Goal: Task Accomplishment & Management: Manage account settings

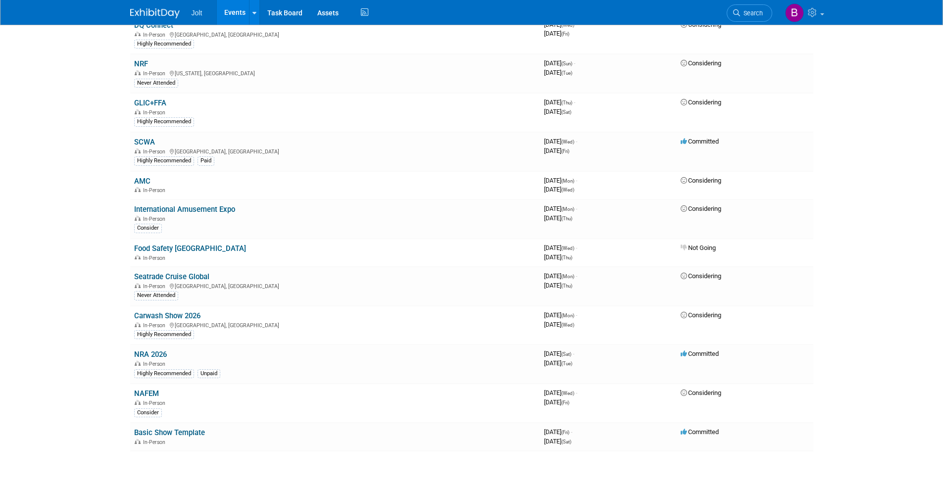
scroll to position [655, 0]
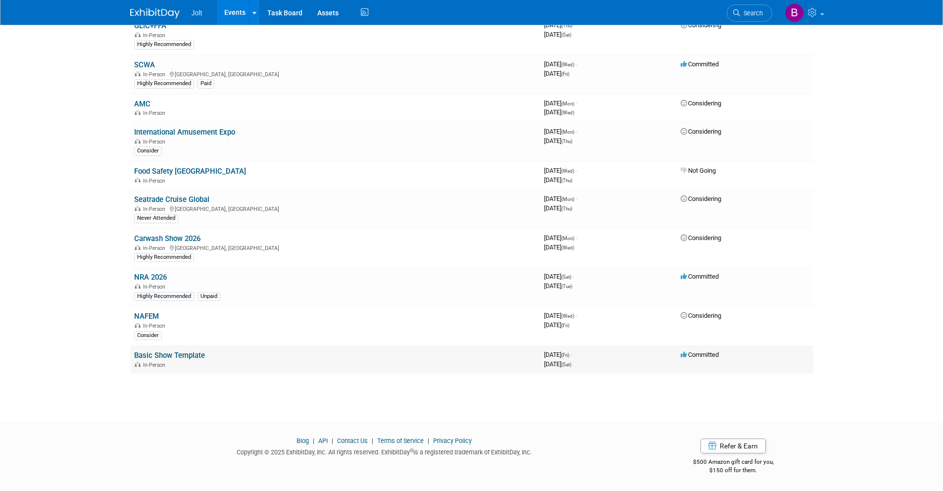
click at [181, 358] on link "Basic Show Template" at bounding box center [169, 355] width 71 height 9
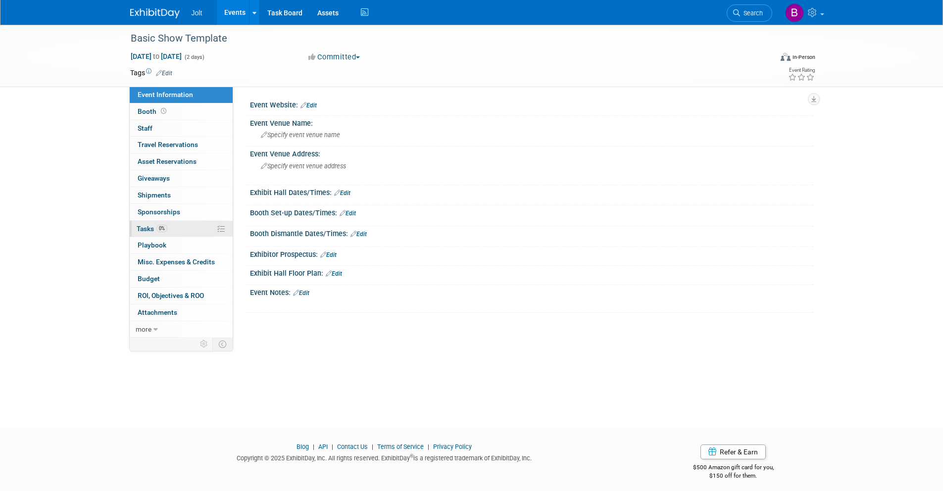
click at [175, 233] on link "0% Tasks 0%" at bounding box center [181, 229] width 103 height 16
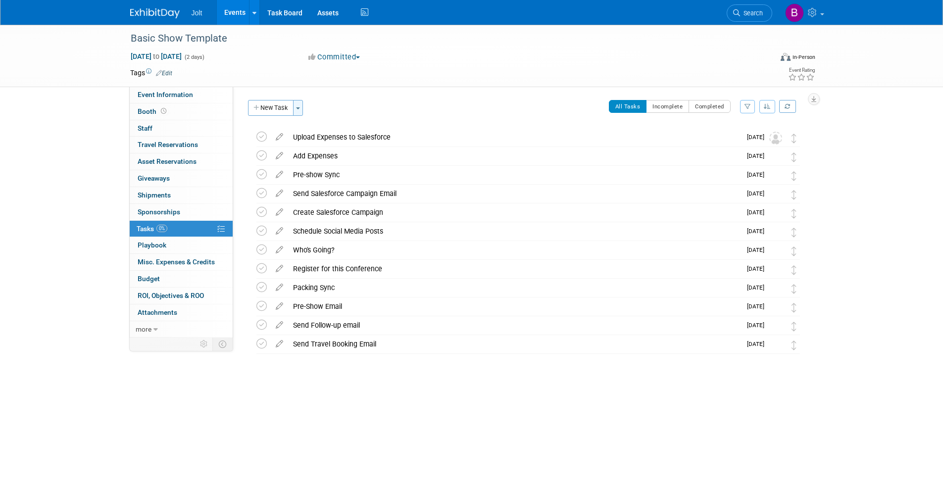
click at [300, 108] on span "button" at bounding box center [298, 108] width 4 height 2
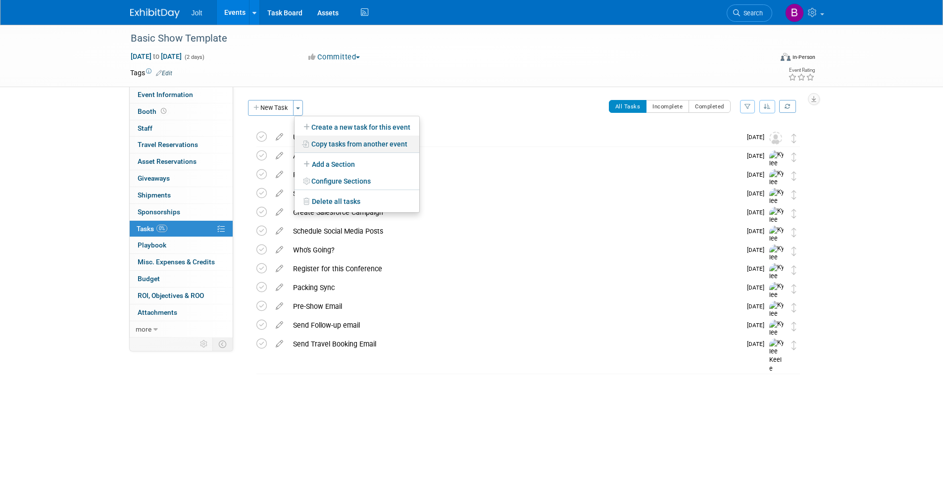
click at [345, 146] on link "Copy tasks from another event" at bounding box center [357, 144] width 125 height 17
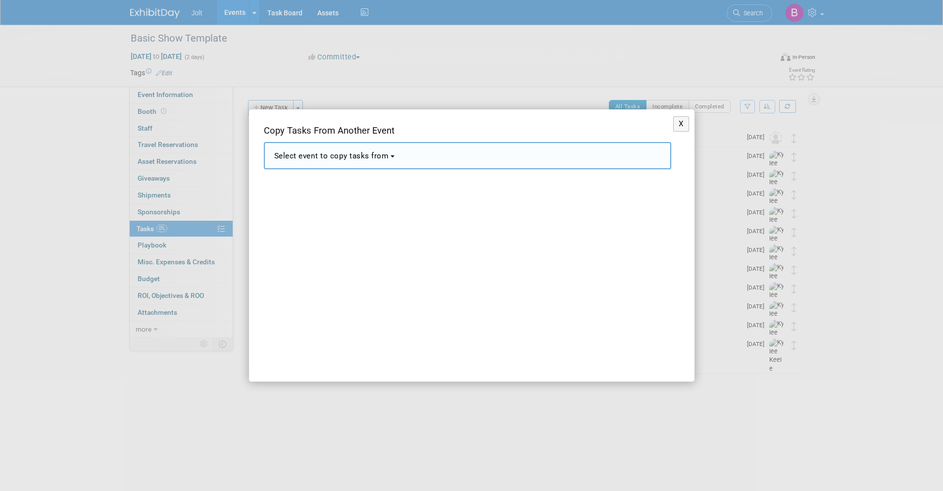
click at [363, 160] on span "Select event to copy tasks from" at bounding box center [331, 155] width 115 height 9
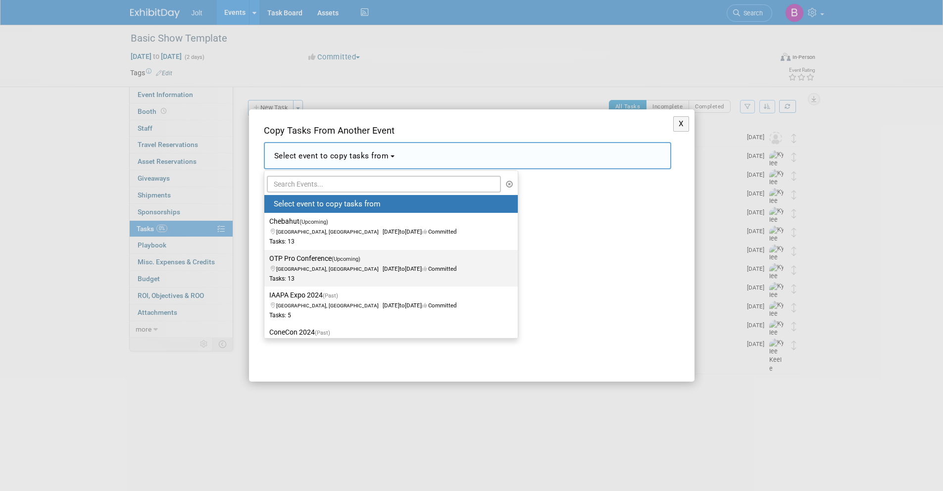
click at [313, 266] on span "[GEOGRAPHIC_DATA], [GEOGRAPHIC_DATA]" at bounding box center [329, 269] width 106 height 6
click at [266, 262] on input "OTP Pro Conference (Upcoming) Schaumburg, IL Sep 22, 2025 to Sep 24, 2025 Commi…" at bounding box center [262, 258] width 6 height 6
select select "11147180"
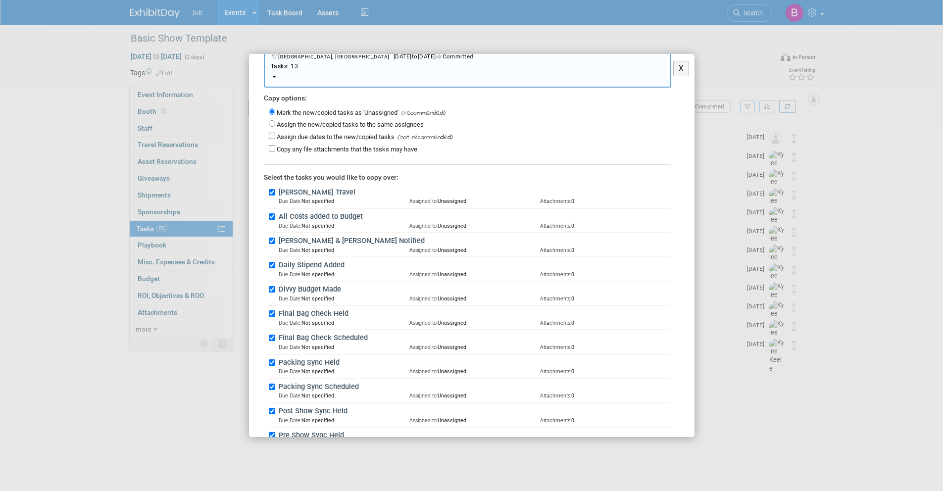
scroll to position [161, 0]
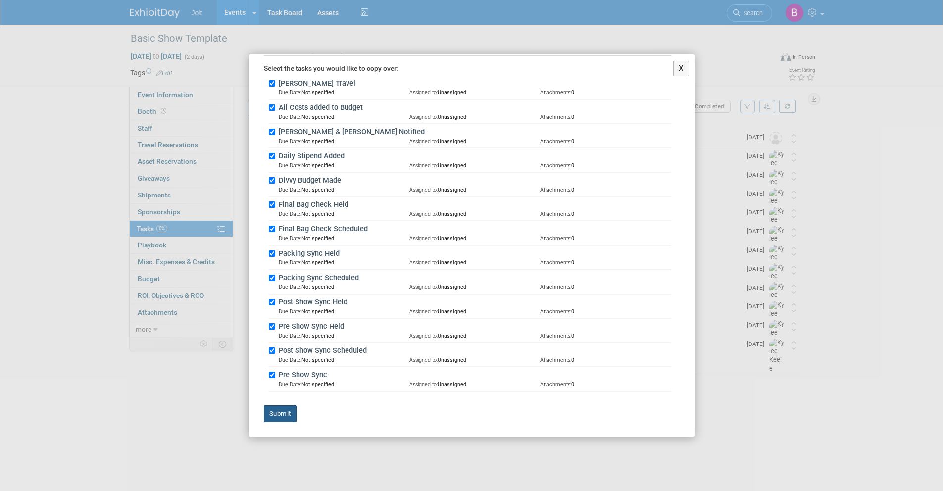
click at [289, 418] on button "Submit" at bounding box center [280, 413] width 33 height 17
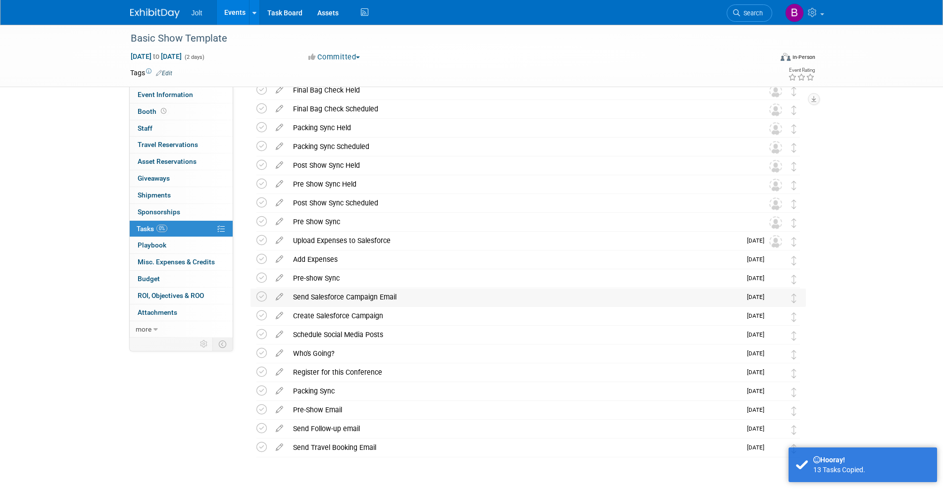
scroll to position [0, 0]
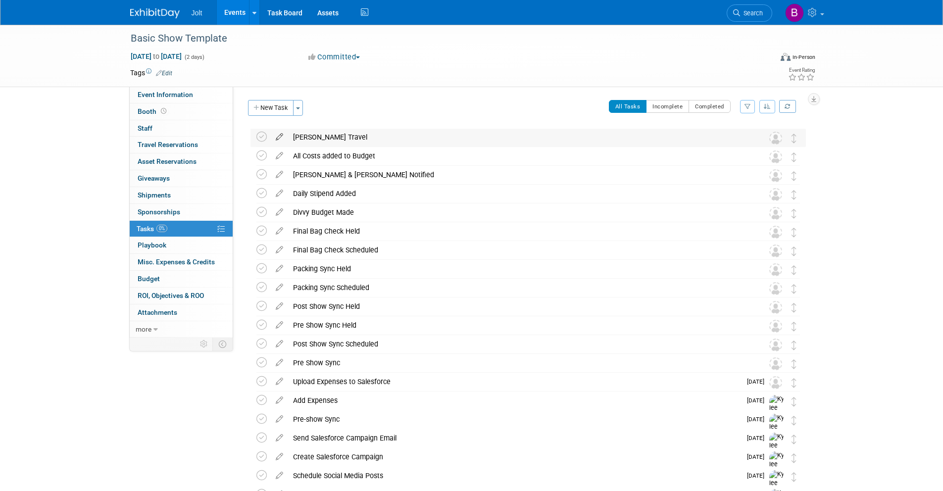
click at [281, 138] on icon at bounding box center [279, 135] width 17 height 12
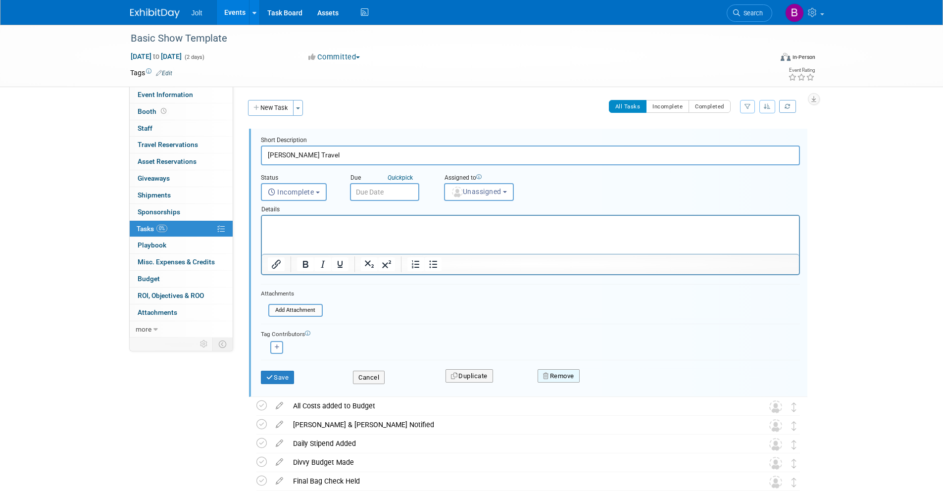
click at [559, 378] on button "Remove" at bounding box center [559, 376] width 42 height 14
drag, startPoint x: 612, startPoint y: 385, endPoint x: 595, endPoint y: 380, distance: 18.2
click at [612, 385] on link "Yes" at bounding box center [614, 384] width 29 height 16
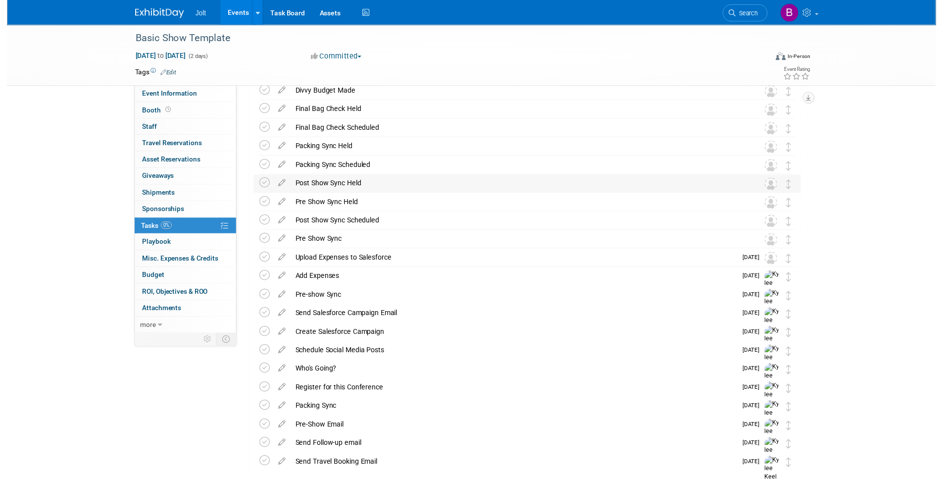
scroll to position [150, 0]
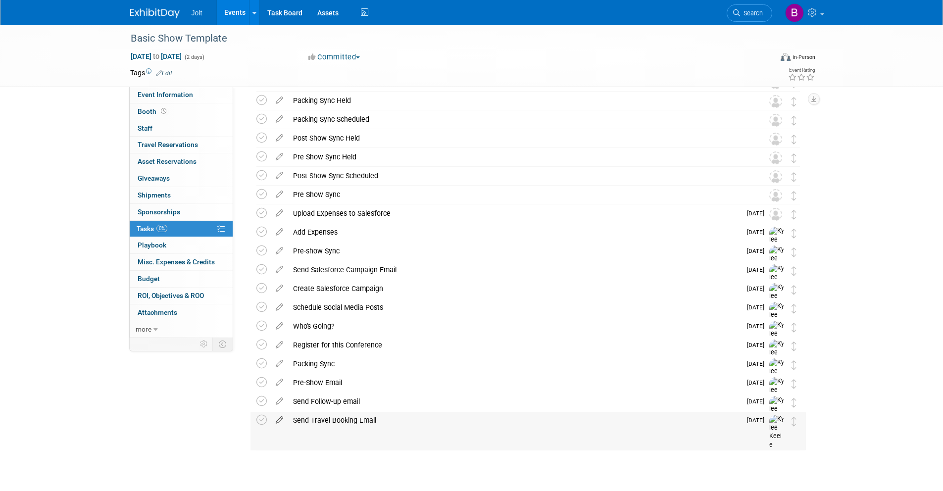
click at [281, 420] on icon at bounding box center [279, 418] width 17 height 12
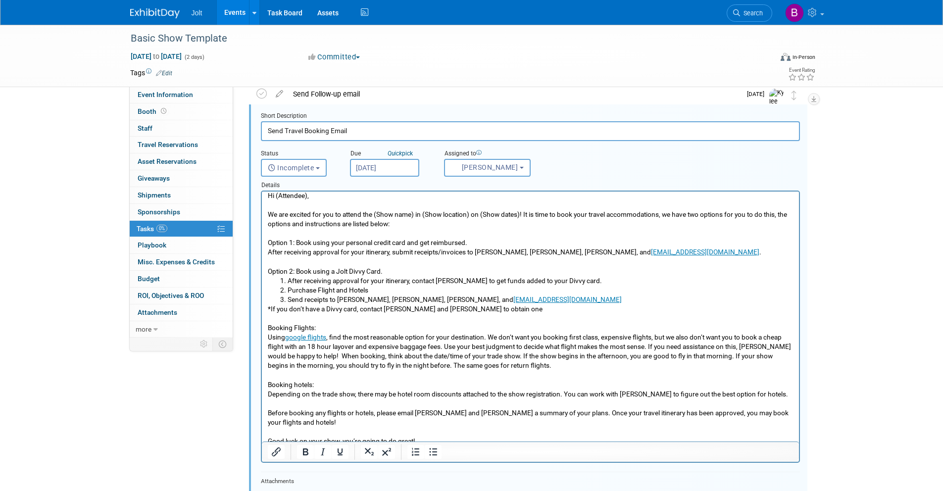
scroll to position [0, 0]
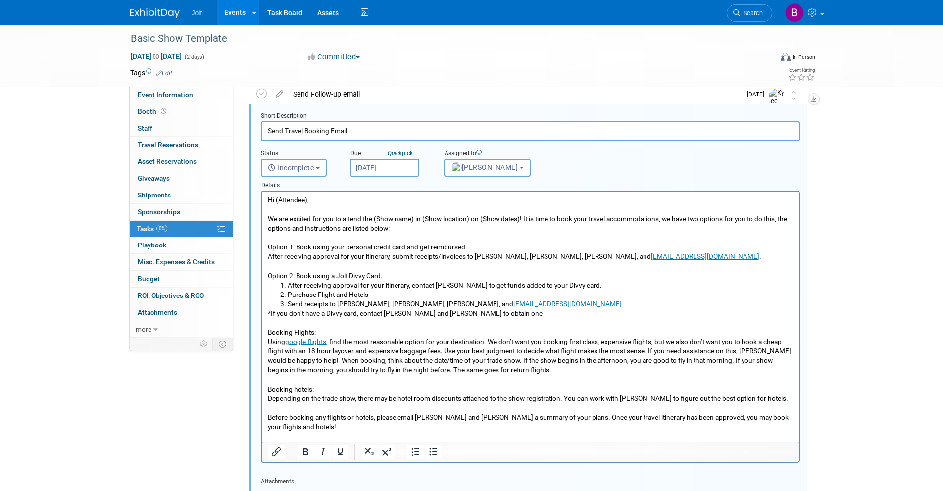
click at [581, 157] on div "Status <i class="far fa-clock" style="padding: 6px 4px 6px 1px;"></i> Incomplet…" at bounding box center [530, 159] width 554 height 36
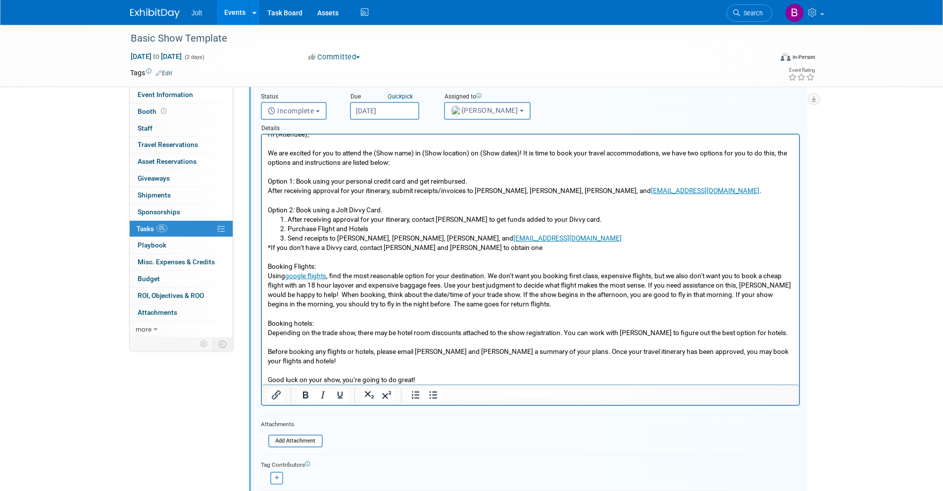
scroll to position [611, 0]
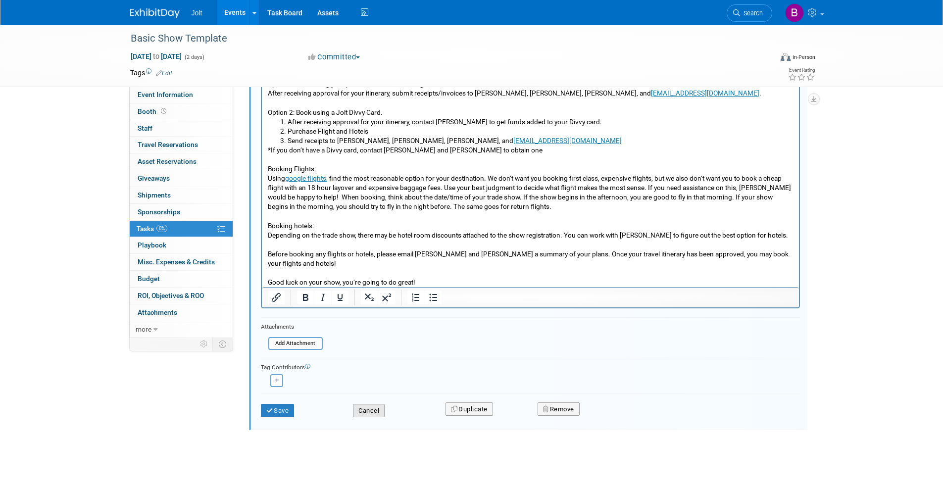
click at [373, 410] on button "Cancel" at bounding box center [369, 411] width 32 height 14
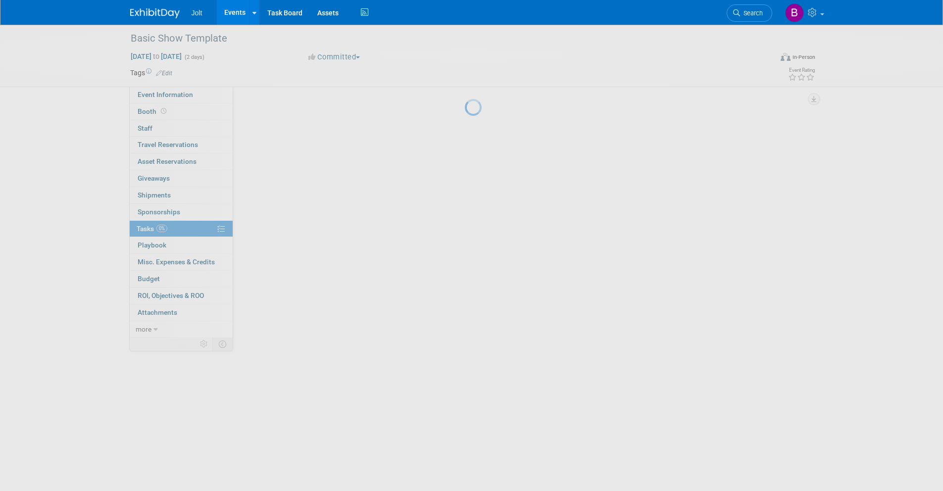
scroll to position [150, 0]
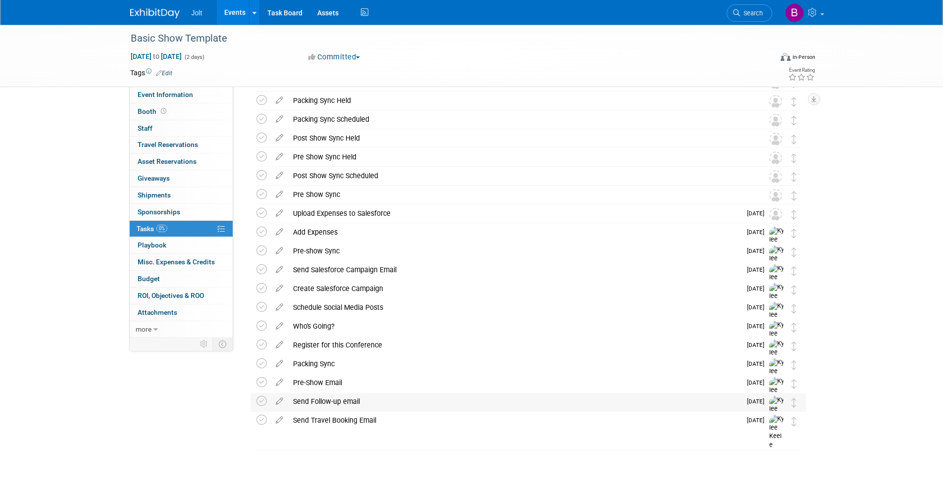
click at [323, 403] on div "Send Follow-up email" at bounding box center [514, 401] width 453 height 17
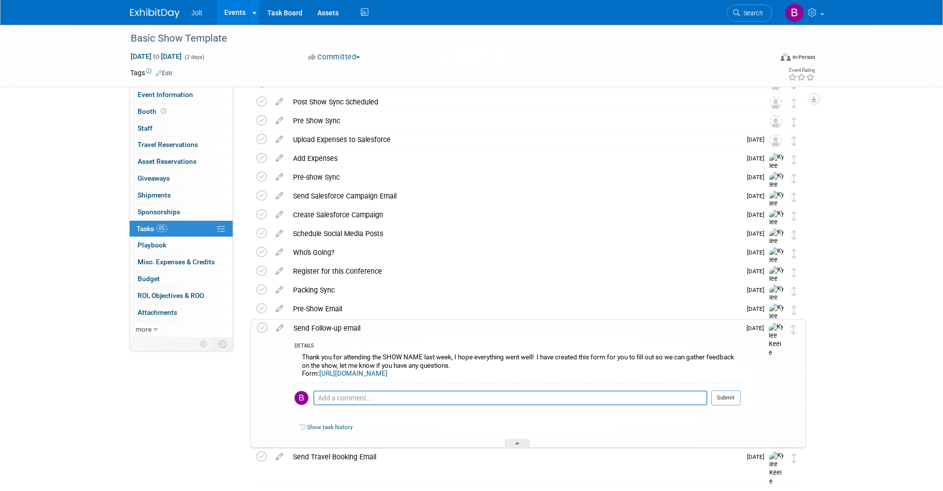
scroll to position [260, 0]
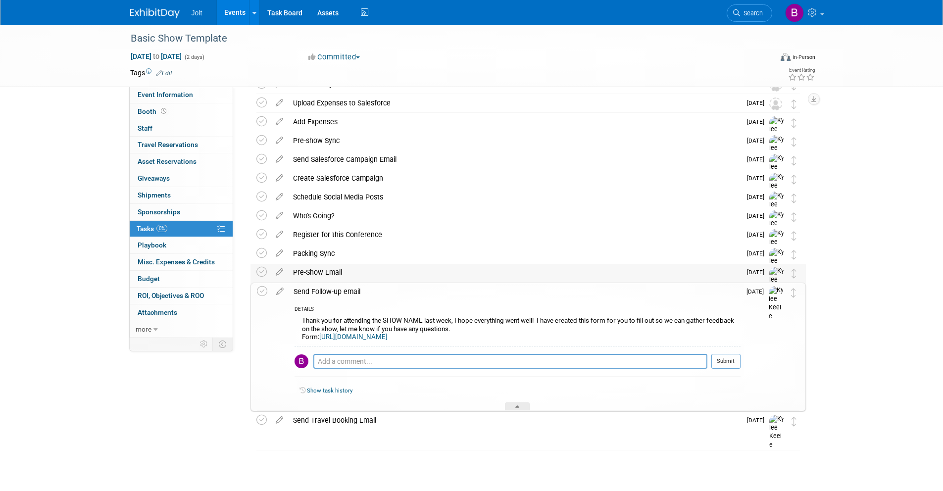
click at [321, 276] on div "Pre-Show Email" at bounding box center [514, 272] width 453 height 17
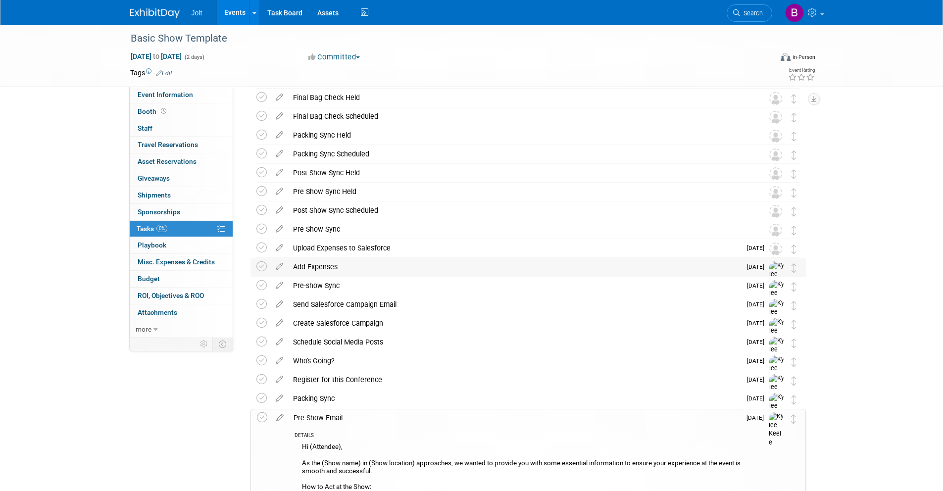
scroll to position [114, 0]
click at [328, 396] on div "Packing Sync" at bounding box center [514, 399] width 453 height 17
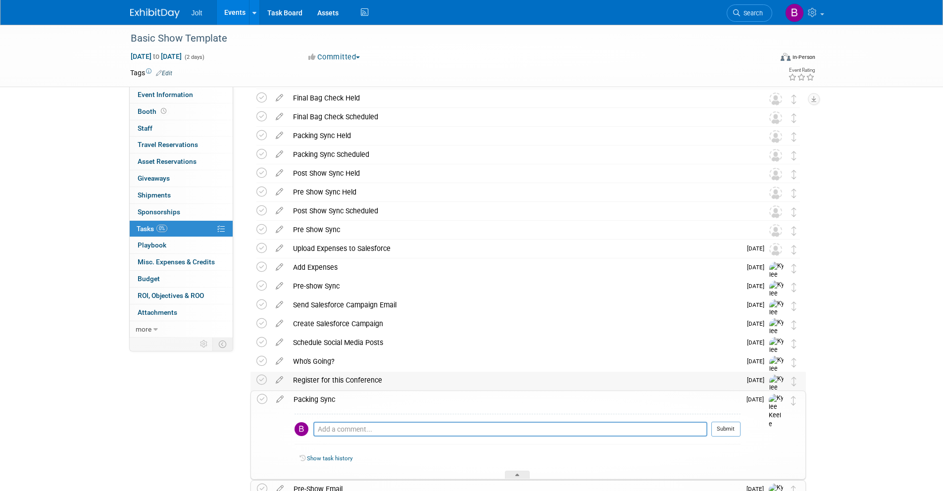
click at [335, 380] on div "Register for this Conference" at bounding box center [514, 380] width 453 height 17
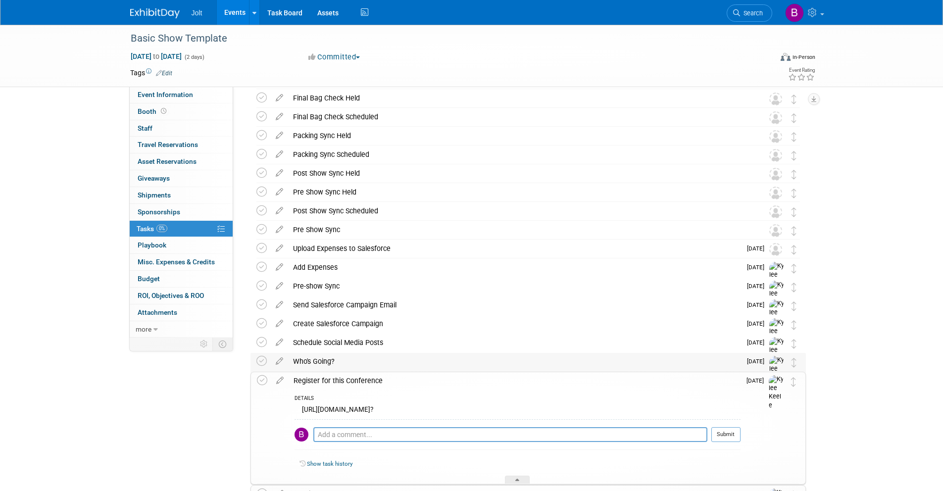
click at [323, 361] on div "Who's Going?" at bounding box center [514, 361] width 453 height 17
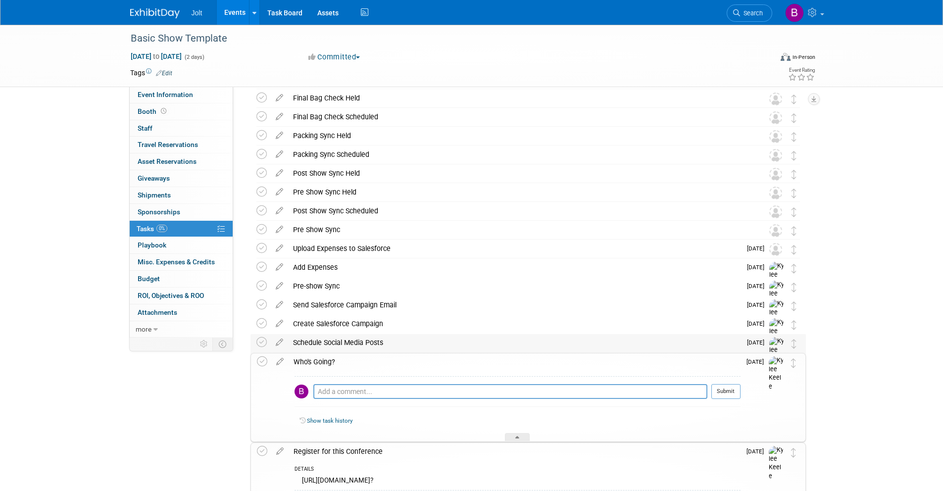
click at [330, 344] on div "Schedule Social Media Posts" at bounding box center [514, 342] width 453 height 17
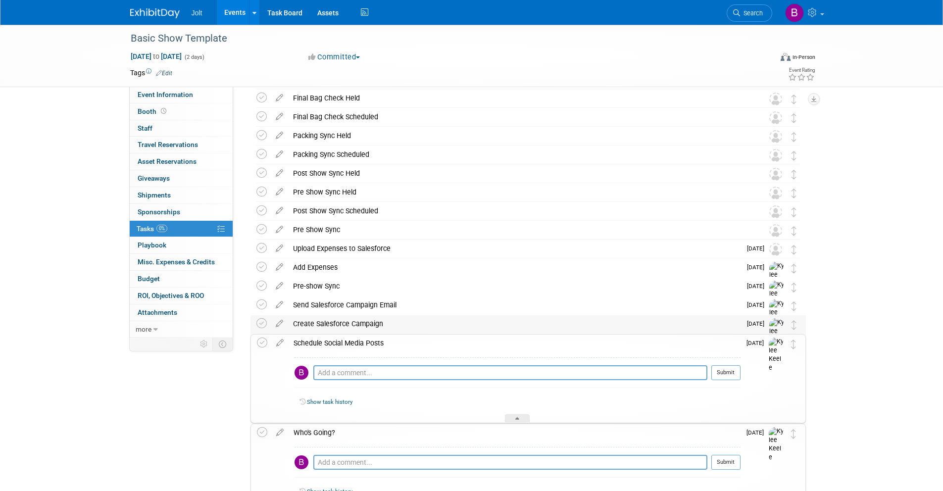
click at [336, 326] on div "Create Salesforce Campaign" at bounding box center [514, 323] width 453 height 17
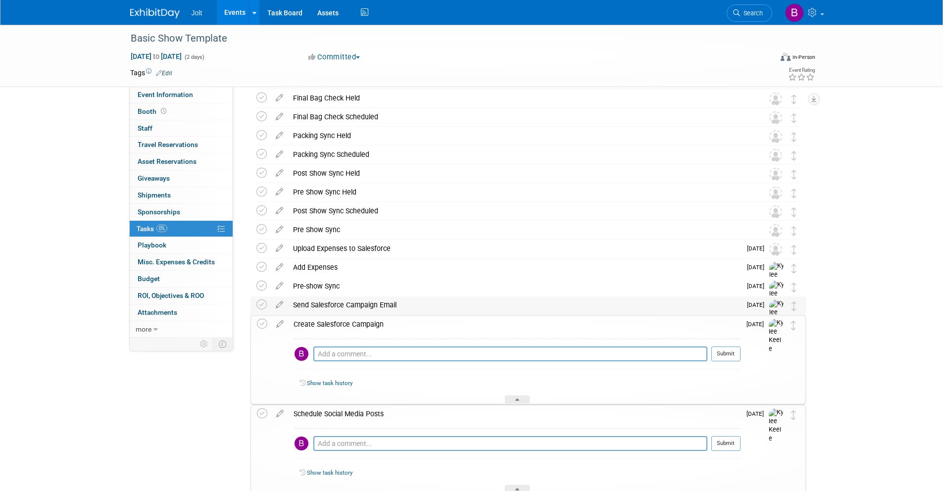
click at [336, 306] on div "Send Salesforce Campaign Email" at bounding box center [514, 305] width 453 height 17
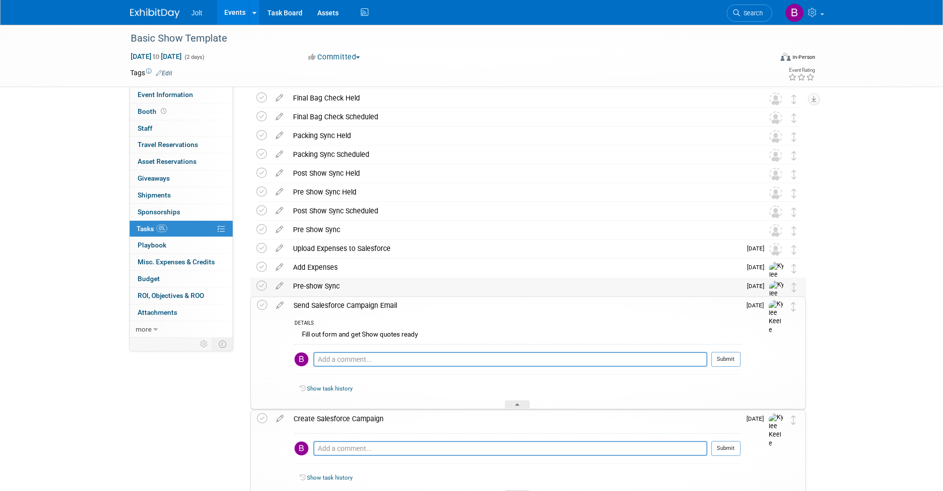
drag, startPoint x: 333, startPoint y: 291, endPoint x: 333, endPoint y: 282, distance: 9.4
click at [333, 290] on div "Pre-show Sync" at bounding box center [514, 286] width 453 height 17
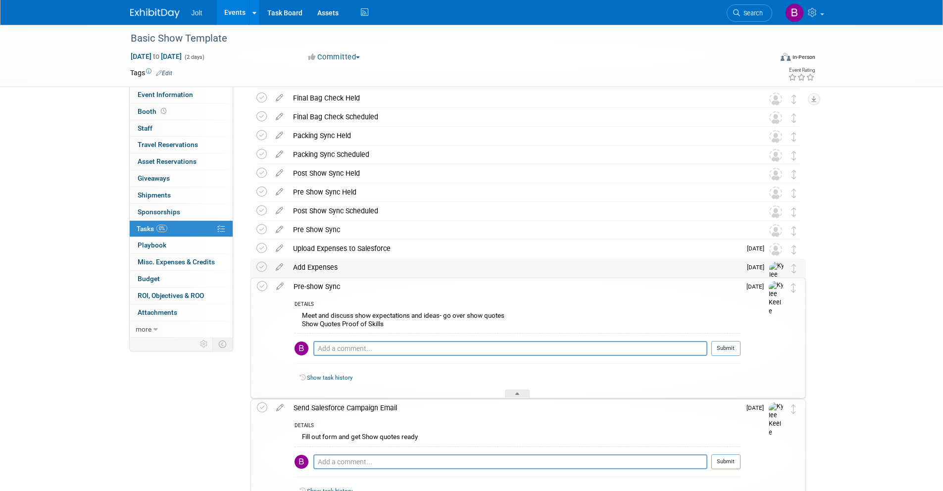
click at [331, 270] on div "Add Expenses" at bounding box center [514, 267] width 453 height 17
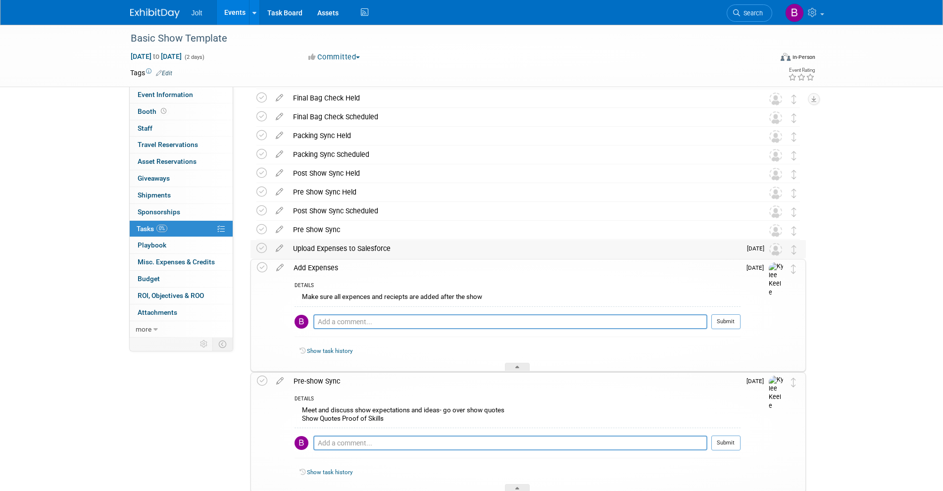
click at [331, 249] on div "Upload Expenses to Salesforce" at bounding box center [514, 248] width 453 height 17
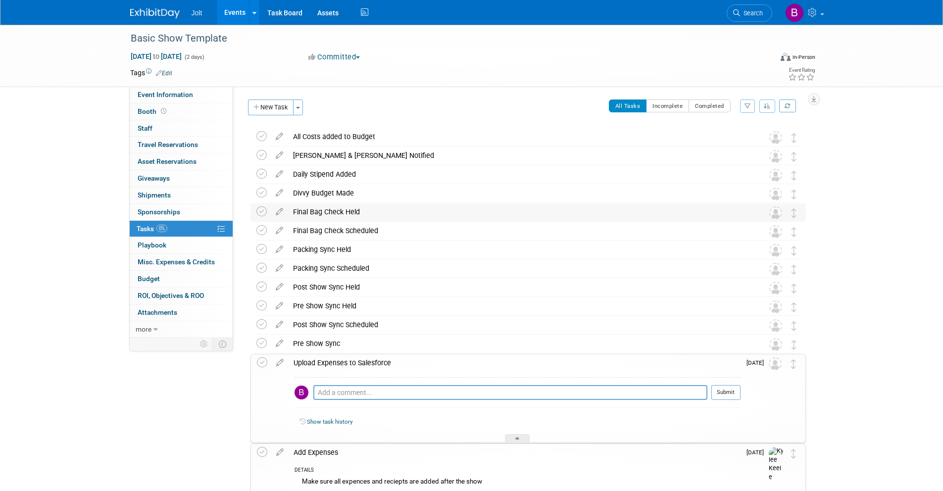
scroll to position [0, 0]
click at [150, 15] on img at bounding box center [155, 13] width 50 height 10
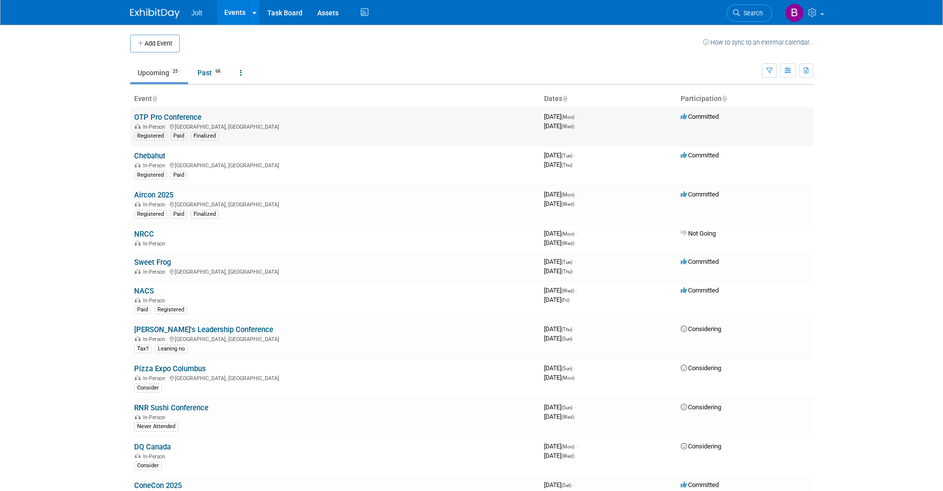
click at [183, 118] on link "OTP Pro Conference" at bounding box center [167, 117] width 67 height 9
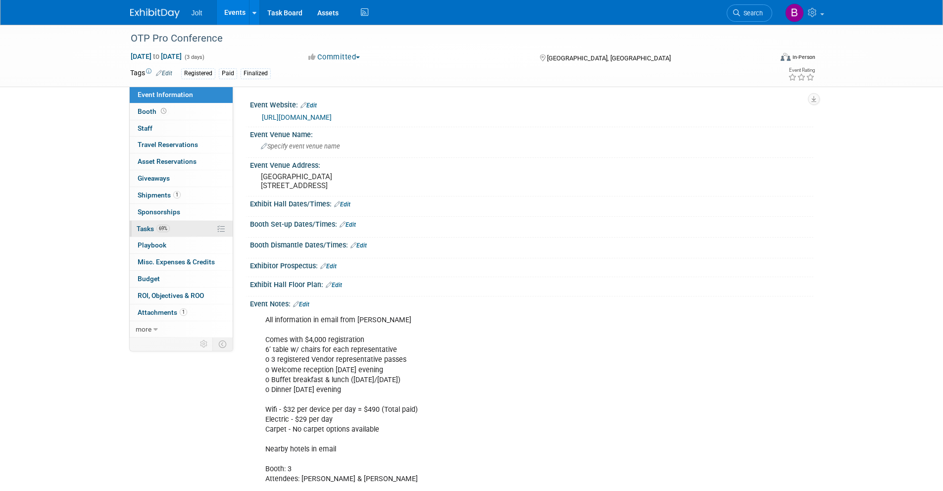
click at [150, 228] on span "Tasks 69%" at bounding box center [153, 229] width 33 height 8
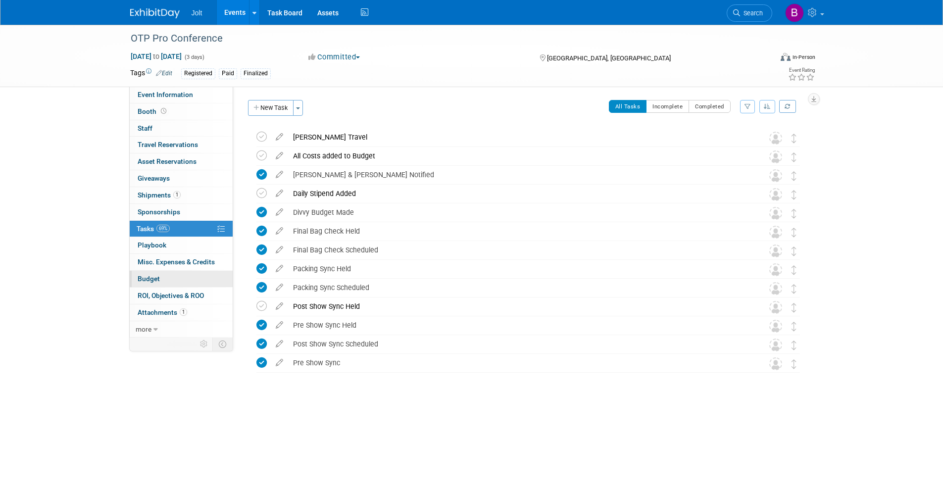
click at [153, 281] on span "Budget" at bounding box center [149, 279] width 22 height 8
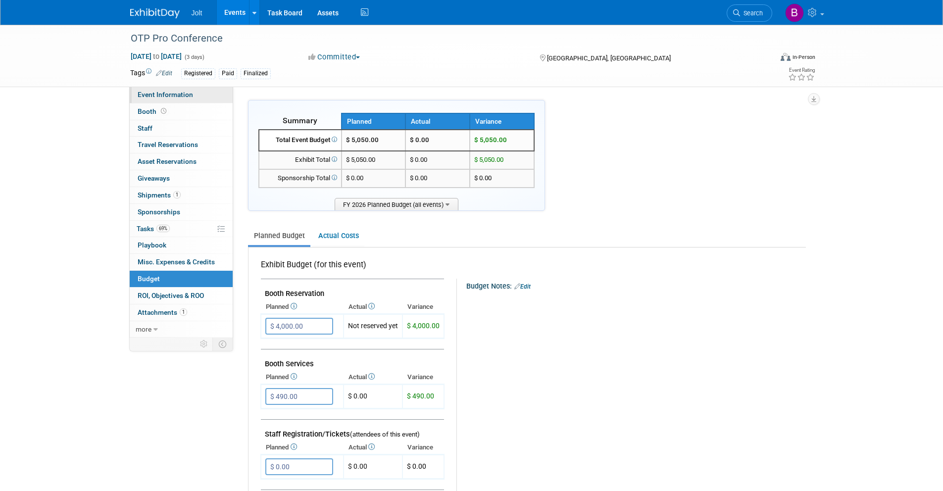
click at [168, 96] on span "Event Information" at bounding box center [165, 95] width 55 height 8
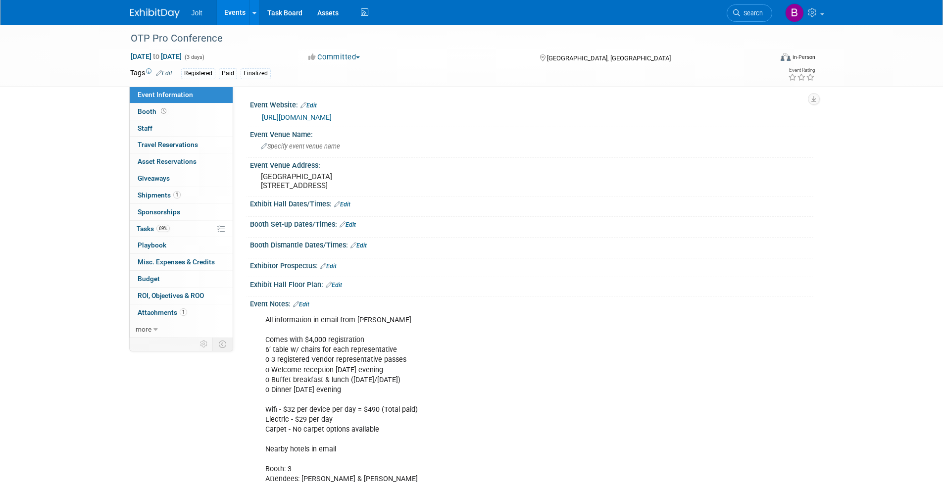
click at [164, 9] on img at bounding box center [155, 13] width 50 height 10
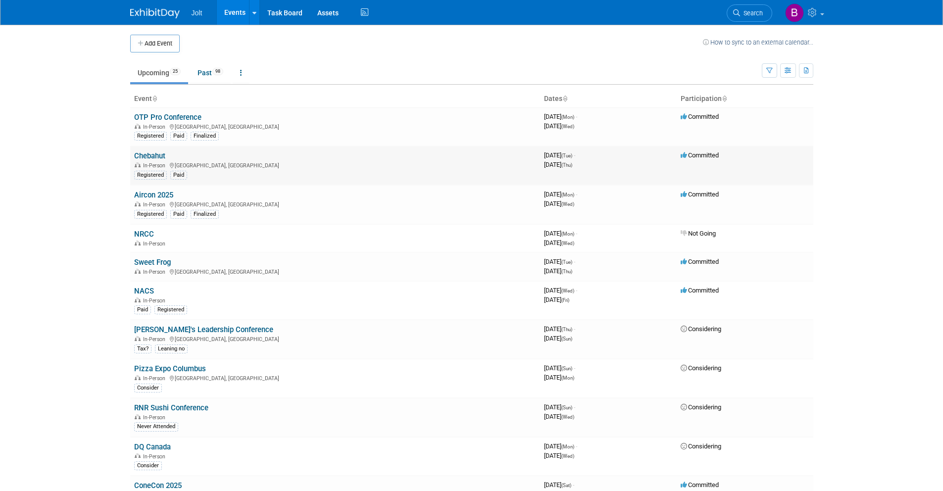
click at [156, 155] on link "Chebahut" at bounding box center [149, 155] width 31 height 9
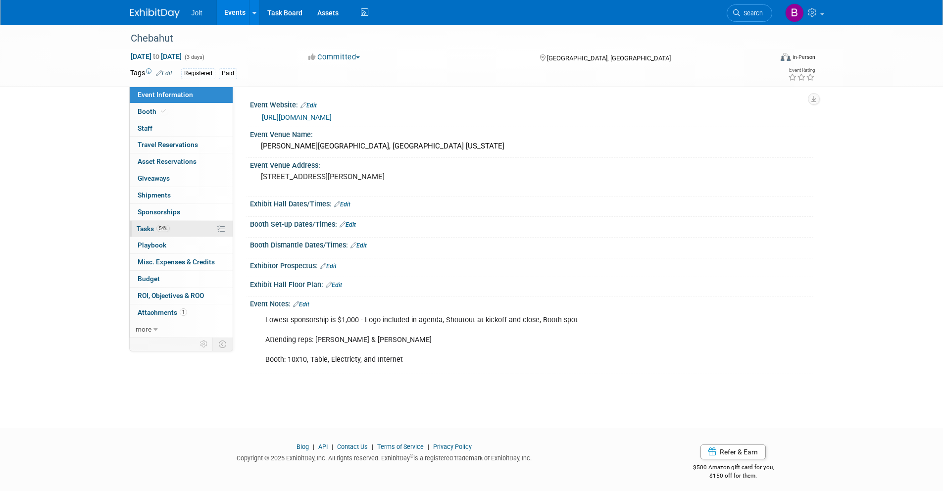
click at [150, 225] on span "Tasks 54%" at bounding box center [153, 229] width 33 height 8
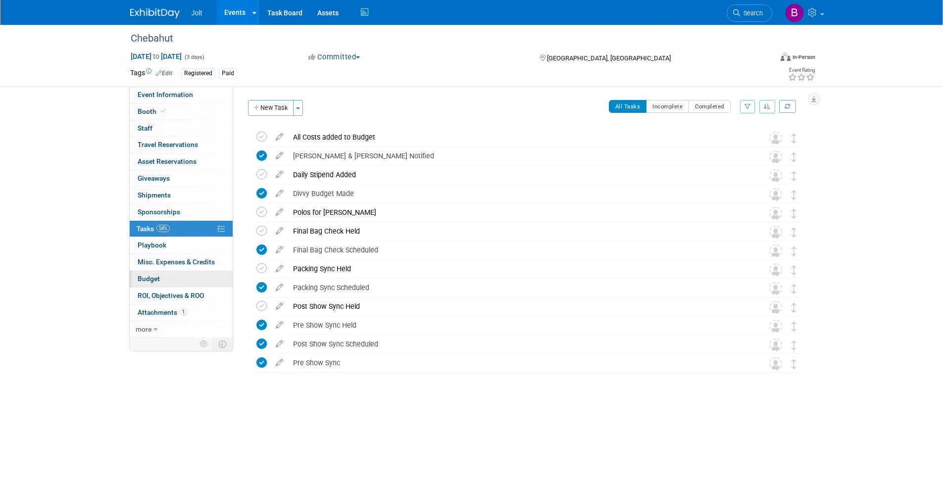
click at [154, 281] on span "Budget" at bounding box center [149, 279] width 22 height 8
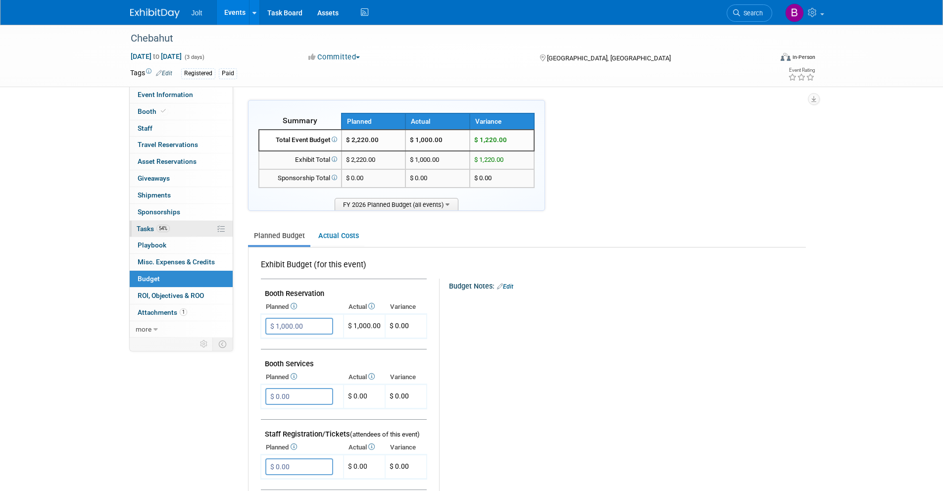
click at [174, 232] on link "54% Tasks 54%" at bounding box center [181, 229] width 103 height 16
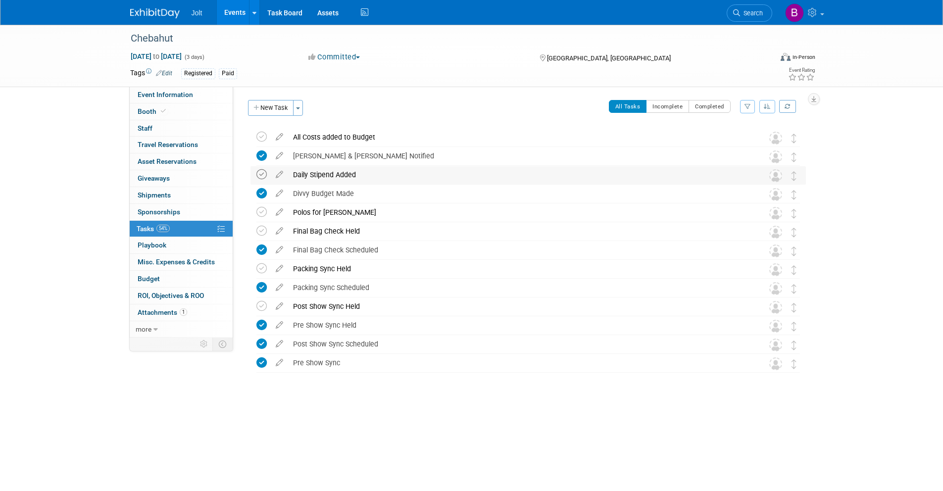
click at [259, 172] on icon at bounding box center [261, 174] width 10 height 10
click at [258, 214] on icon at bounding box center [261, 212] width 10 height 10
click at [261, 234] on icon at bounding box center [261, 231] width 10 height 10
click at [259, 269] on icon at bounding box center [261, 268] width 10 height 10
click at [175, 98] on span "Event Information" at bounding box center [165, 95] width 55 height 8
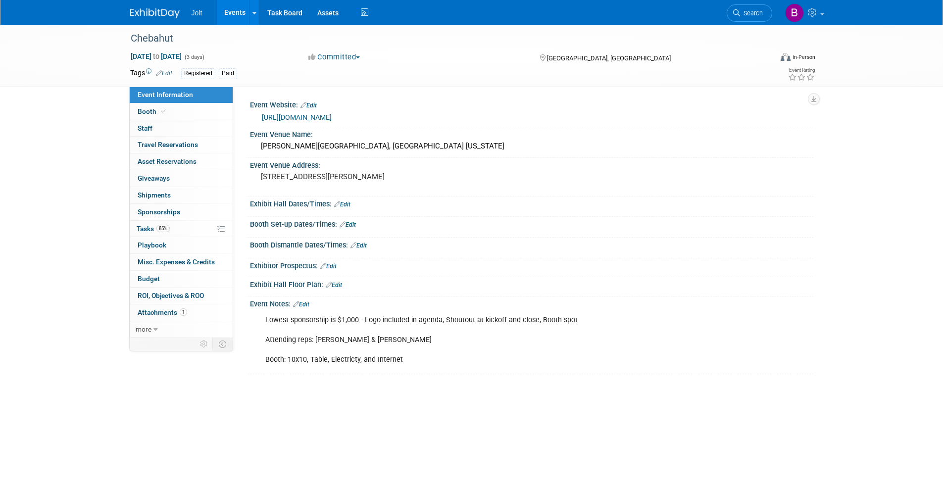
click at [162, 13] on img at bounding box center [155, 13] width 50 height 10
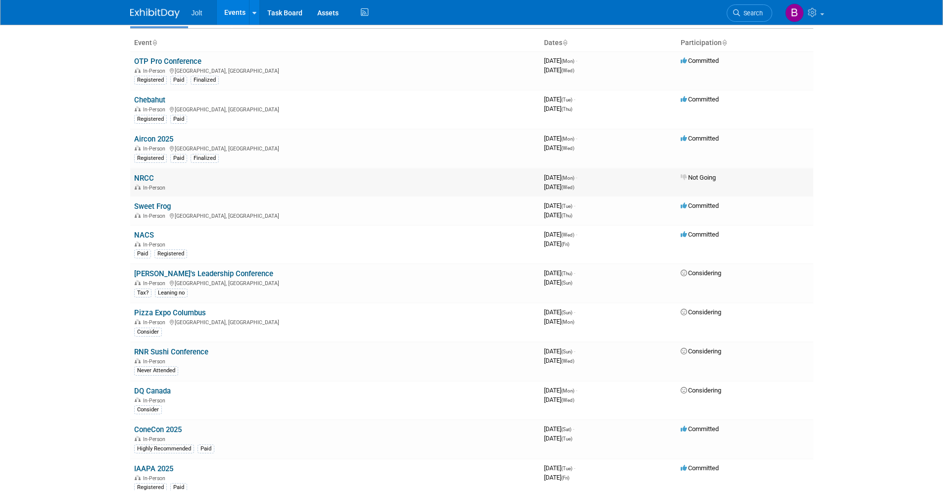
scroll to position [68, 0]
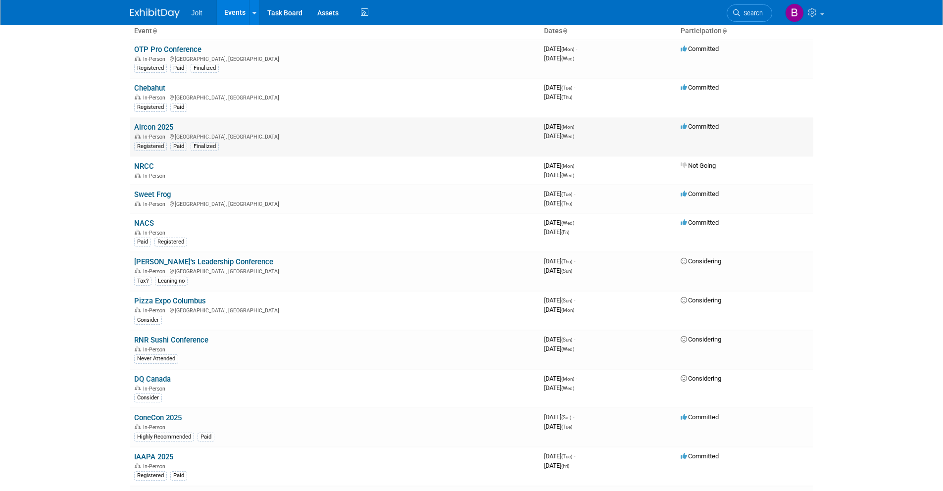
click at [170, 128] on link "Aircon 2025" at bounding box center [153, 127] width 39 height 9
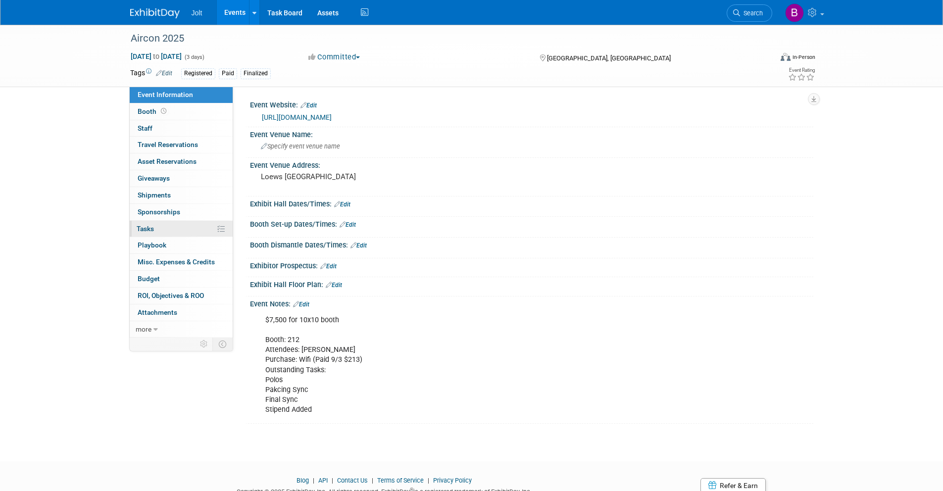
click at [157, 232] on link "0% Tasks 0%" at bounding box center [181, 229] width 103 height 16
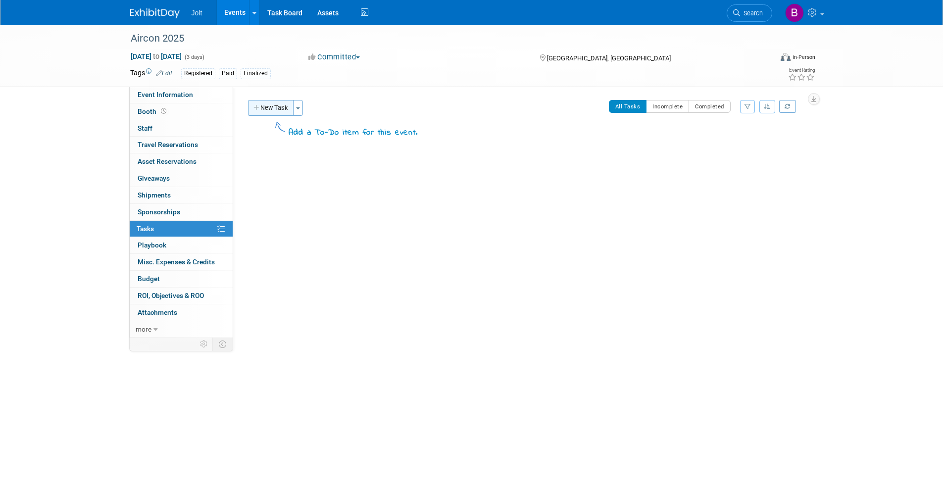
click at [277, 111] on button "New Task" at bounding box center [271, 108] width 46 height 16
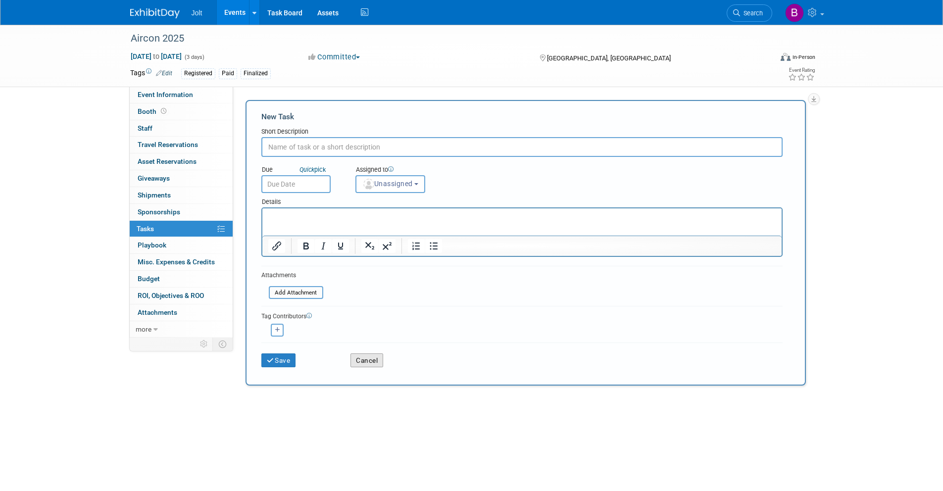
click at [366, 360] on button "Cancel" at bounding box center [366, 360] width 33 height 14
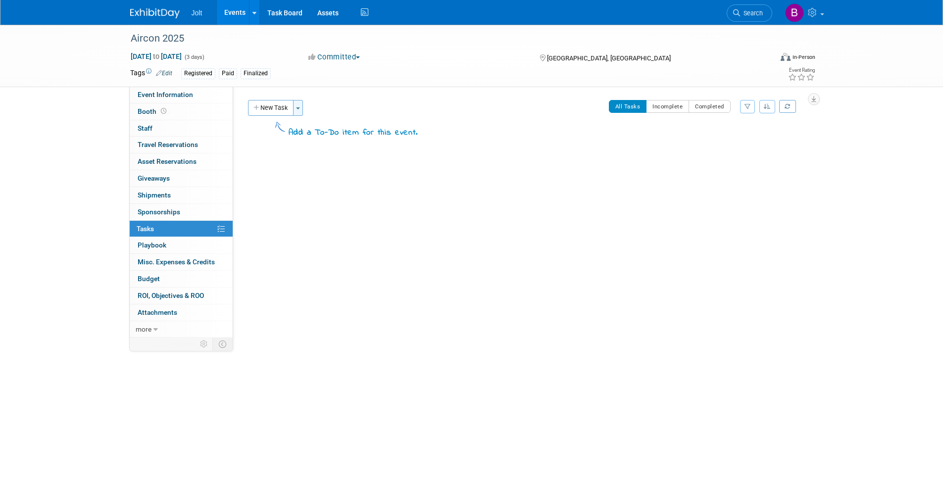
click at [300, 108] on span "button" at bounding box center [298, 108] width 4 height 2
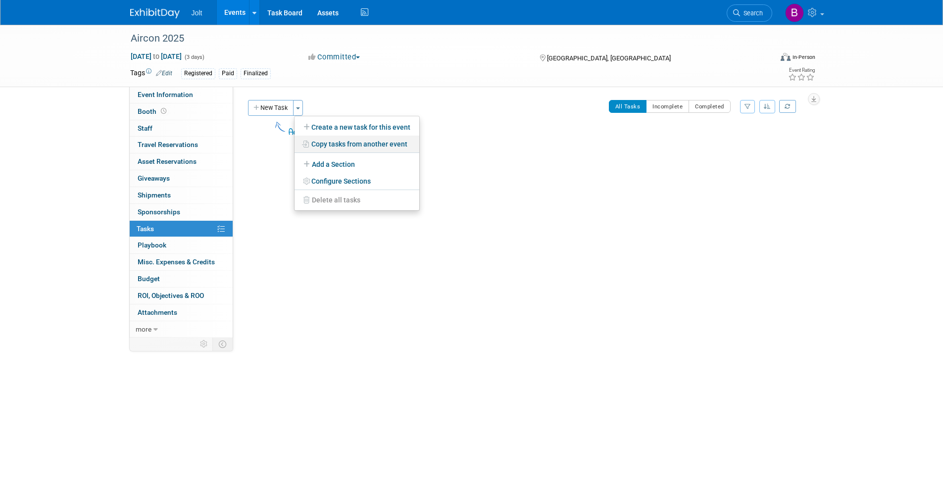
click at [338, 145] on link "Copy tasks from another event" at bounding box center [357, 144] width 125 height 17
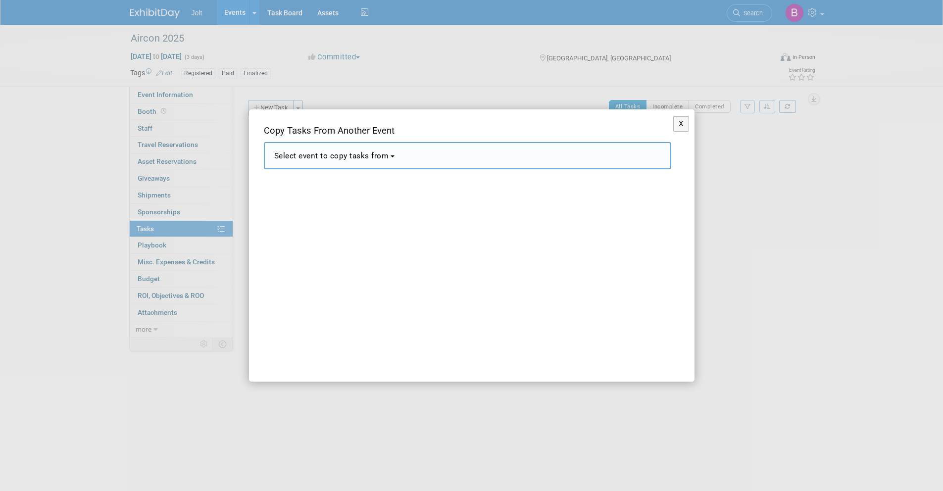
click at [347, 160] on span "Select event to copy tasks from" at bounding box center [331, 155] width 115 height 9
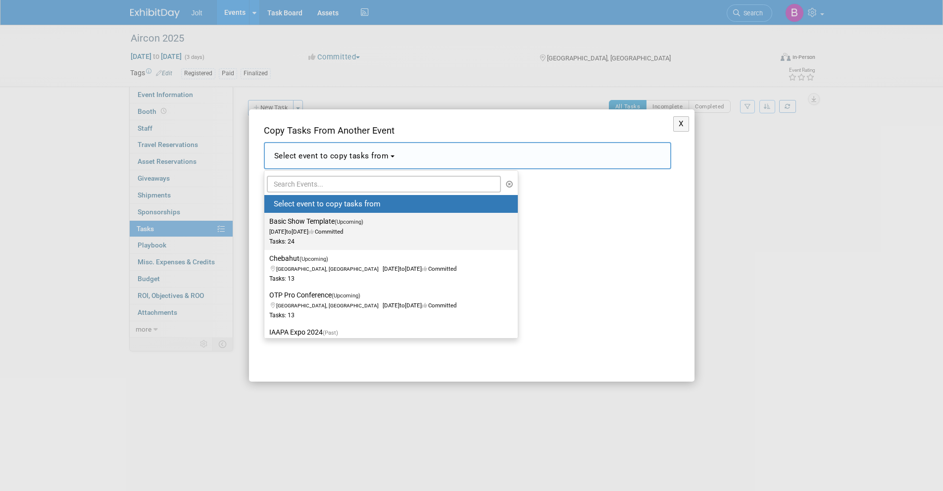
click at [310, 226] on label "Basic Show Template (Upcoming) Dec 1, 2028 to Dec 2, 2028 Committed Tasks: 24" at bounding box center [388, 231] width 239 height 33
click at [266, 225] on input "Basic Show Template (Upcoming) Dec 1, 2028 to Dec 2, 2028 Committed Tasks: 24" at bounding box center [262, 221] width 6 height 6
select select "11115788"
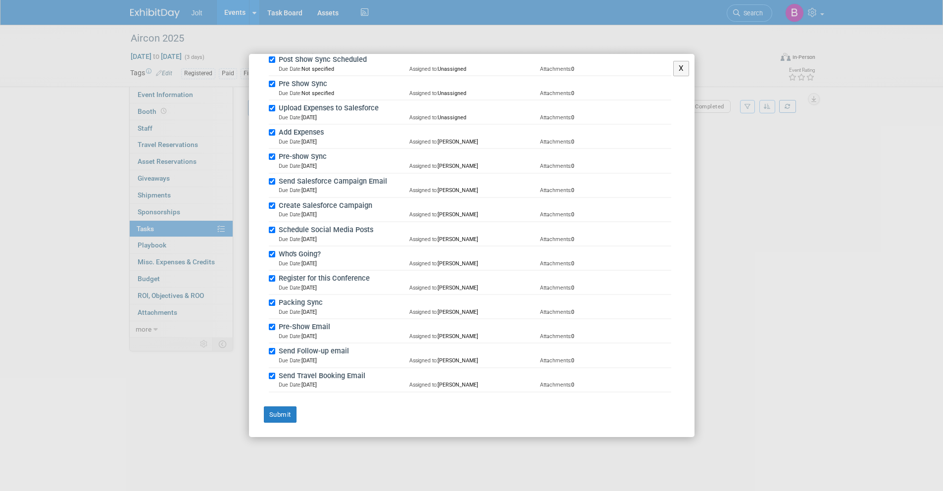
scroll to position [428, 0]
click at [271, 377] on input "Send Travel Booking Email" at bounding box center [272, 375] width 6 height 6
checkbox input "false"
drag, startPoint x: 273, startPoint y: 354, endPoint x: 273, endPoint y: 344, distance: 9.9
click at [273, 353] on input "Send Follow-up email" at bounding box center [272, 351] width 6 height 6
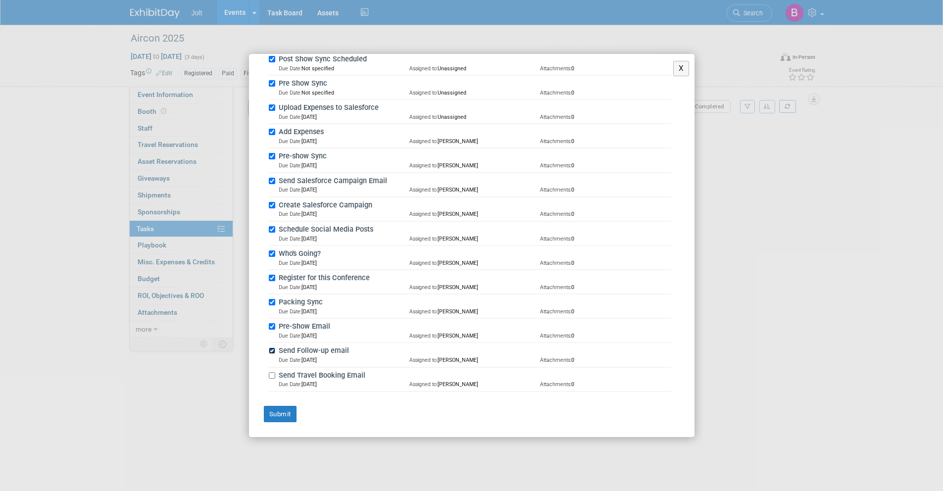
checkbox input "false"
click at [273, 329] on input "Pre-Show Email" at bounding box center [272, 326] width 6 height 6
checkbox input "false"
click at [274, 305] on div "Packing Sync Due Date: Nov 28, 2028 Assigned to: Kylee Keele Attachments: 0" at bounding box center [470, 307] width 402 height 24
click at [270, 302] on input "Packing Sync" at bounding box center [272, 302] width 6 height 6
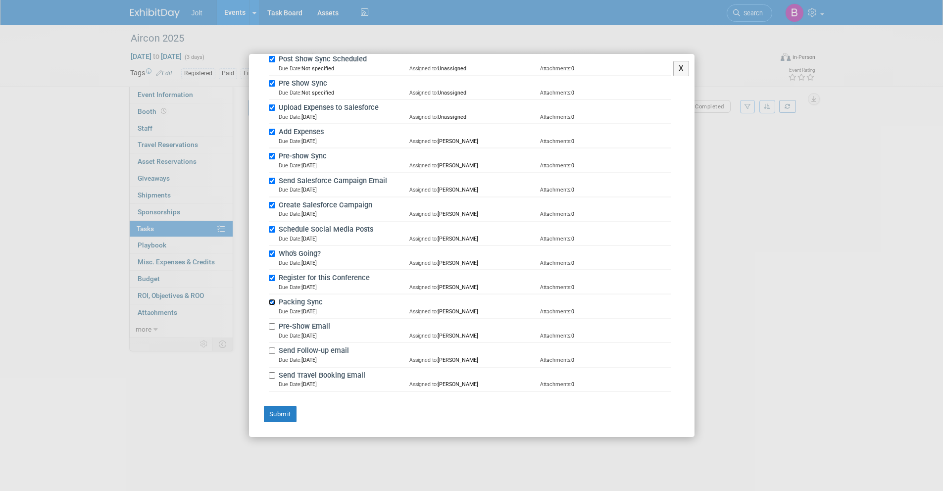
checkbox input "false"
click at [272, 279] on input "Register for this Conference" at bounding box center [272, 278] width 6 height 6
checkbox input "false"
drag, startPoint x: 272, startPoint y: 254, endPoint x: 273, endPoint y: 244, distance: 10.4
click at [272, 254] on input "Who's Going?" at bounding box center [272, 253] width 6 height 6
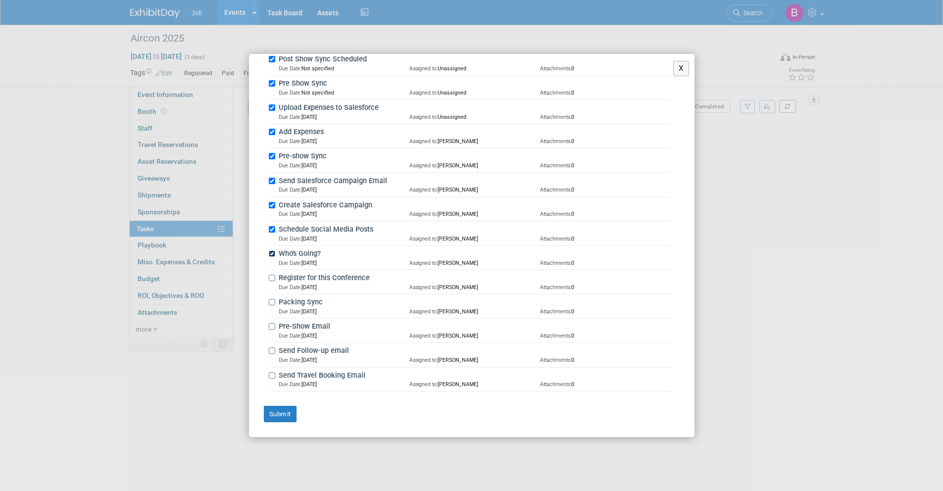
checkbox input "false"
click at [272, 229] on input "Schedule Social Media Posts" at bounding box center [272, 229] width 6 height 6
checkbox input "false"
drag, startPoint x: 273, startPoint y: 204, endPoint x: 273, endPoint y: 195, distance: 9.9
click at [273, 203] on input "Create Salesforce Campaign" at bounding box center [272, 205] width 6 height 6
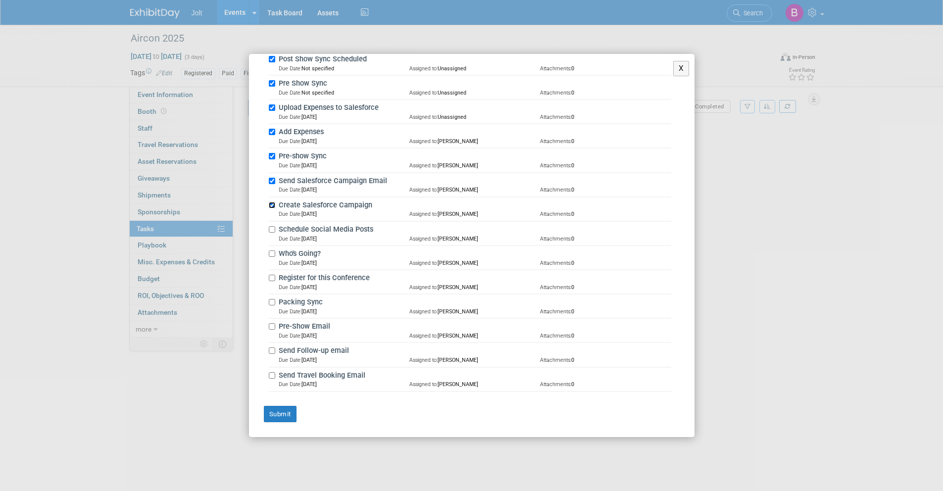
checkbox input "false"
click at [273, 183] on input "Send Salesforce Campaign Email" at bounding box center [272, 181] width 6 height 6
checkbox input "false"
click at [270, 154] on input "Pre-show Sync" at bounding box center [272, 156] width 6 height 6
checkbox input "false"
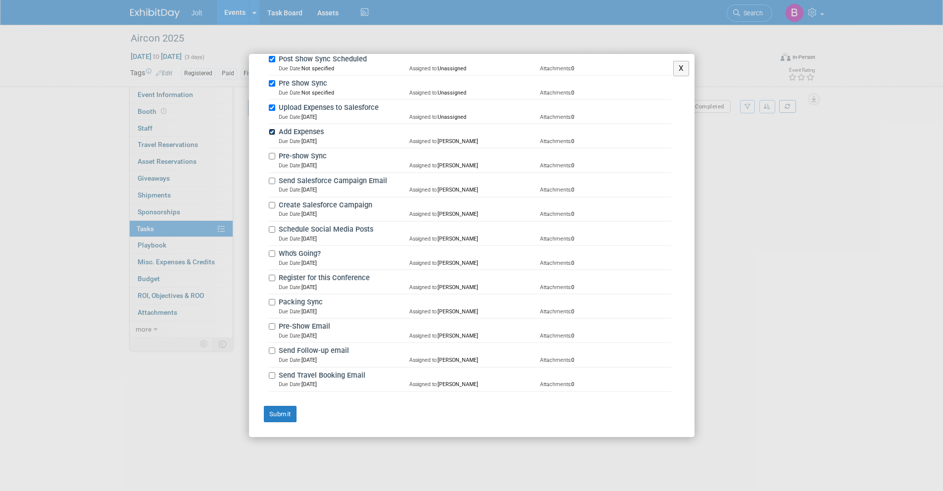
click at [272, 133] on input "Add Expenses" at bounding box center [272, 132] width 6 height 6
checkbox input "false"
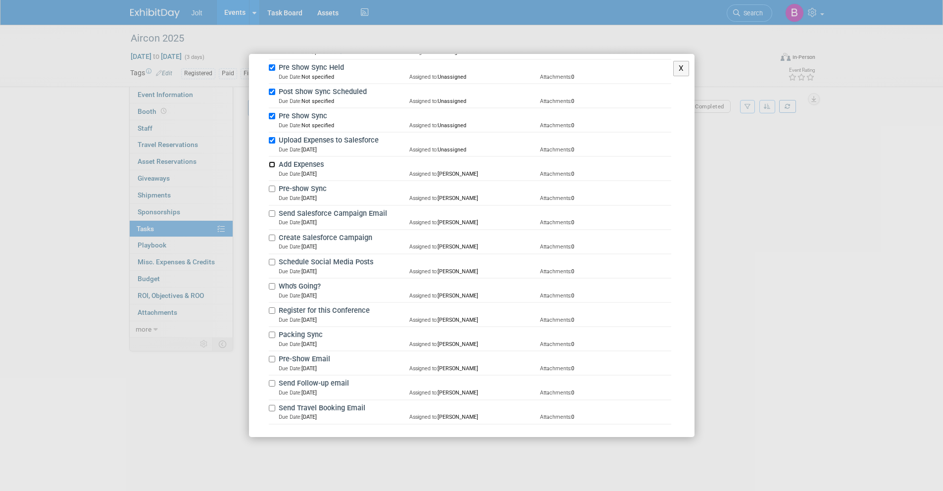
scroll to position [395, 0]
click at [273, 142] on input "Upload Expenses to Salesforce" at bounding box center [272, 141] width 6 height 6
checkbox input "false"
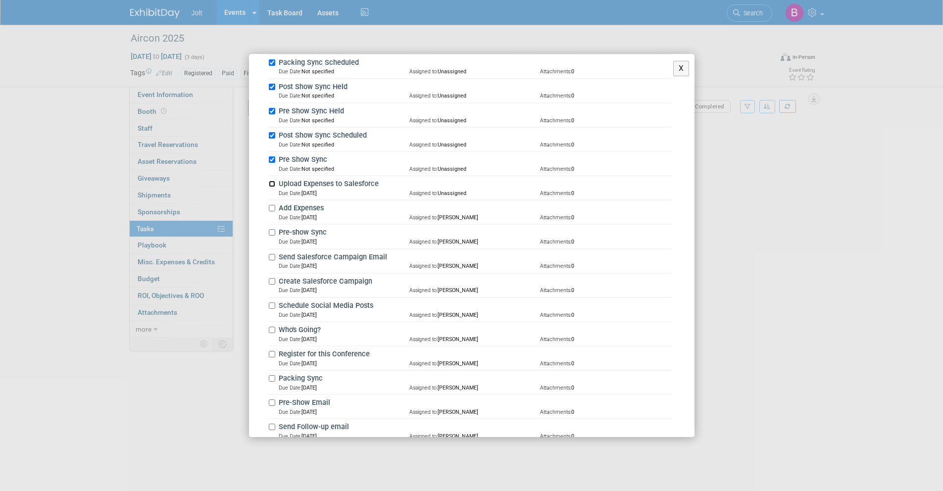
scroll to position [428, 0]
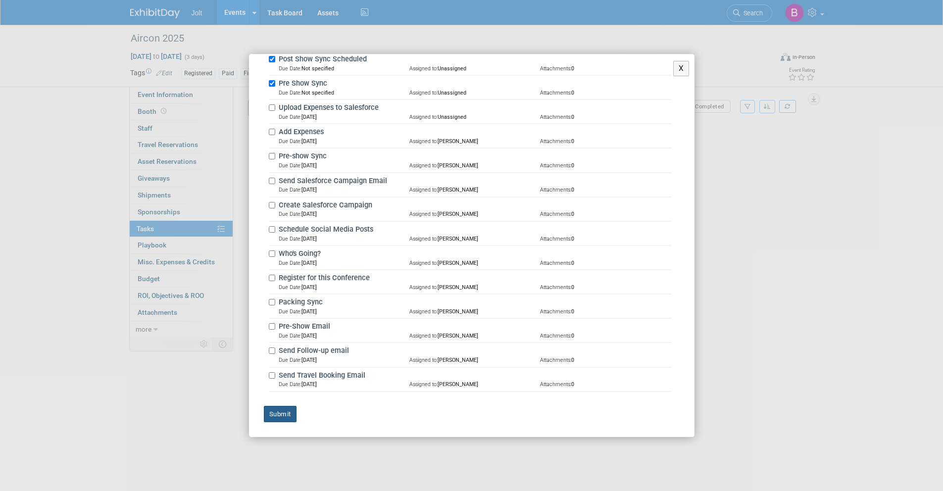
click at [289, 415] on button "Submit" at bounding box center [280, 414] width 33 height 17
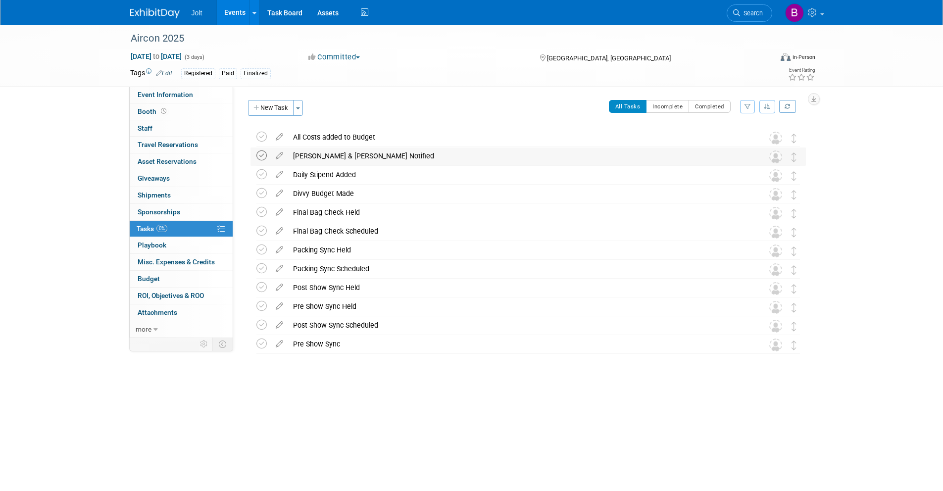
click at [261, 157] on icon at bounding box center [261, 155] width 10 height 10
click at [261, 197] on icon at bounding box center [261, 193] width 10 height 10
click at [260, 232] on icon at bounding box center [261, 231] width 10 height 10
click at [260, 267] on icon at bounding box center [261, 268] width 10 height 10
click at [260, 307] on icon at bounding box center [261, 306] width 10 height 10
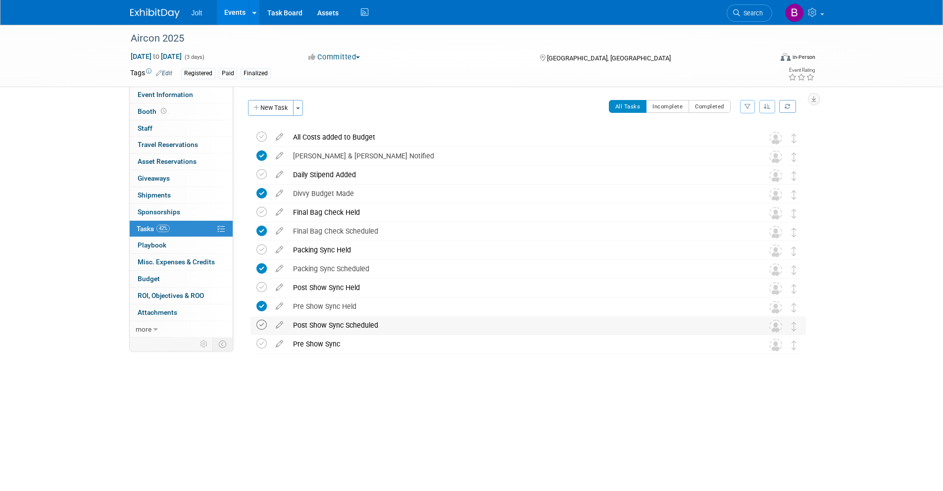
click at [258, 326] on icon at bounding box center [261, 325] width 10 height 10
click at [262, 343] on icon at bounding box center [261, 344] width 10 height 10
drag, startPoint x: 161, startPoint y: 280, endPoint x: 187, endPoint y: 284, distance: 25.6
click at [161, 280] on link "Budget" at bounding box center [181, 279] width 103 height 16
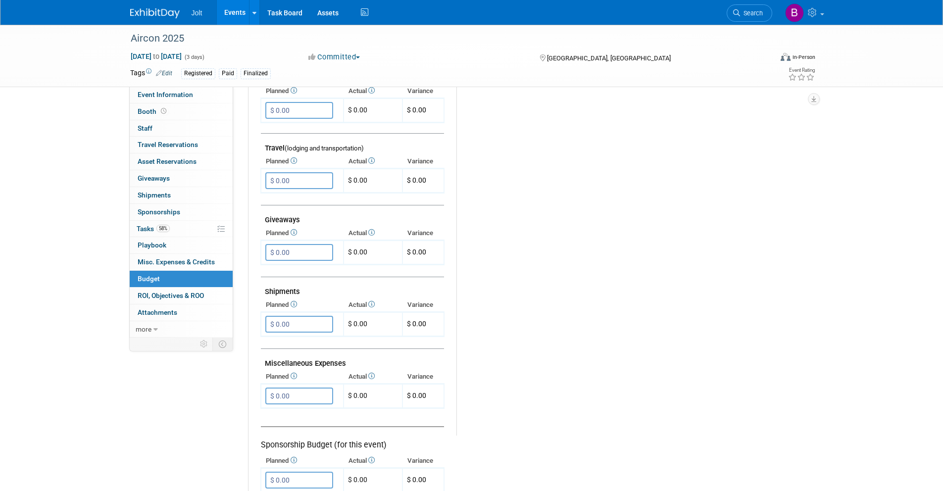
scroll to position [300, 0]
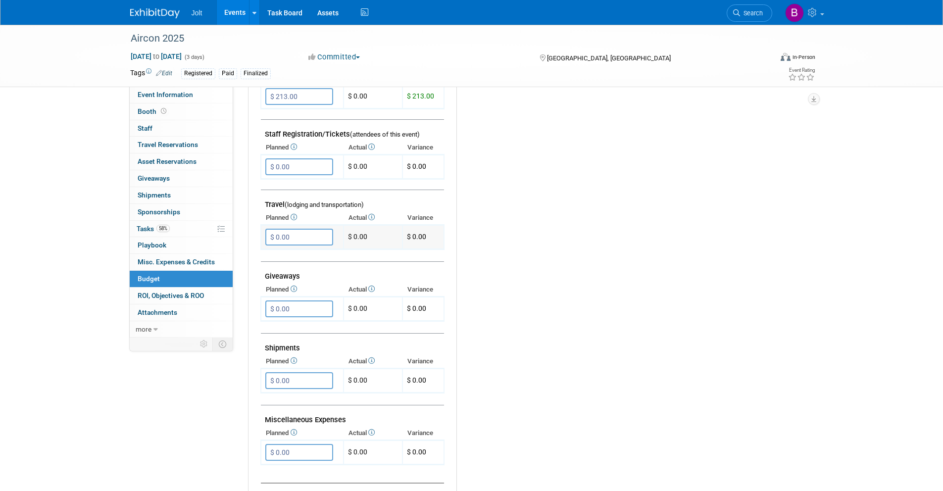
click at [283, 239] on input "$ 0.00" at bounding box center [299, 237] width 68 height 17
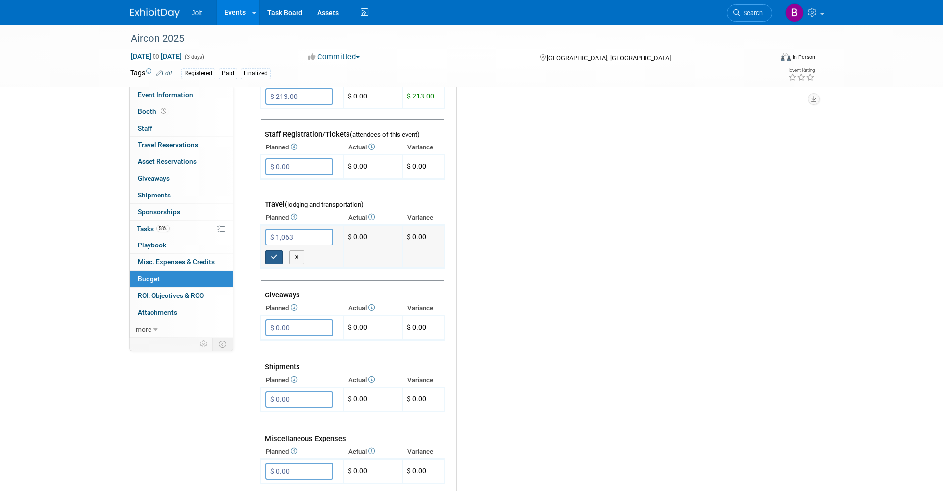
type input "$ 1,063.00"
click at [271, 256] on icon "button" at bounding box center [274, 257] width 7 height 6
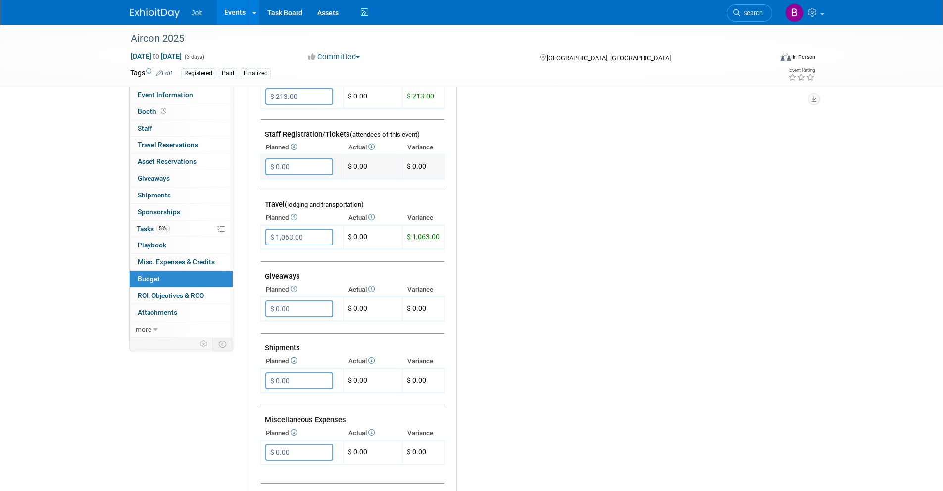
scroll to position [0, 0]
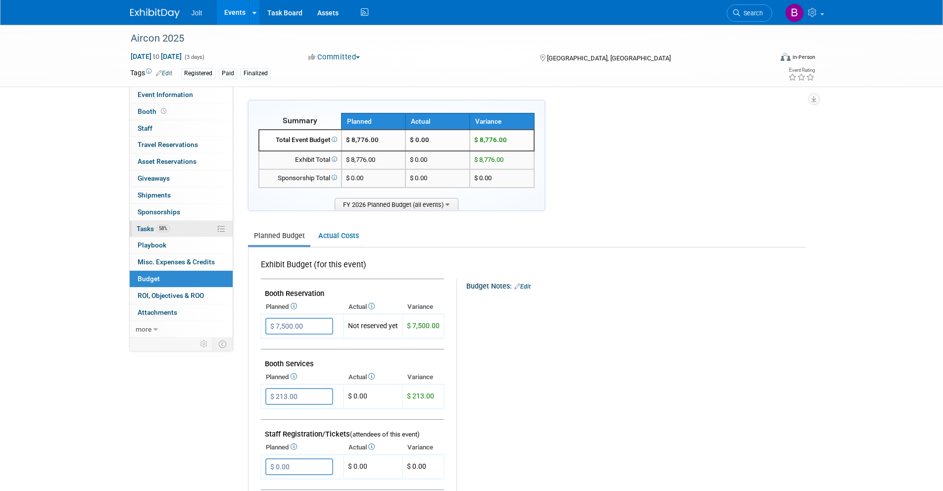
click at [177, 231] on link "58% Tasks 58%" at bounding box center [181, 229] width 103 height 16
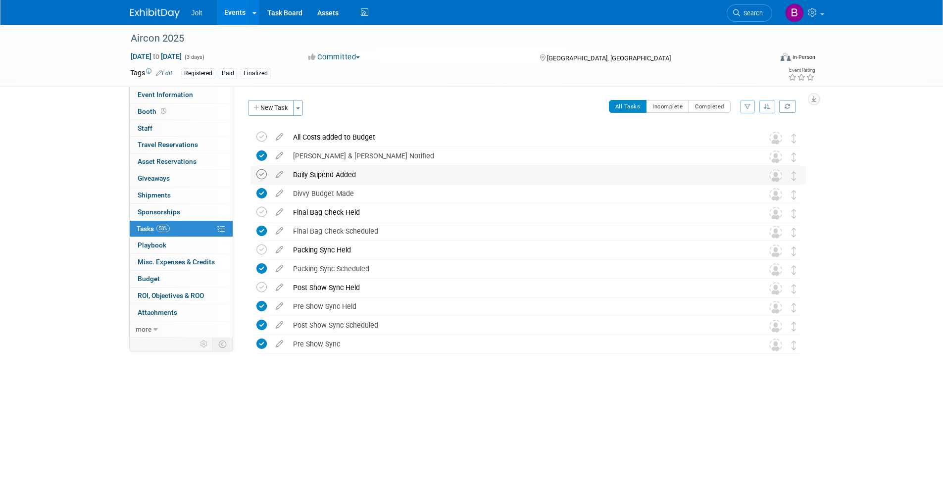
click at [259, 177] on icon at bounding box center [261, 174] width 10 height 10
click at [162, 93] on span "Event Information" at bounding box center [165, 95] width 55 height 8
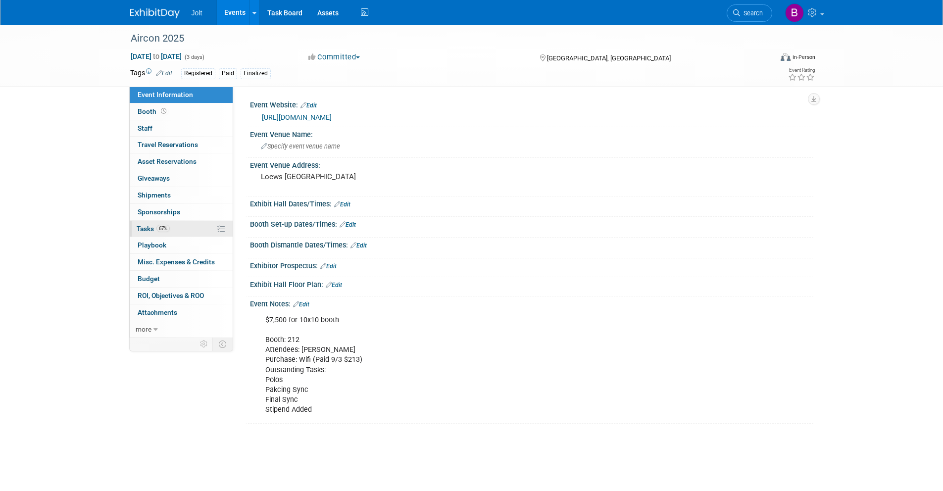
click at [153, 231] on span "Tasks 67%" at bounding box center [153, 229] width 33 height 8
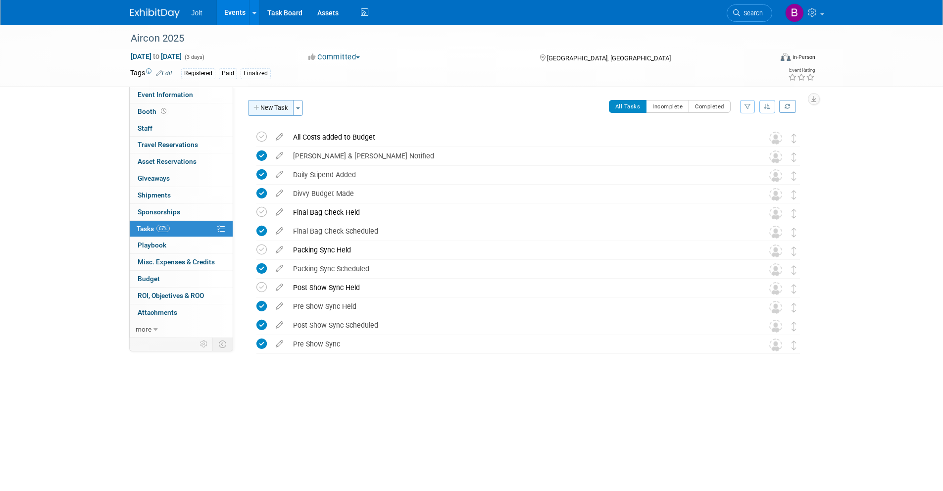
click at [272, 110] on button "New Task" at bounding box center [271, 108] width 46 height 16
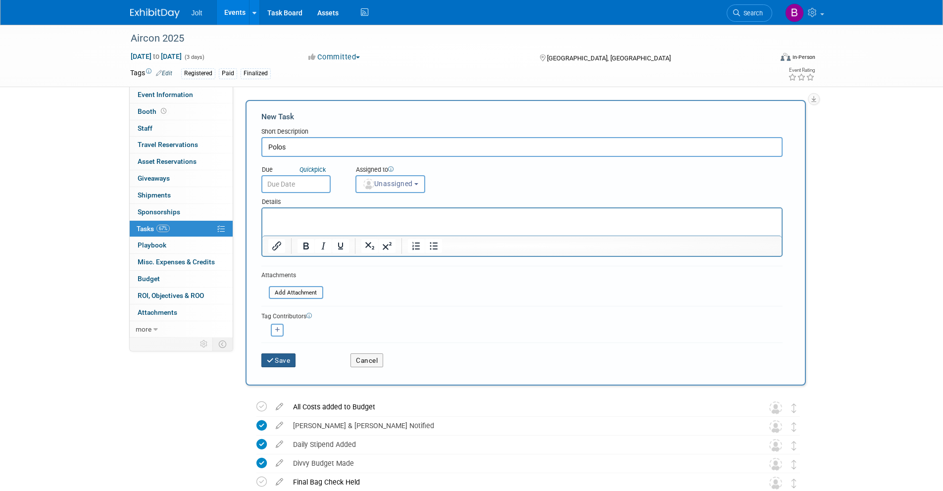
type input "Polos"
click at [288, 365] on button "Save" at bounding box center [278, 360] width 35 height 14
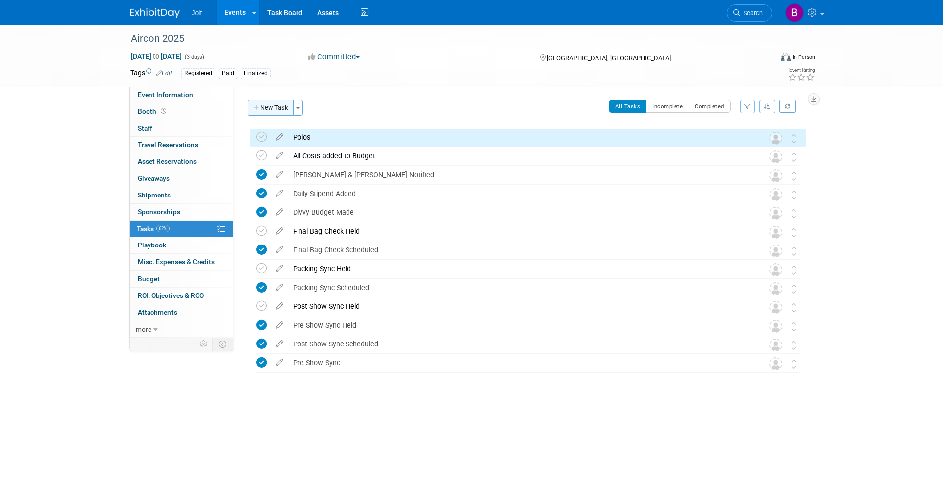
click at [275, 103] on button "New Task" at bounding box center [271, 108] width 46 height 16
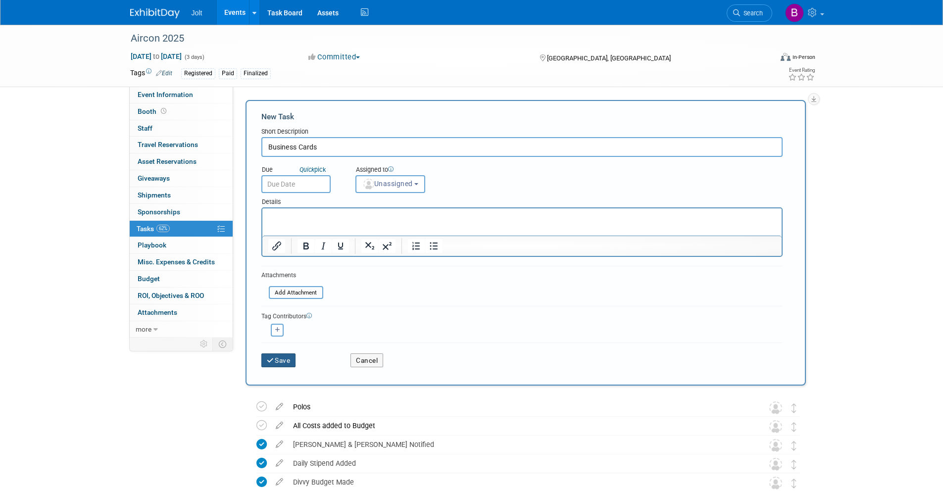
type input "Business Cards"
click at [289, 359] on button "Save" at bounding box center [278, 360] width 35 height 14
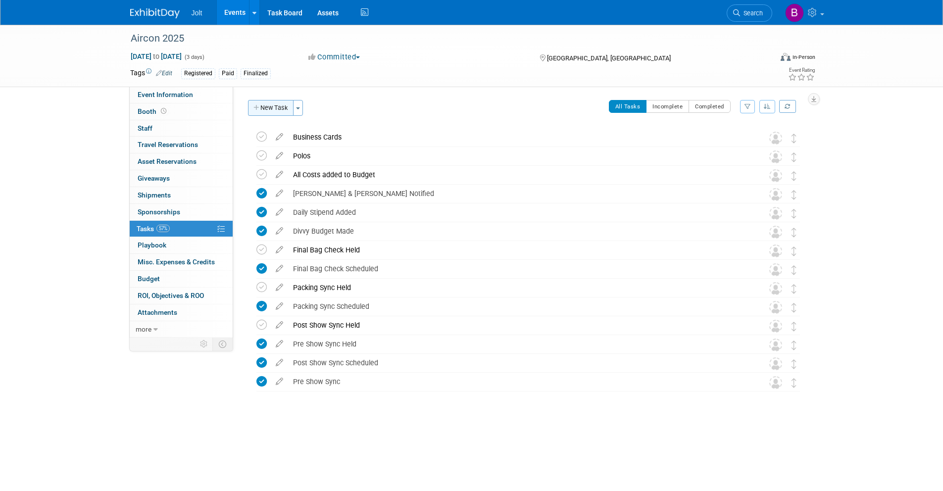
click at [256, 108] on icon "button" at bounding box center [256, 108] width 7 height 6
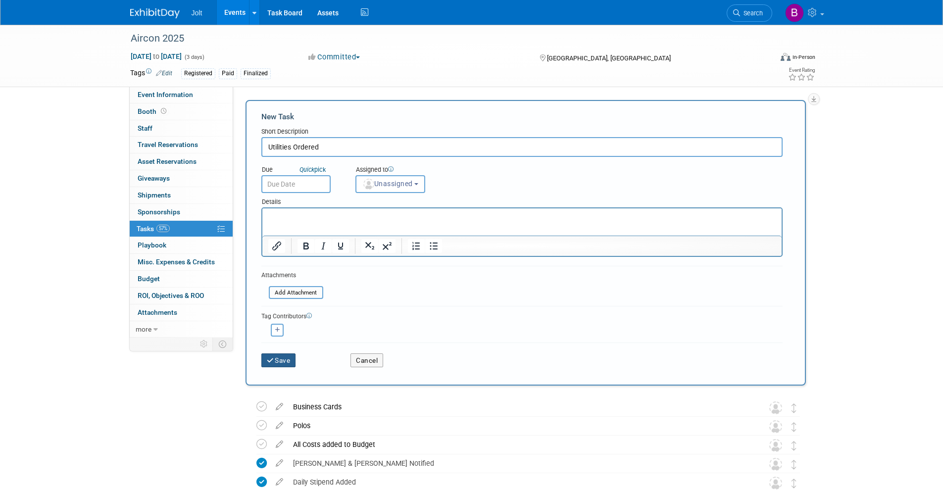
type input "Utilities Ordered"
click at [286, 361] on button "Save" at bounding box center [278, 360] width 35 height 14
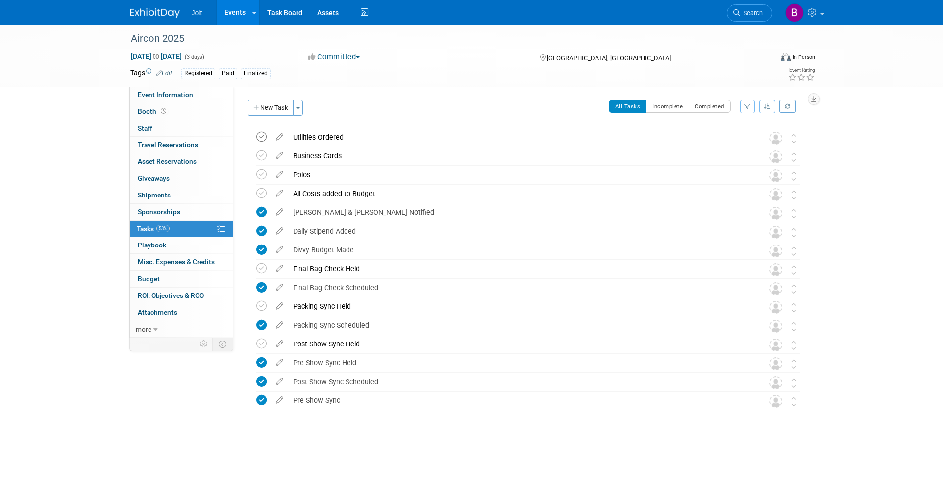
click at [260, 140] on icon at bounding box center [261, 137] width 10 height 10
click at [167, 282] on link "Budget" at bounding box center [181, 279] width 103 height 16
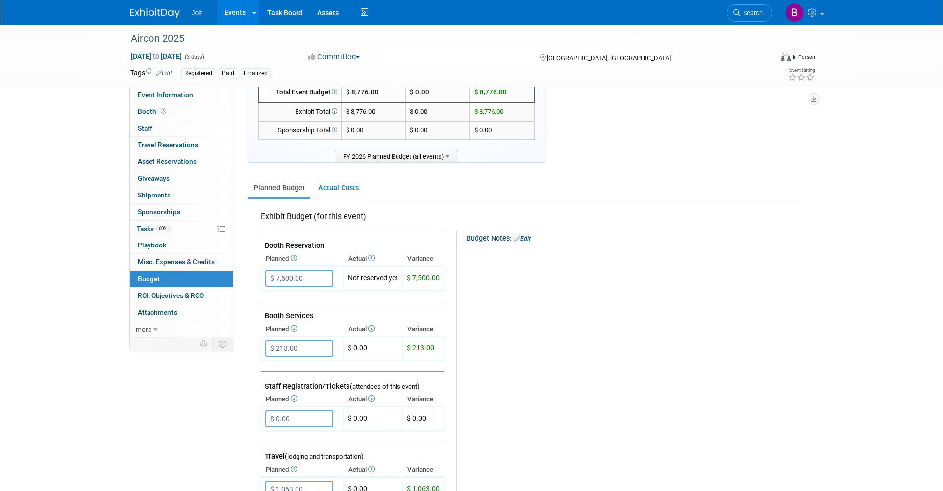
scroll to position [42, 0]
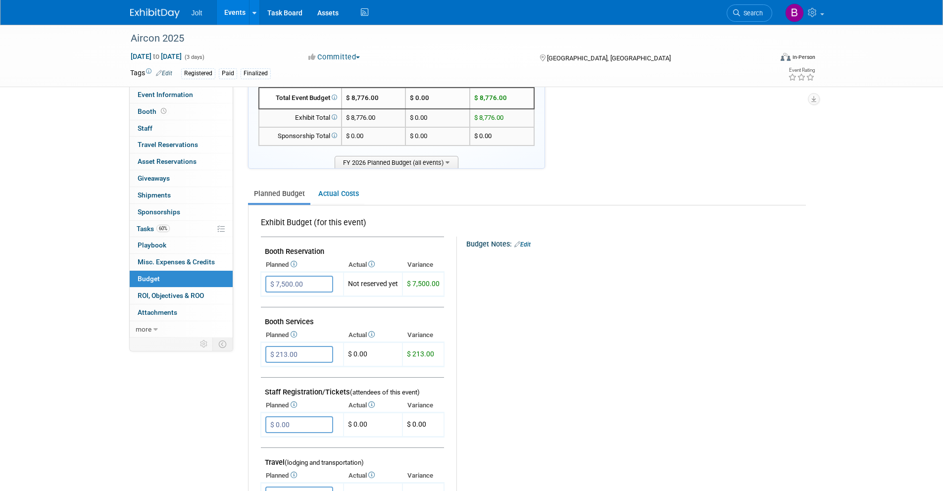
click at [524, 244] on link "Edit" at bounding box center [522, 244] width 16 height 7
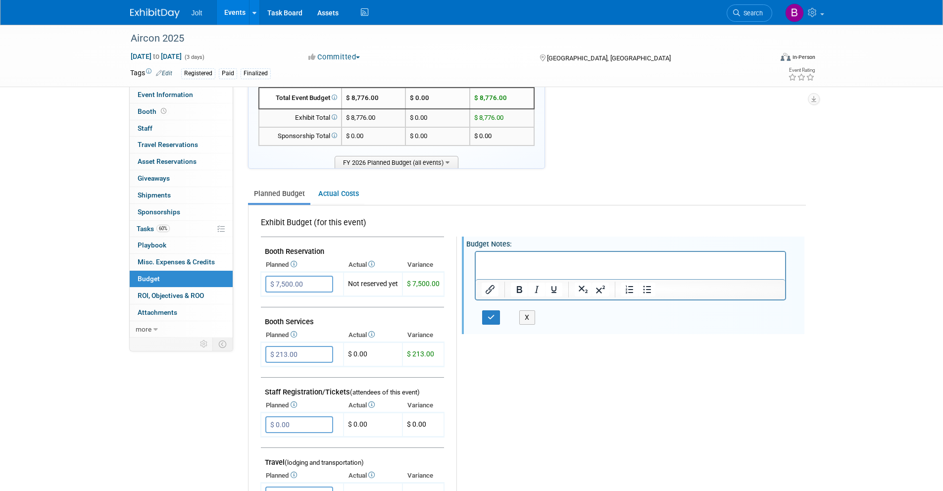
scroll to position [0, 0]
drag, startPoint x: 528, startPoint y: 317, endPoint x: 520, endPoint y: 310, distance: 10.9
click at [528, 317] on button "X" at bounding box center [527, 317] width 16 height 14
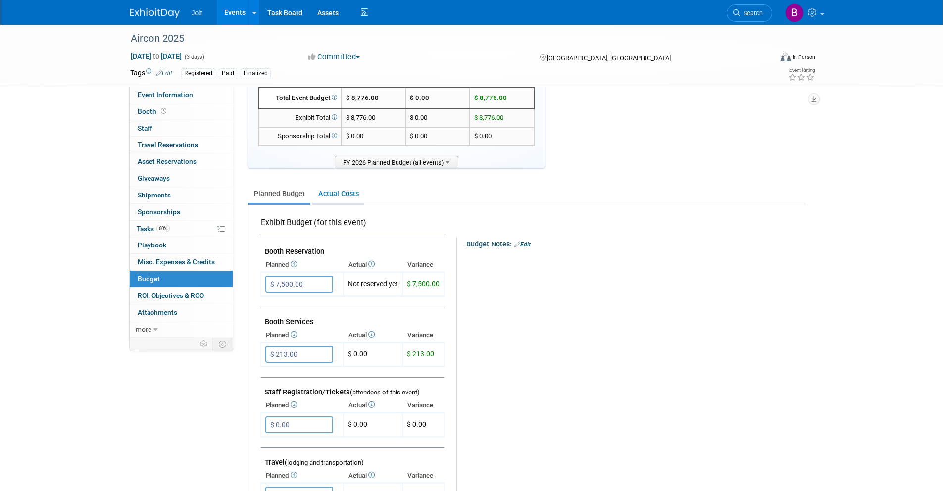
click at [340, 194] on link "Actual Costs" at bounding box center [338, 194] width 52 height 18
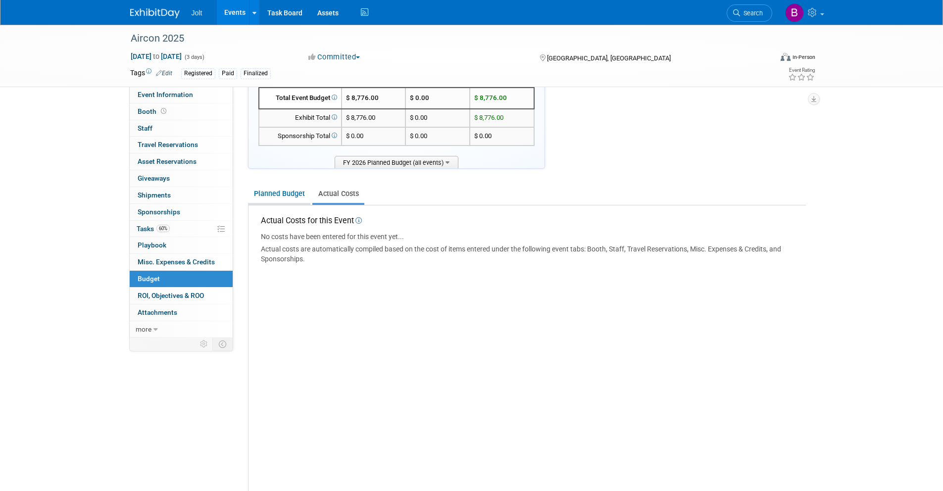
click at [284, 197] on link "Planned Budget" at bounding box center [279, 194] width 62 height 18
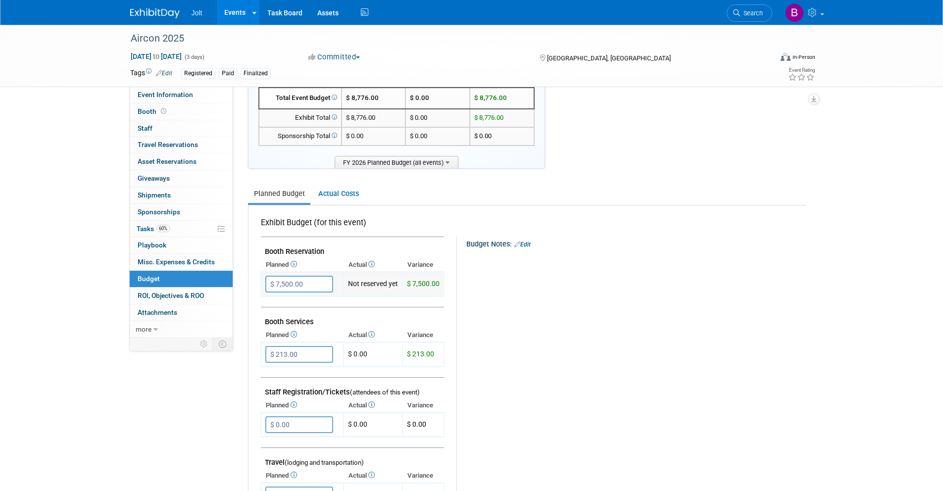
click at [362, 286] on td "Not reserved yet" at bounding box center [373, 284] width 59 height 24
click at [376, 286] on td "Not reserved yet" at bounding box center [373, 284] width 59 height 24
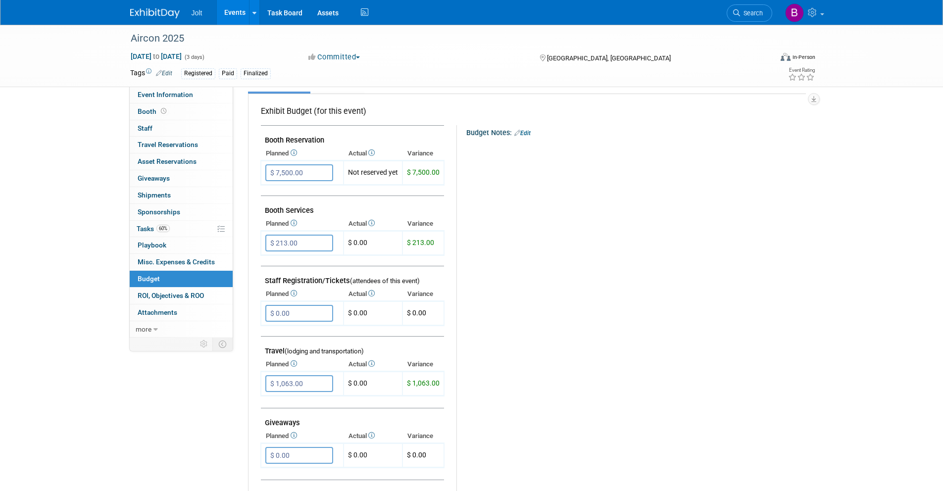
scroll to position [197, 0]
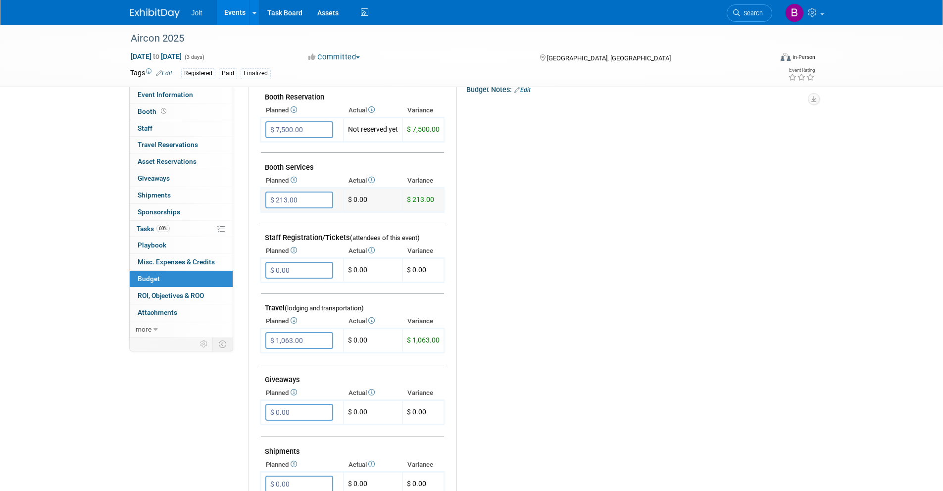
click at [366, 196] on td "$ 0.00" at bounding box center [373, 200] width 59 height 24
click at [365, 201] on td "$ 0.00" at bounding box center [373, 200] width 59 height 24
click at [375, 181] on icon at bounding box center [371, 180] width 8 height 6
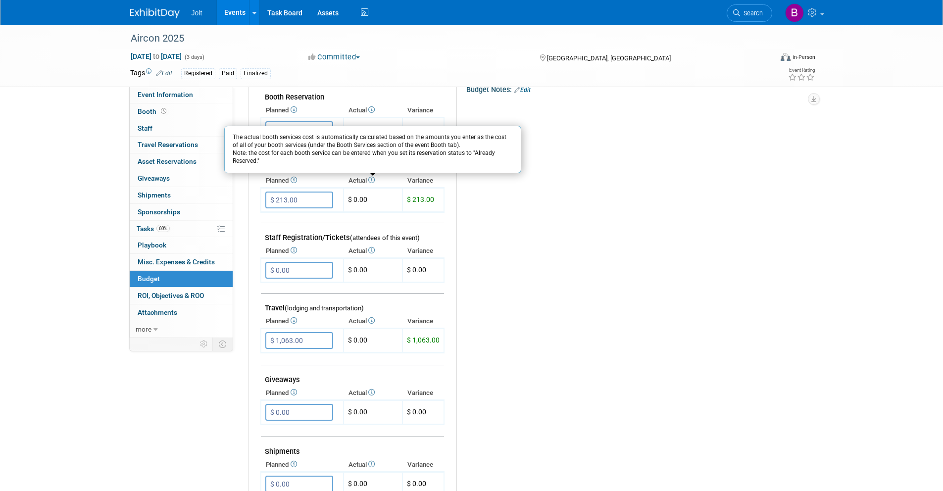
click at [524, 206] on div "Budget Notes: Edit X" at bounding box center [626, 338] width 341 height 513
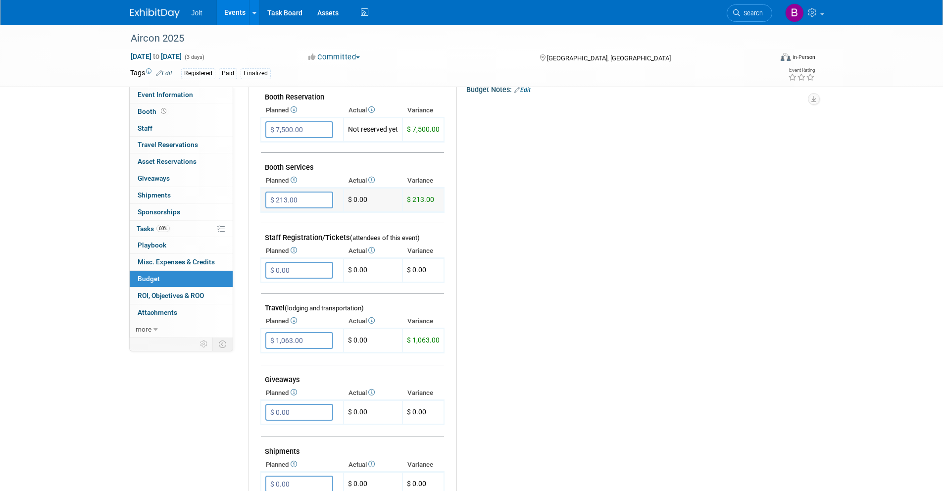
scroll to position [0, 0]
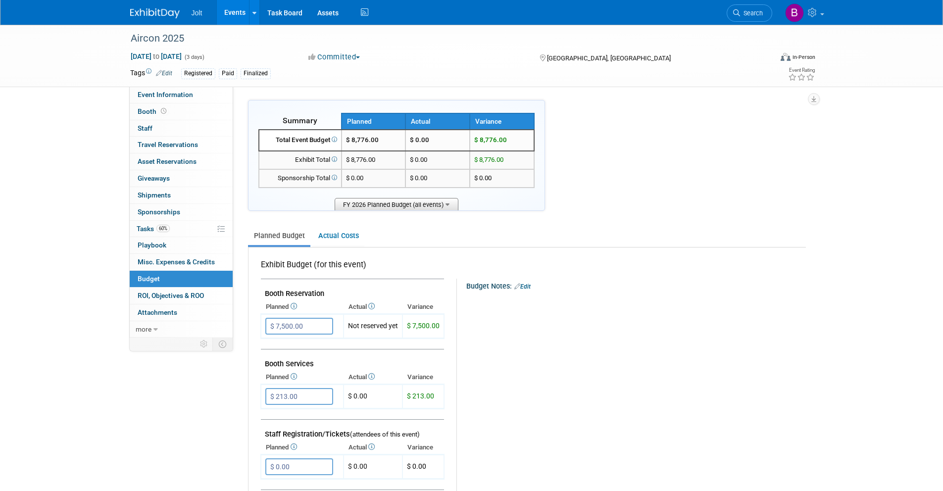
click at [408, 205] on span "FY 2026 Planned Budget (all events)" at bounding box center [397, 204] width 124 height 12
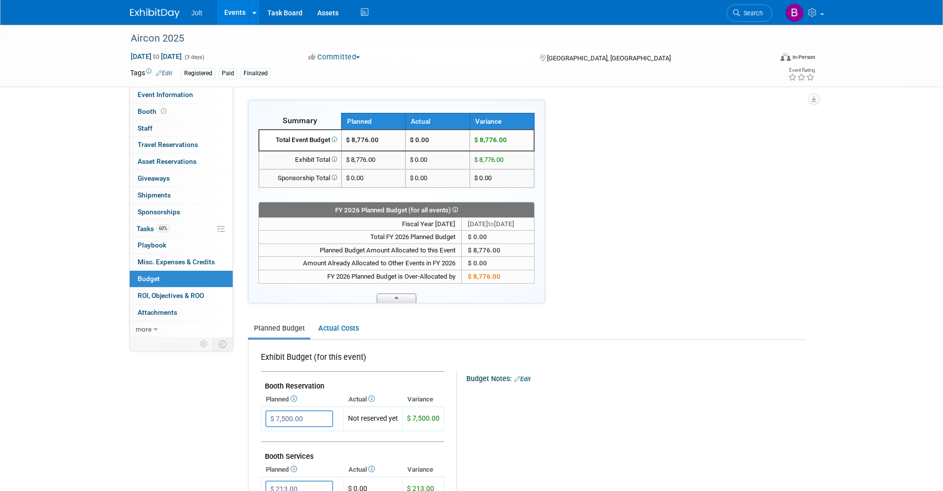
click at [396, 298] on icon at bounding box center [397, 300] width 4 height 6
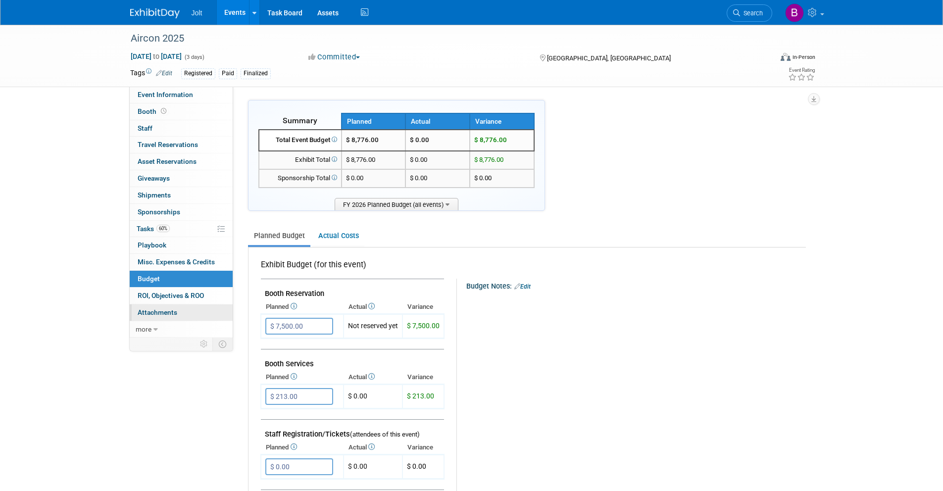
click at [165, 315] on span "Attachments 0" at bounding box center [158, 312] width 40 height 8
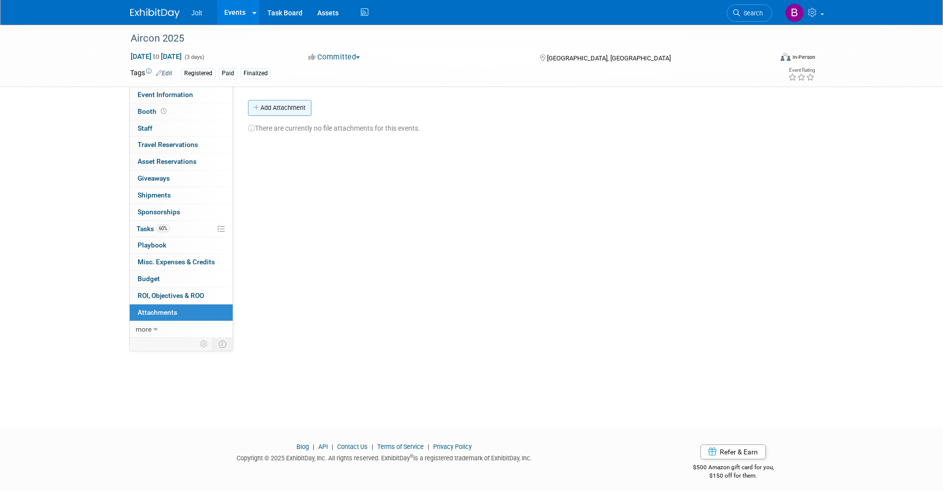
click at [284, 113] on button "Add Attachment" at bounding box center [279, 108] width 63 height 16
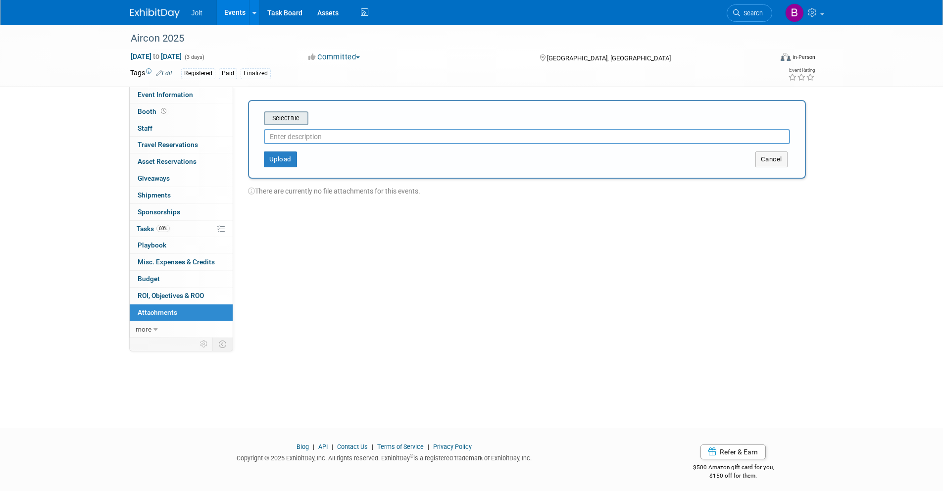
click at [294, 120] on input "file" at bounding box center [249, 118] width 118 height 12
type input "W"
type input "Internet Order Form"
click at [288, 159] on button "Upload" at bounding box center [280, 156] width 33 height 16
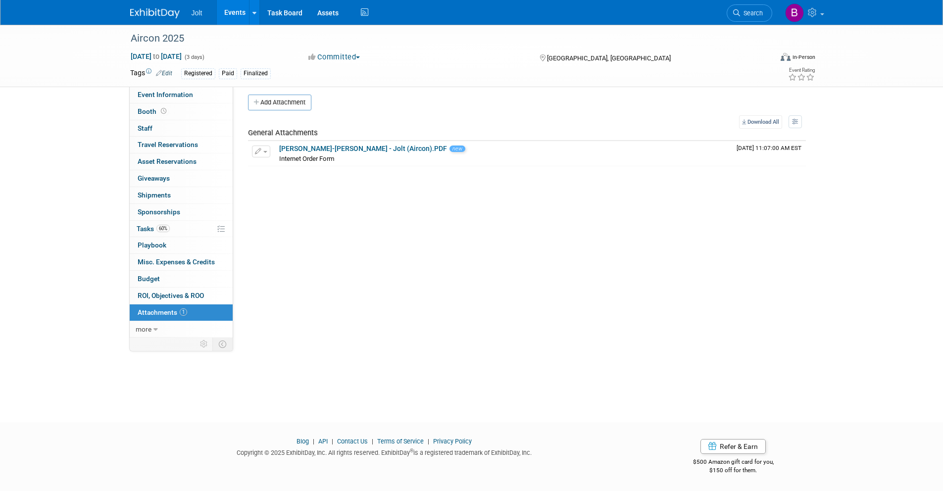
scroll to position [6, 0]
click at [162, 281] on link "Budget" at bounding box center [181, 279] width 103 height 16
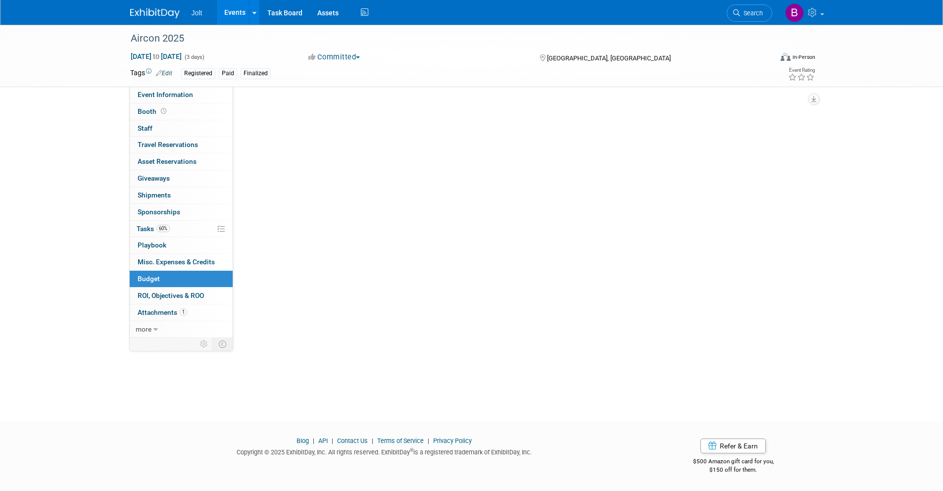
scroll to position [0, 0]
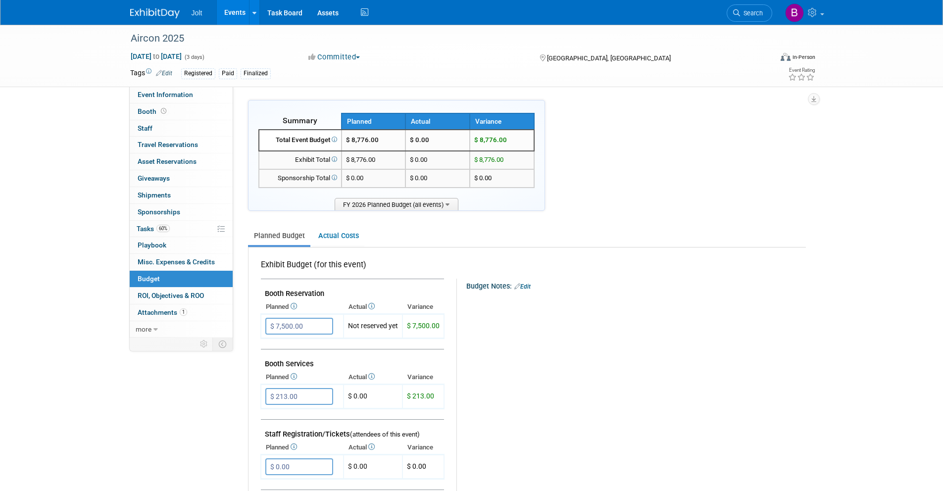
click at [372, 307] on icon at bounding box center [371, 306] width 8 height 6
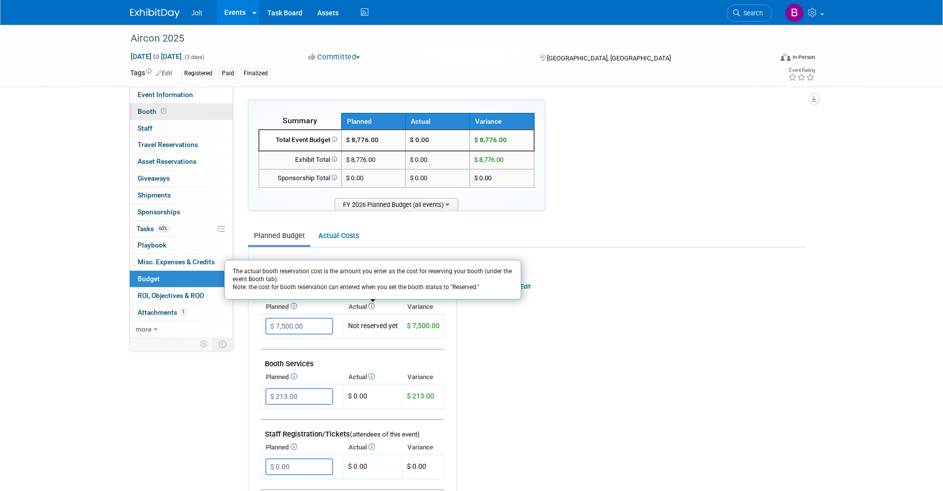
click at [140, 116] on link "Booth" at bounding box center [181, 111] width 103 height 16
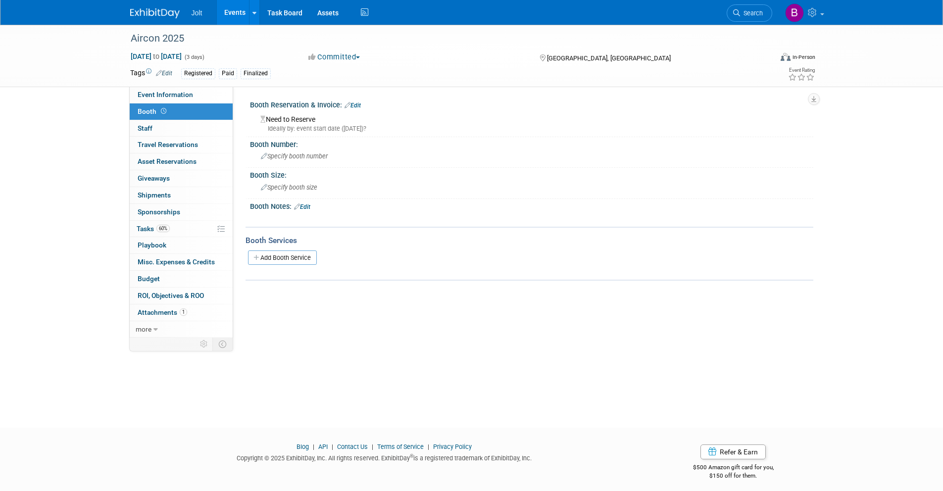
click at [356, 105] on link "Edit" at bounding box center [353, 105] width 16 height 7
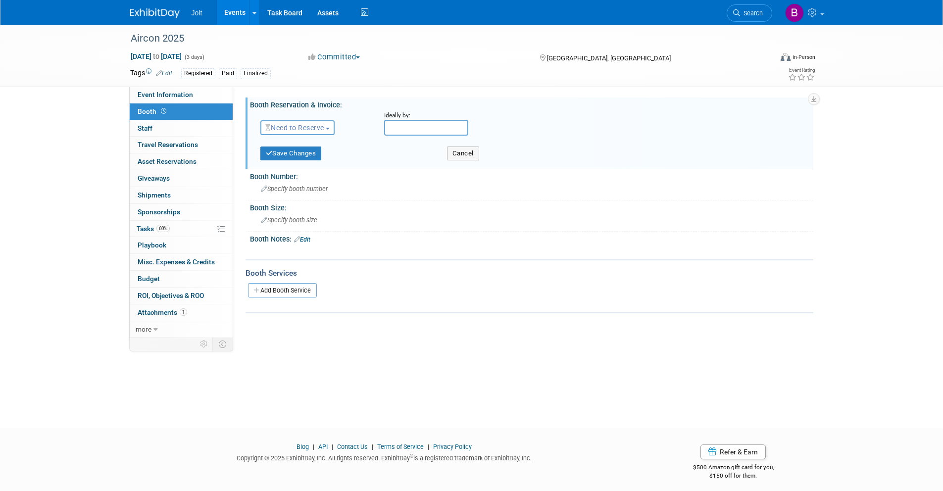
click at [308, 125] on span "Need to Reserve" at bounding box center [294, 128] width 59 height 8
click at [303, 160] on link "Reserved" at bounding box center [314, 158] width 106 height 14
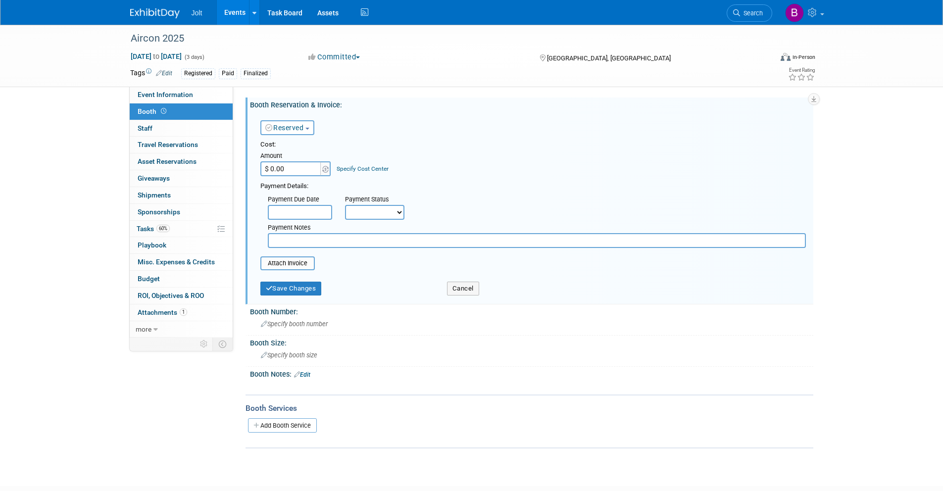
click at [290, 170] on input "$ 0.00" at bounding box center [291, 168] width 62 height 15
type input "$ 7,500.00"
click at [382, 208] on select "Not Paid Yet Partially Paid Paid in Full" at bounding box center [374, 212] width 59 height 15
select select "1"
click at [345, 205] on select "Not Paid Yet Partially Paid Paid in Full" at bounding box center [374, 212] width 59 height 15
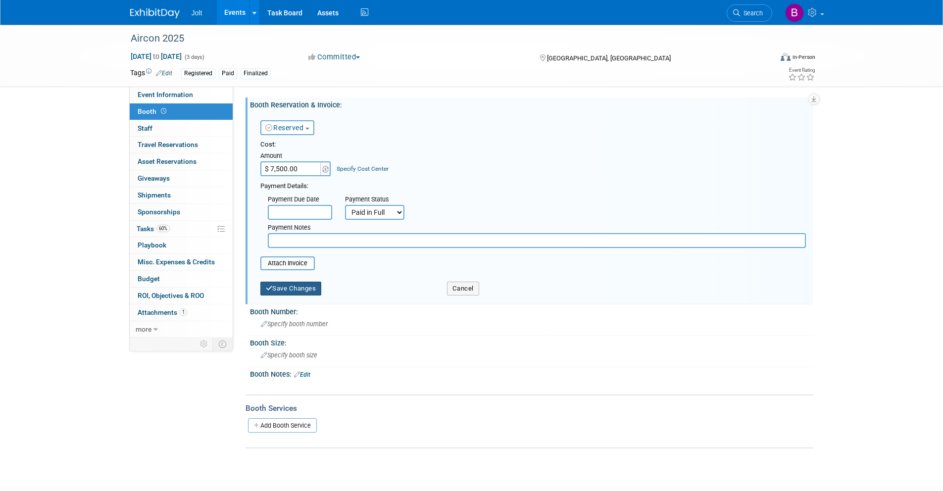
click at [305, 290] on button "Save Changes" at bounding box center [290, 289] width 61 height 14
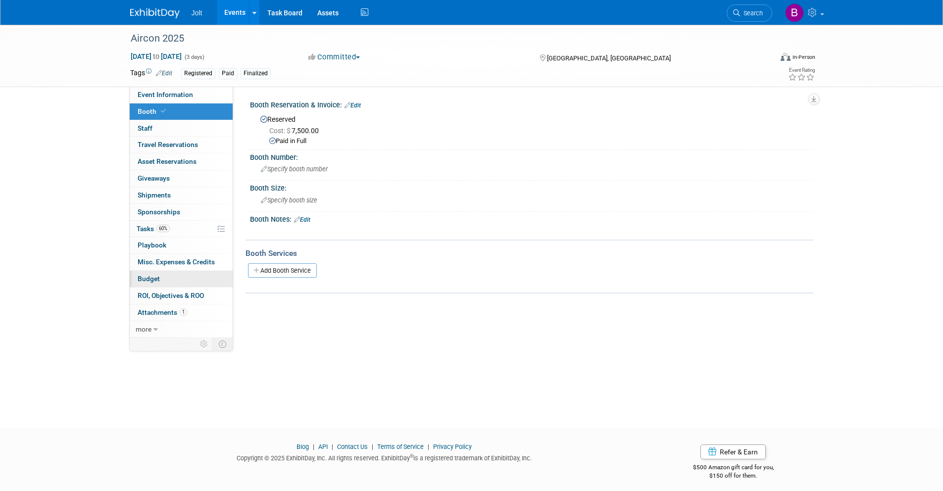
click at [171, 278] on link "Budget" at bounding box center [181, 279] width 103 height 16
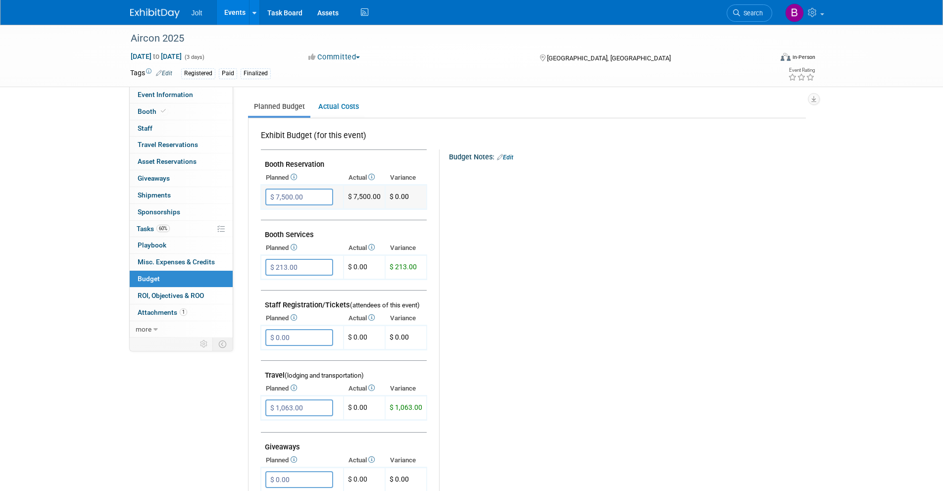
scroll to position [142, 0]
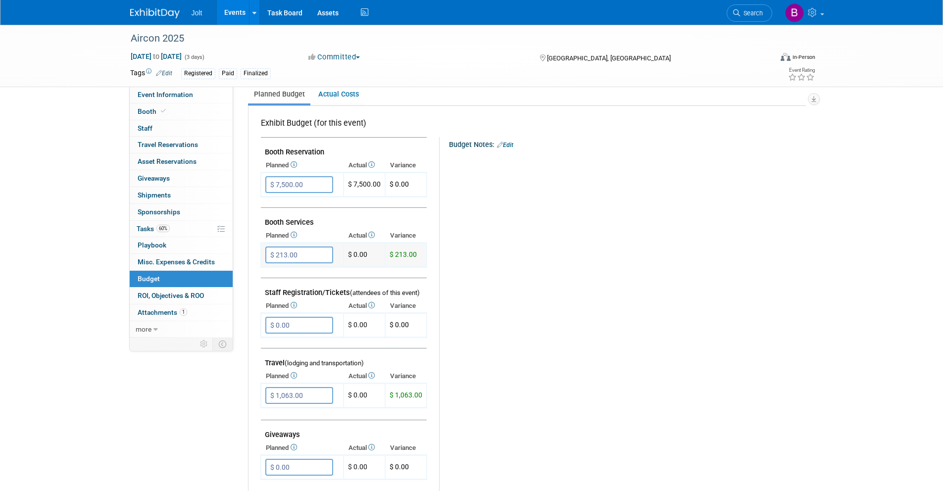
click at [359, 253] on td "$ 0.00" at bounding box center [365, 255] width 42 height 24
click at [355, 256] on td "$ 0.00" at bounding box center [365, 255] width 42 height 24
click at [355, 255] on td "$ 0.00" at bounding box center [365, 255] width 42 height 24
click at [313, 259] on input "$ 213.00" at bounding box center [299, 255] width 68 height 17
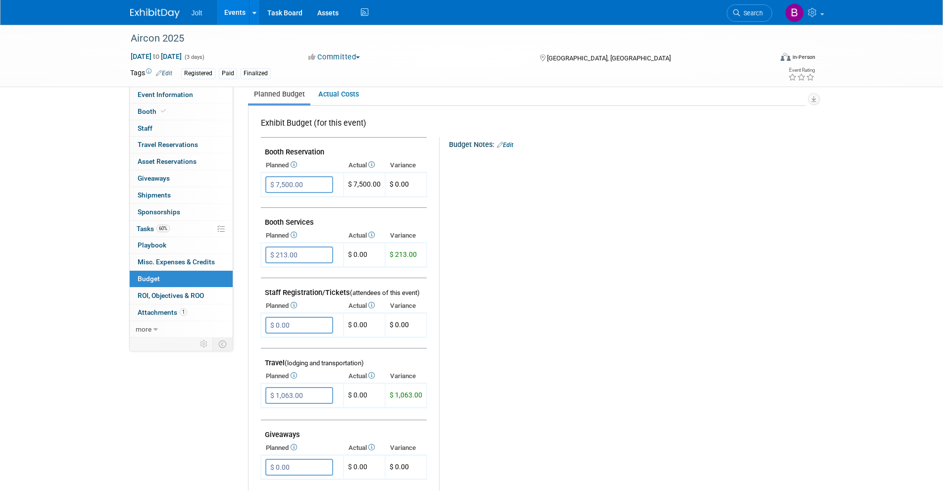
click at [454, 258] on div "Budget Notes: Edit X" at bounding box center [618, 393] width 358 height 513
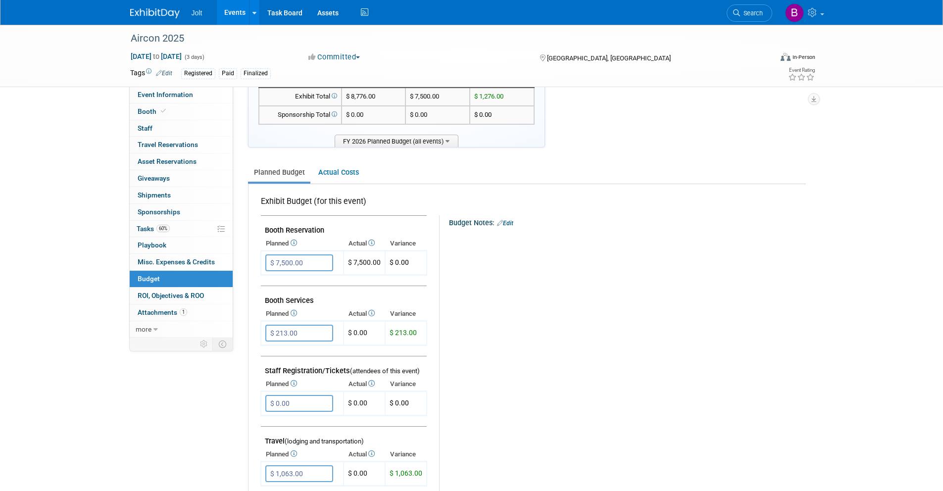
scroll to position [0, 0]
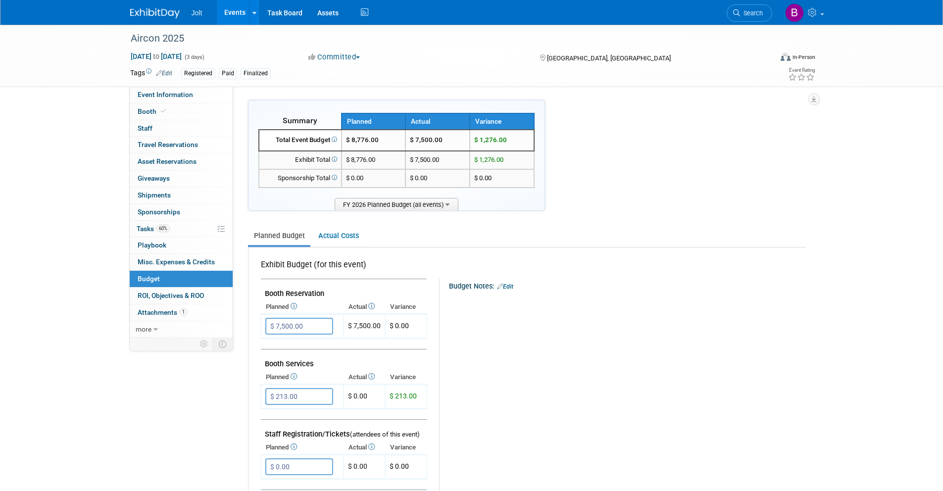
click at [433, 161] on td "$ 7,500.00" at bounding box center [437, 160] width 64 height 18
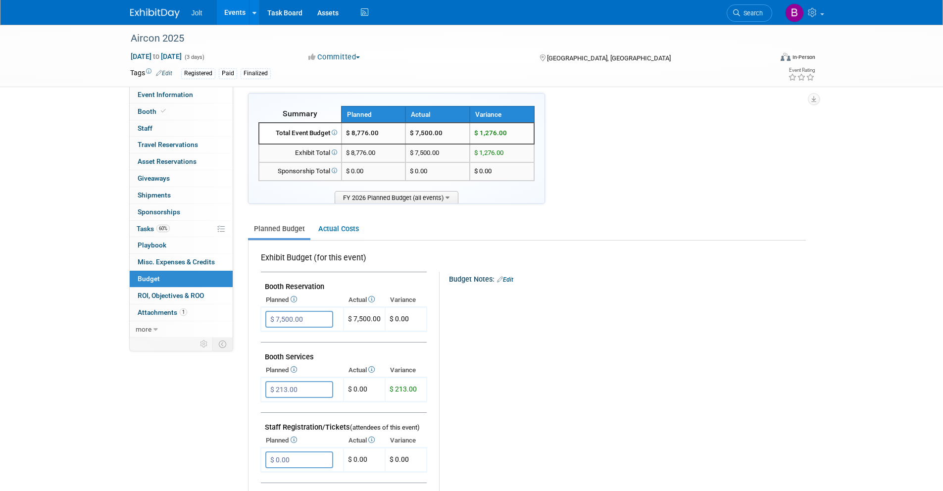
scroll to position [19, 0]
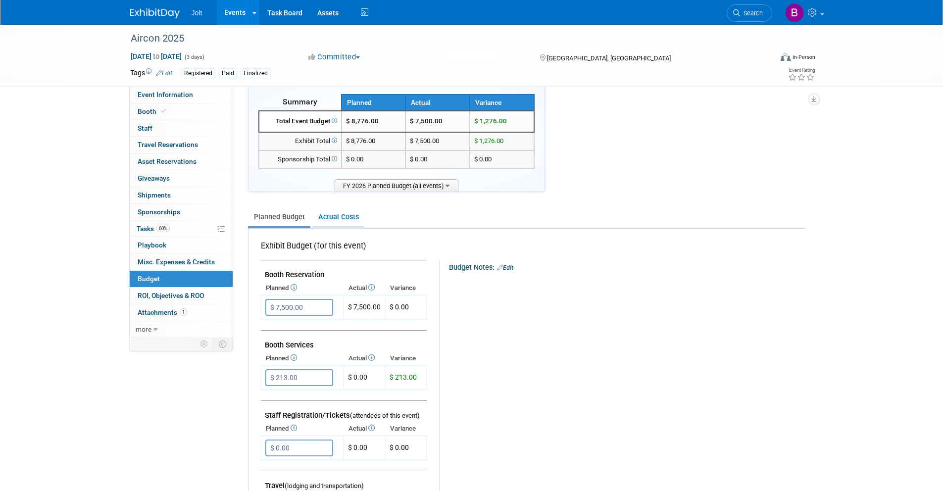
click at [341, 212] on link "Actual Costs" at bounding box center [338, 217] width 52 height 18
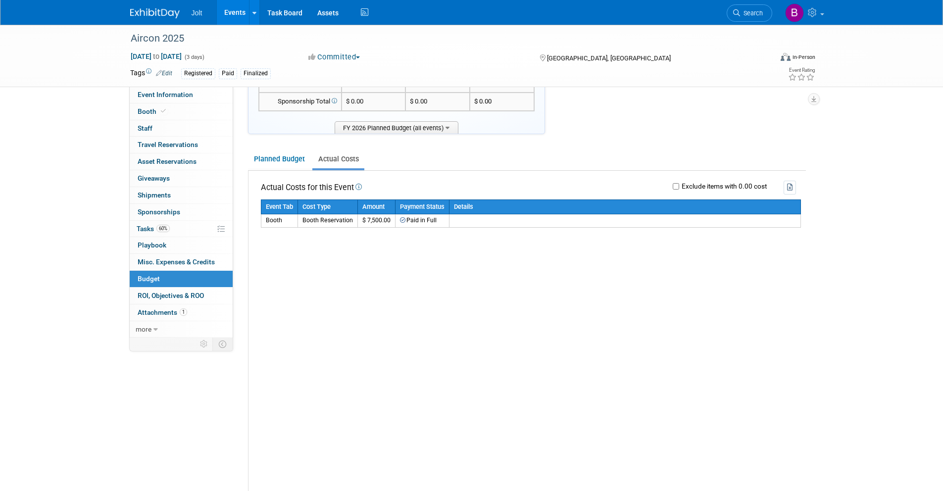
scroll to position [92, 0]
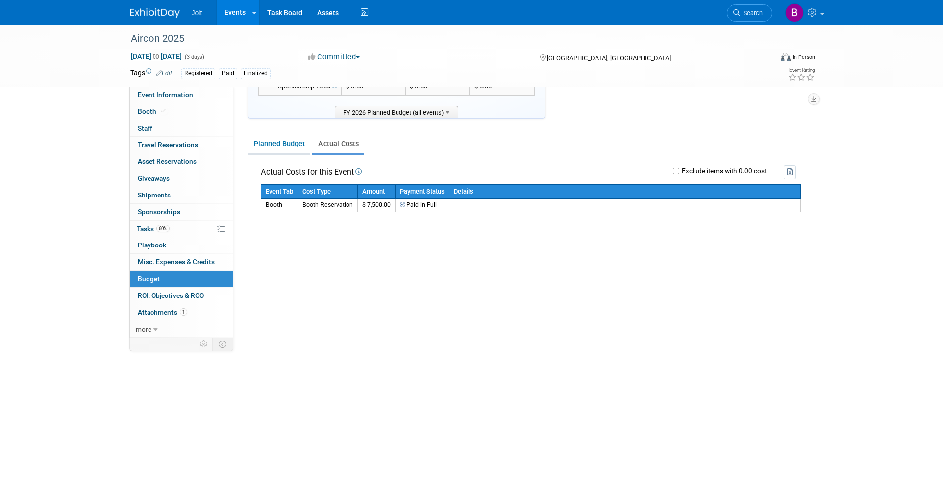
click at [288, 148] on link "Planned Budget" at bounding box center [279, 144] width 62 height 18
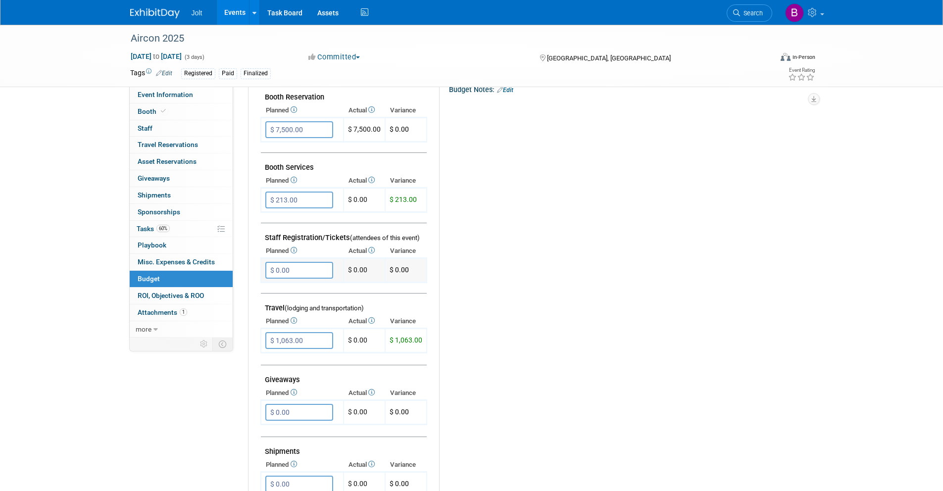
scroll to position [204, 0]
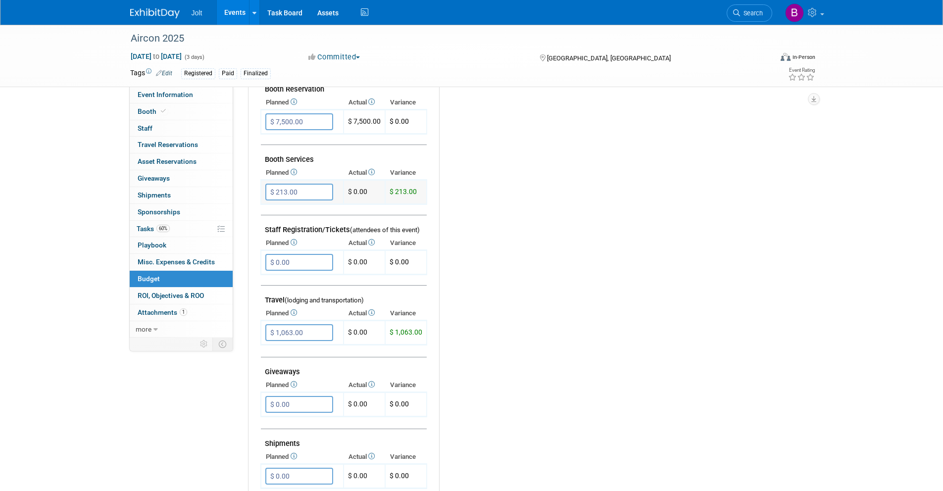
click at [362, 194] on td "$ 0.00" at bounding box center [365, 192] width 42 height 24
click at [187, 263] on span "Misc. Expenses & Credits 0" at bounding box center [176, 262] width 77 height 8
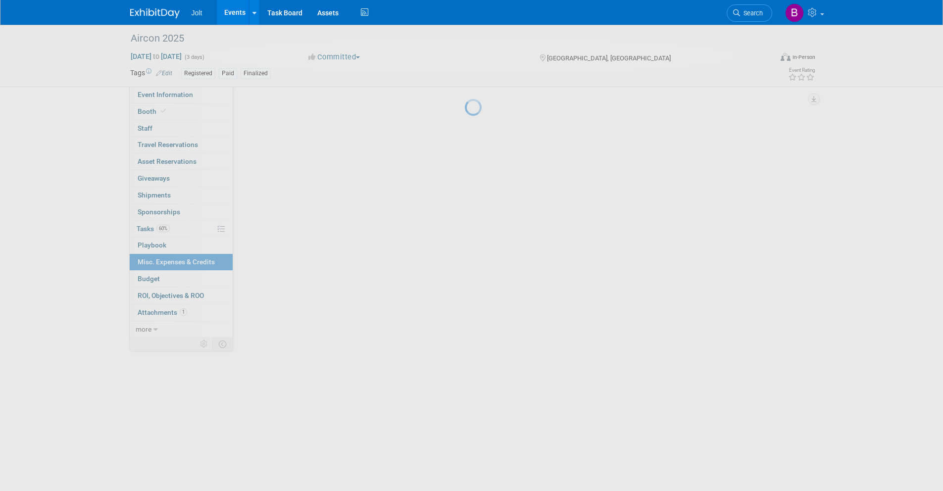
scroll to position [0, 0]
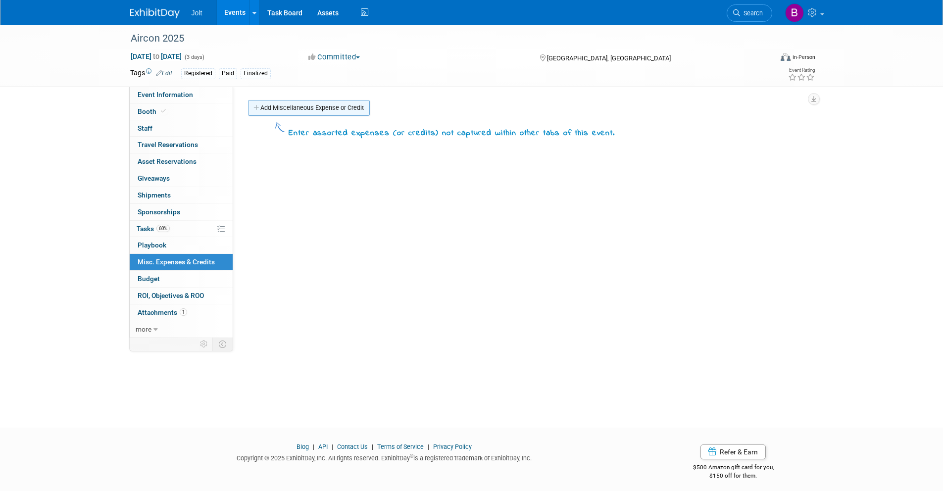
click at [330, 106] on link "Add Miscellaneous Expense or Credit" at bounding box center [309, 108] width 122 height 16
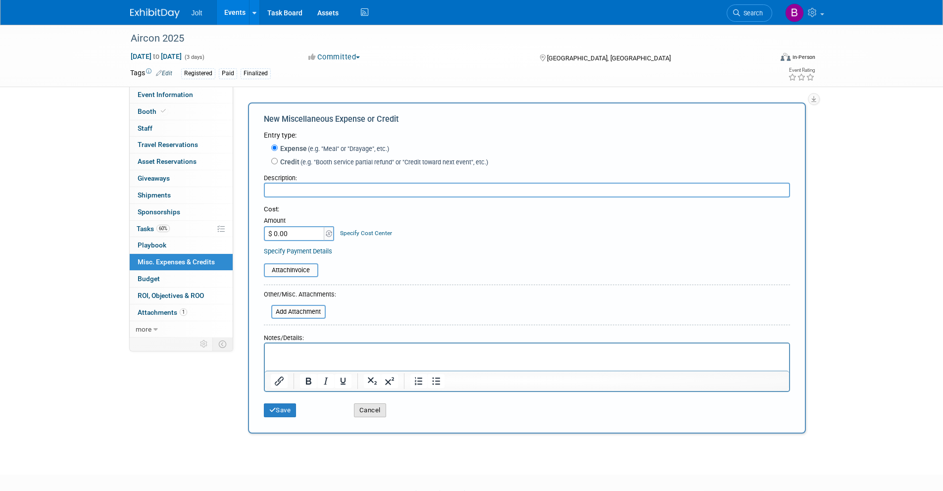
click at [379, 409] on button "Cancel" at bounding box center [370, 410] width 32 height 14
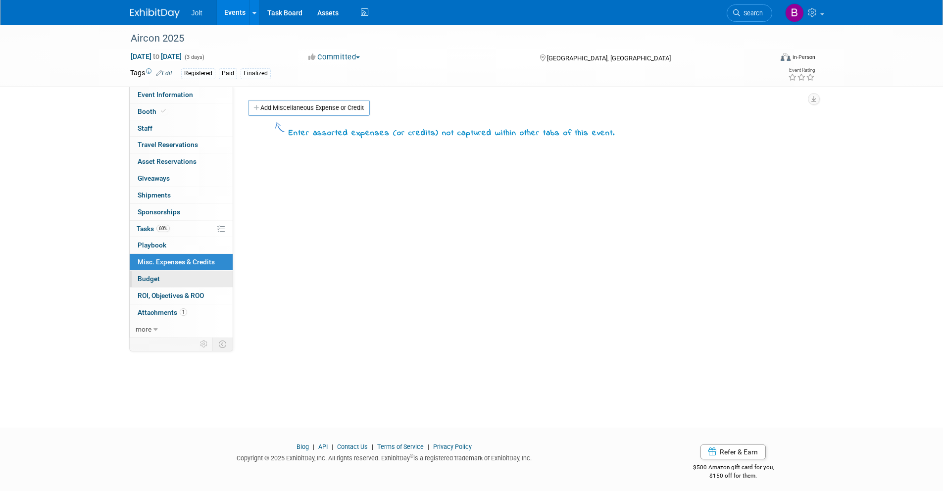
click at [154, 279] on span "Budget" at bounding box center [149, 279] width 22 height 8
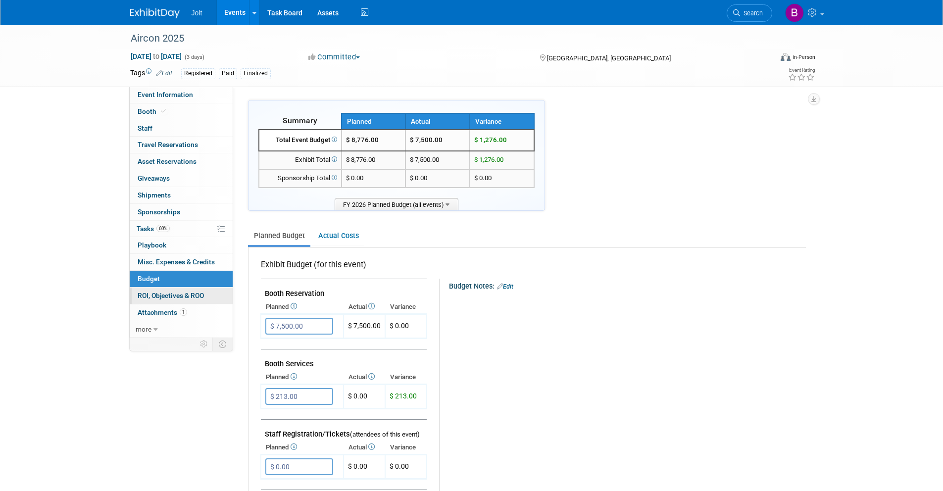
click at [171, 297] on span "ROI, Objectives & ROO 0" at bounding box center [171, 296] width 66 height 8
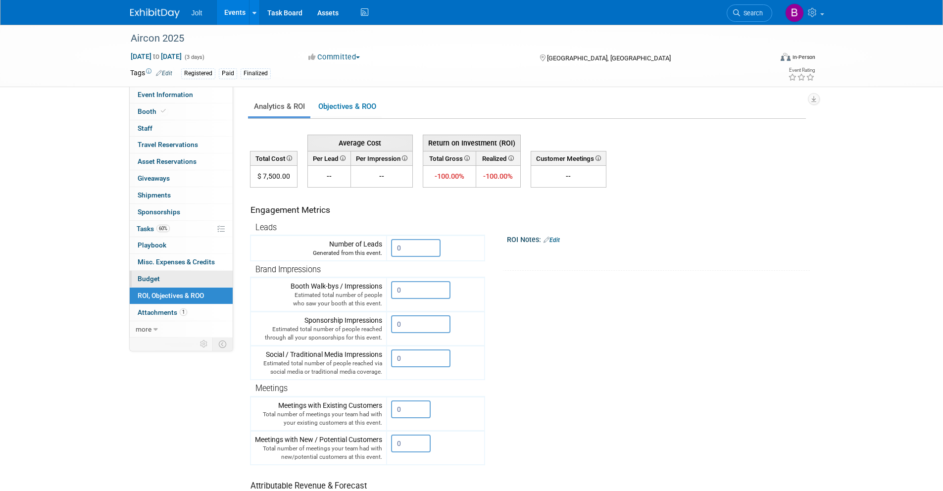
click at [170, 281] on link "Budget" at bounding box center [181, 279] width 103 height 16
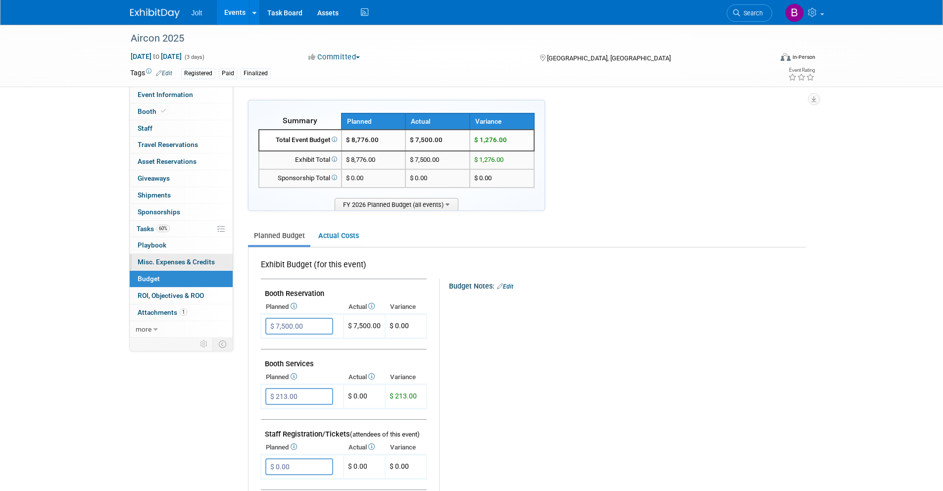
click at [170, 265] on span "Misc. Expenses & Credits 0" at bounding box center [176, 262] width 77 height 8
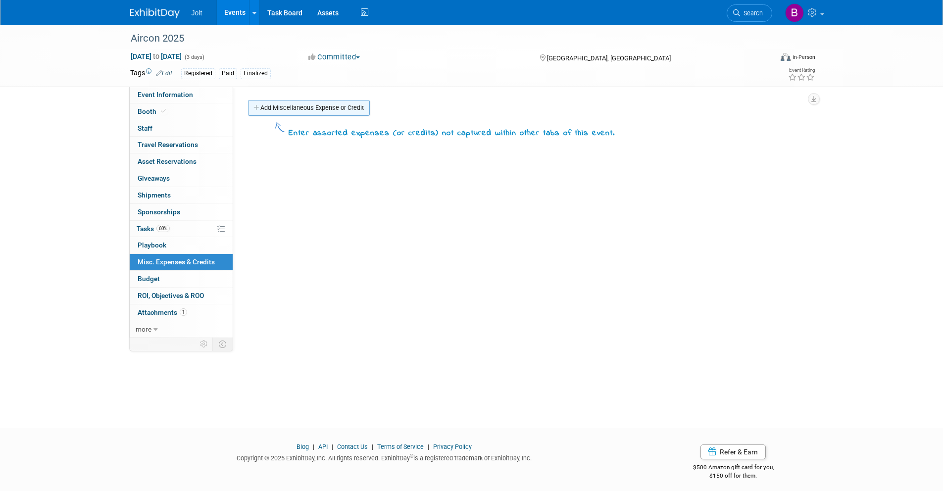
click at [312, 112] on link "Add Miscellaneous Expense or Credit" at bounding box center [309, 108] width 122 height 16
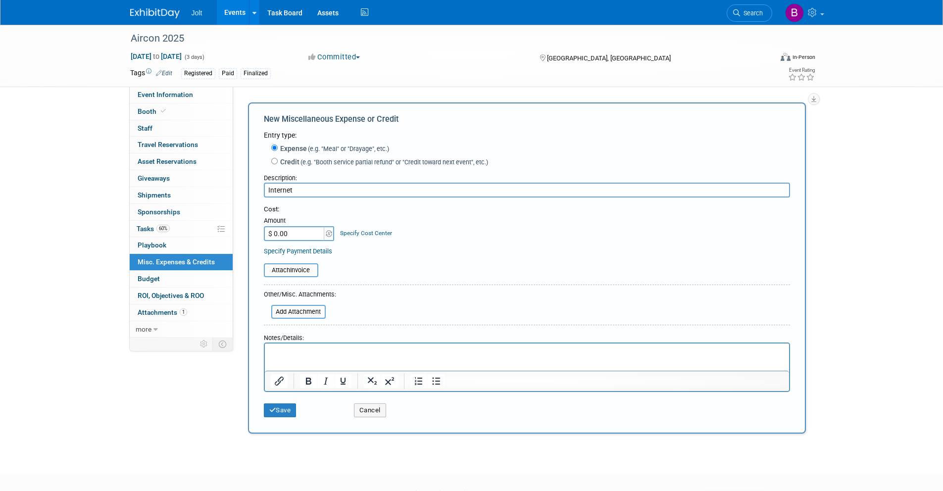
type input "Internet"
click at [289, 234] on input "$ 0.00" at bounding box center [295, 233] width 62 height 15
type input "$ 213.00"
click at [283, 412] on button "Save" at bounding box center [280, 410] width 33 height 14
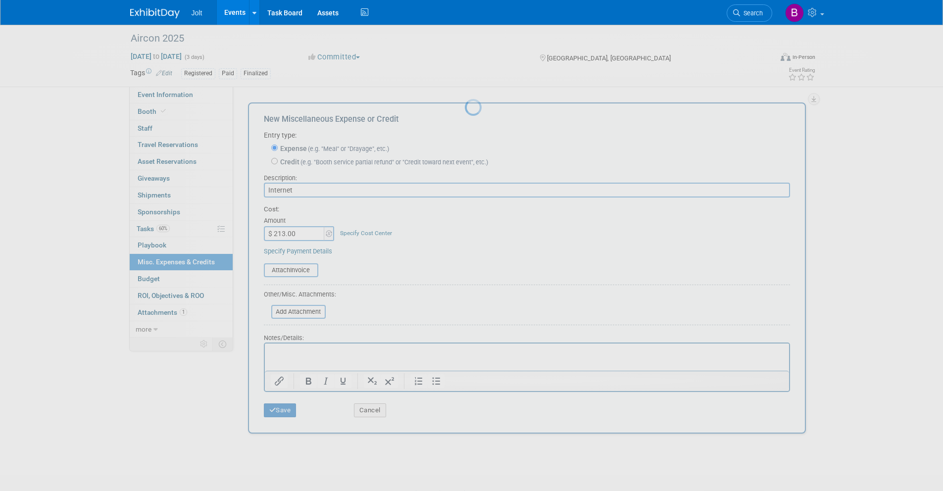
scroll to position [6, 0]
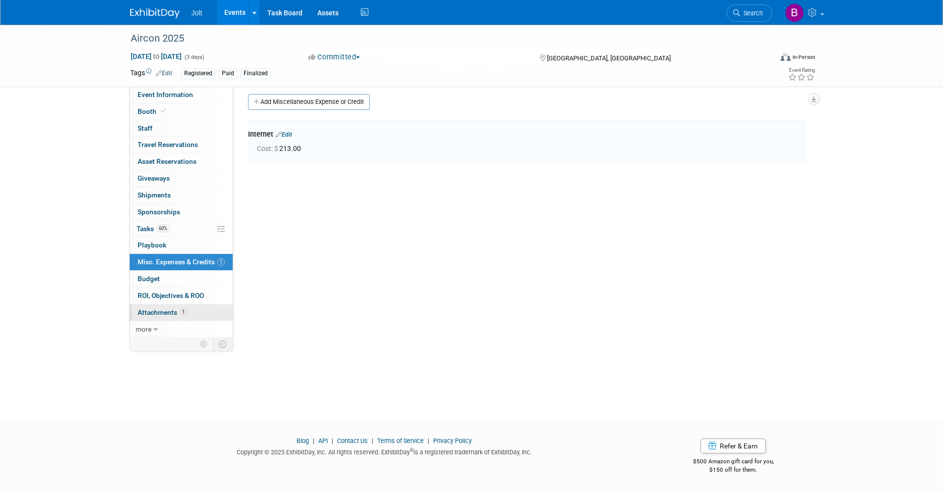
click at [170, 313] on span "Attachments 1" at bounding box center [163, 312] width 50 height 8
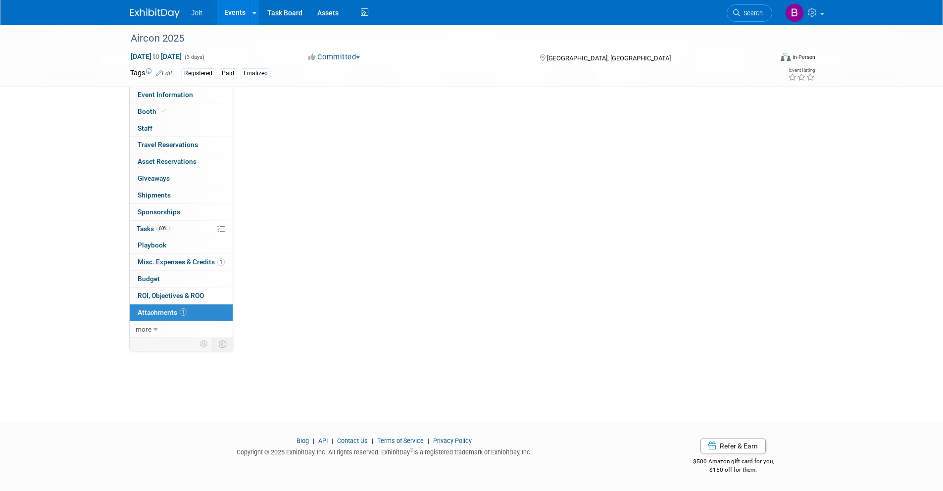
scroll to position [0, 0]
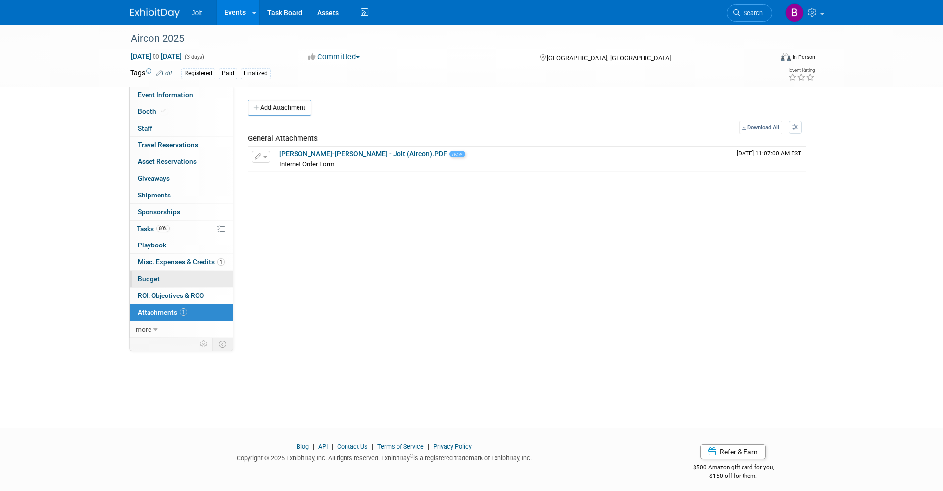
click at [157, 280] on span "Budget" at bounding box center [149, 279] width 22 height 8
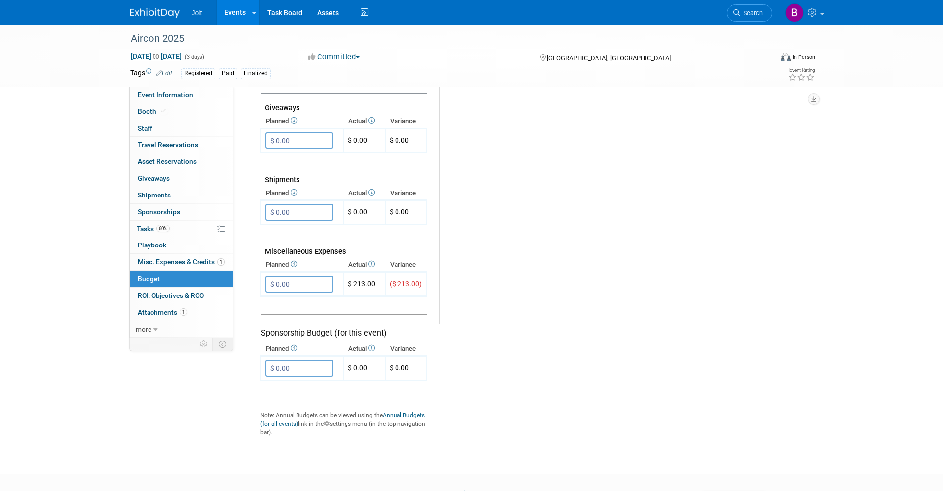
scroll to position [481, 0]
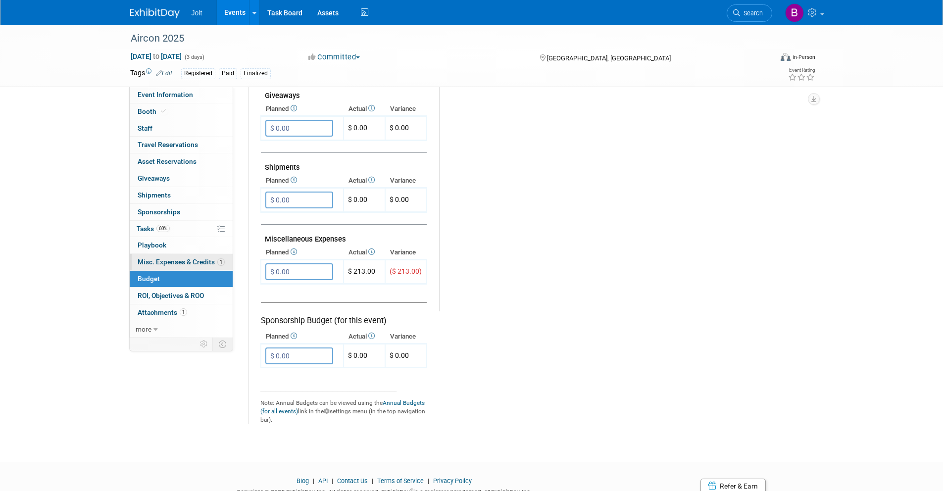
click at [177, 263] on span "Misc. Expenses & Credits 1" at bounding box center [181, 262] width 87 height 8
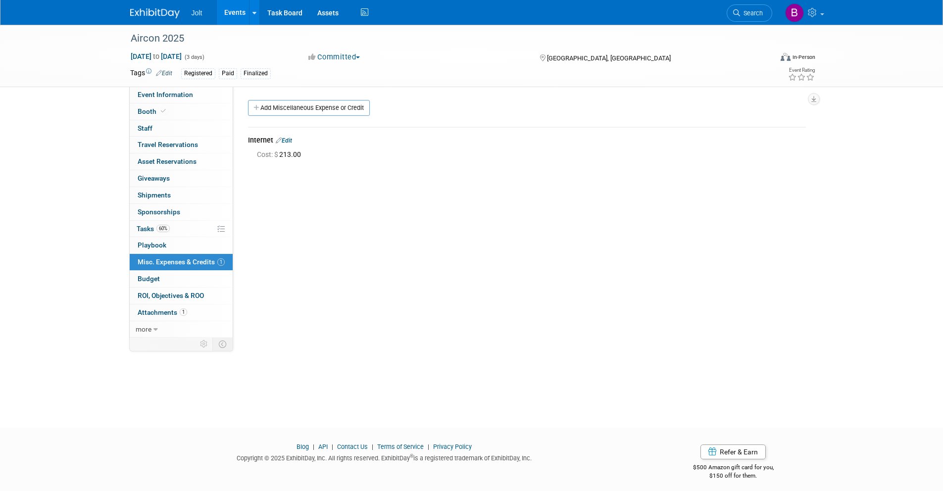
click at [288, 143] on link "Edit" at bounding box center [284, 140] width 16 height 7
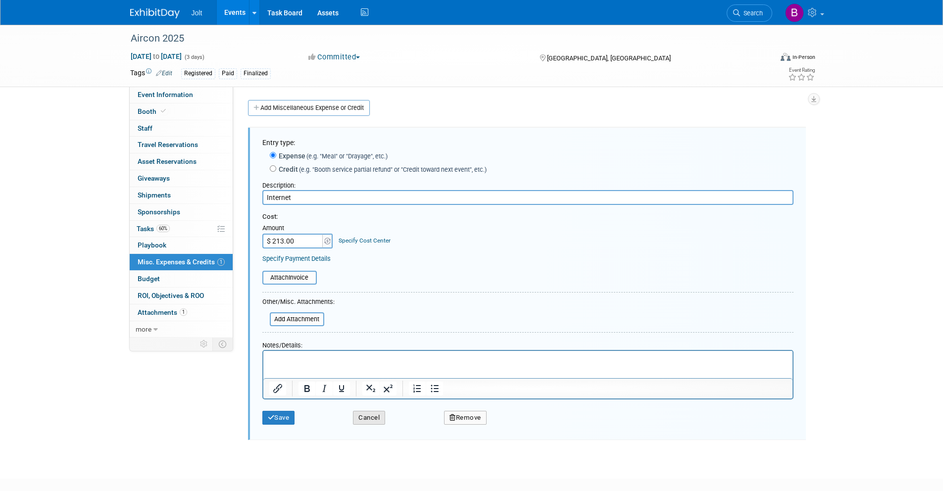
click at [371, 419] on button "Cancel" at bounding box center [369, 418] width 32 height 14
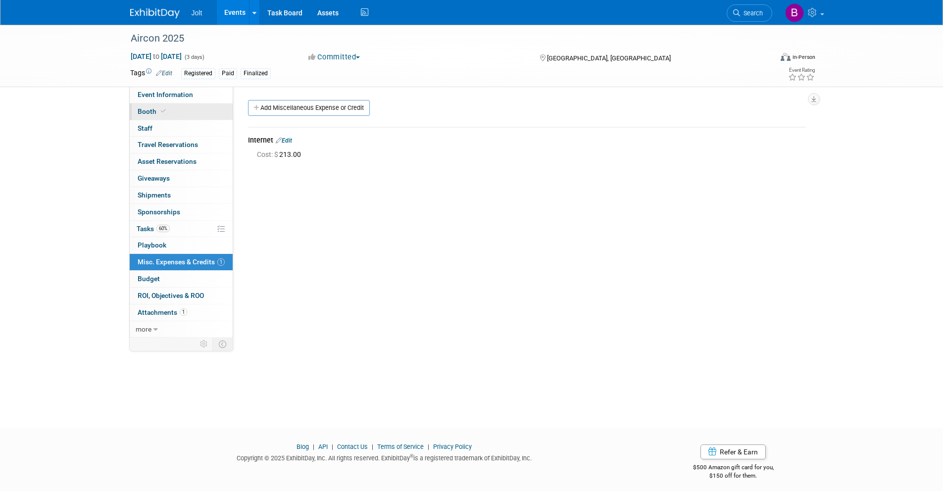
click at [176, 113] on link "Booth" at bounding box center [181, 111] width 103 height 16
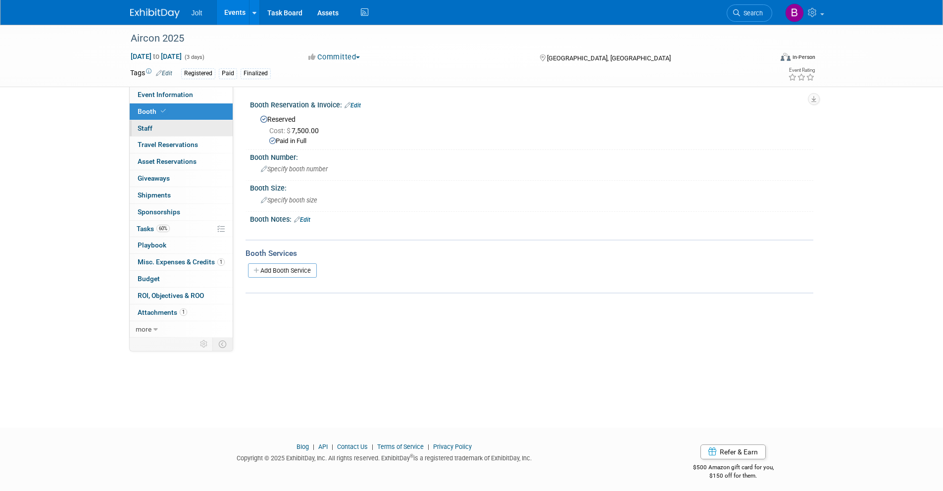
click at [177, 124] on link "0 Staff 0" at bounding box center [181, 128] width 103 height 16
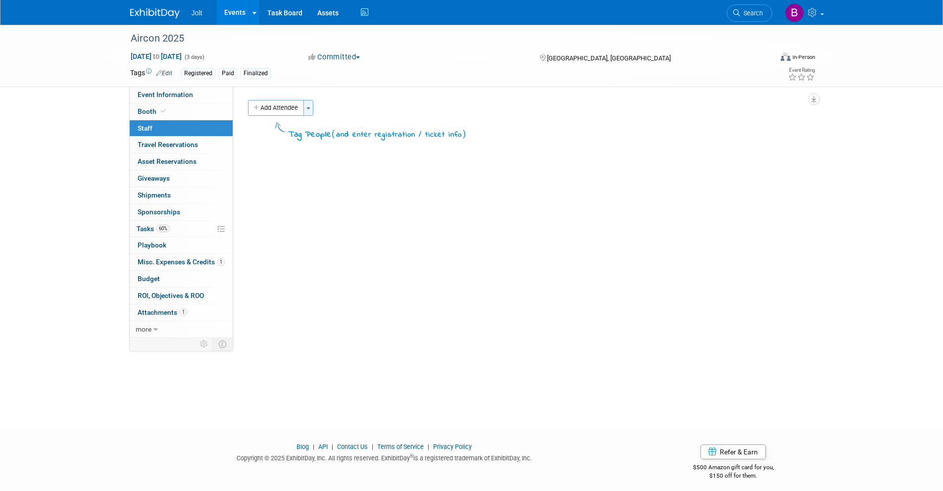
click at [311, 111] on button "Toggle Dropdown" at bounding box center [308, 108] width 10 height 16
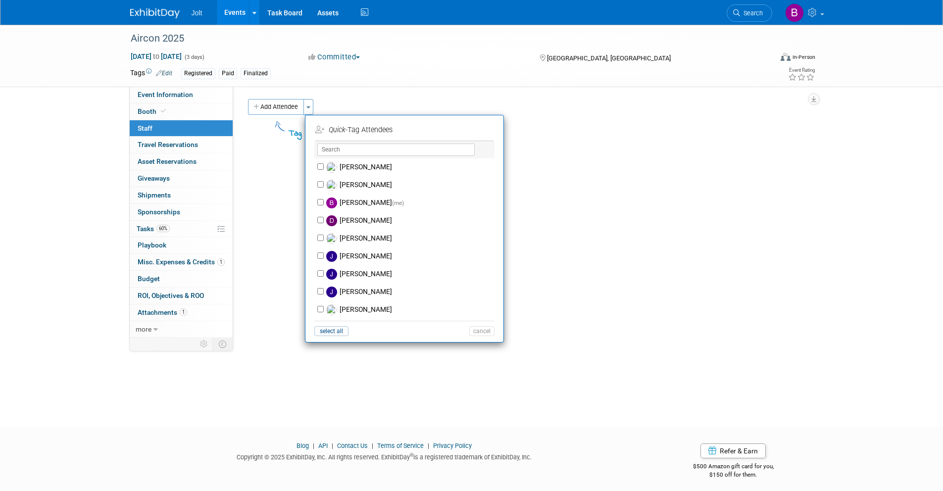
scroll to position [6, 0]
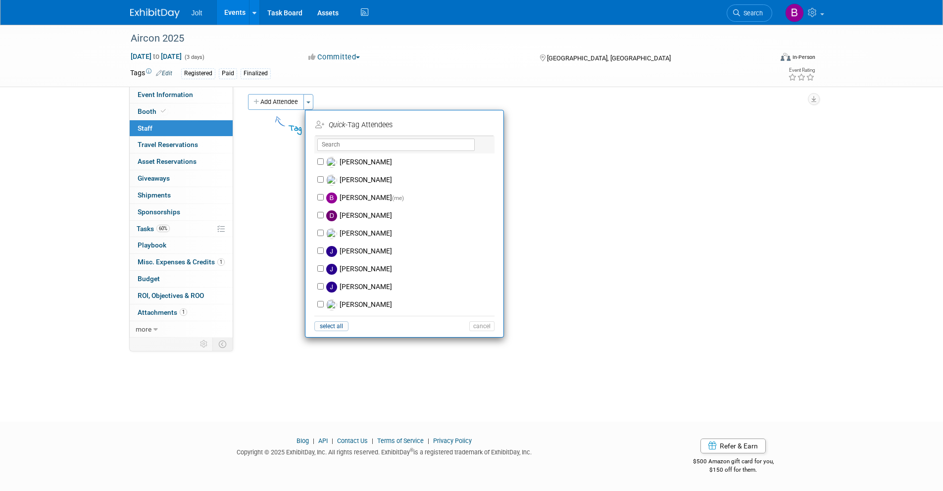
click at [255, 224] on div "Event Website: Edit https://mail.google.com/mail/u/0/#chat/dm/91STkUAAAAE Event…" at bounding box center [523, 206] width 580 height 251
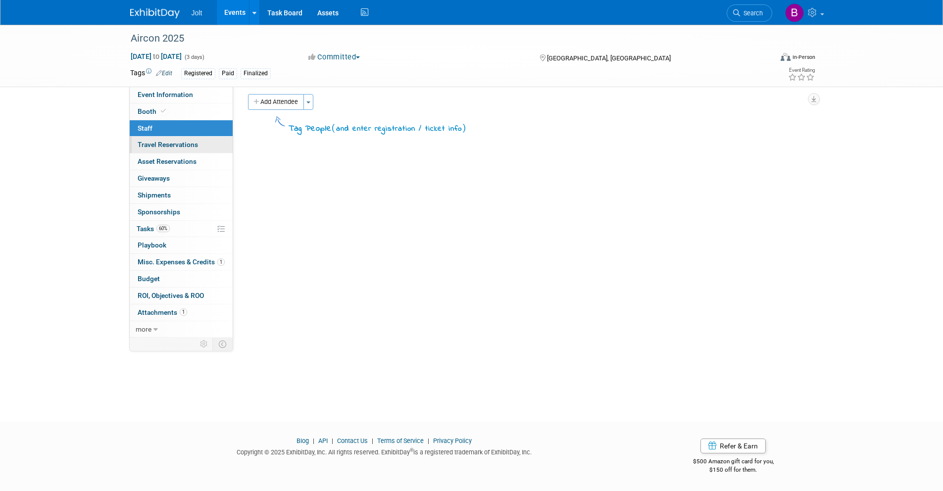
click at [182, 146] on span "Travel Reservations 0" at bounding box center [168, 145] width 60 height 8
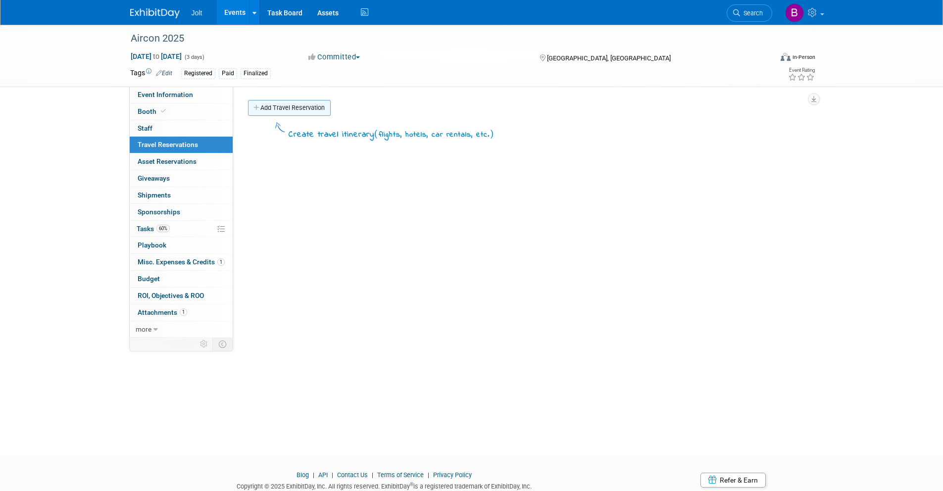
click at [273, 110] on link "Add Travel Reservation" at bounding box center [289, 108] width 83 height 16
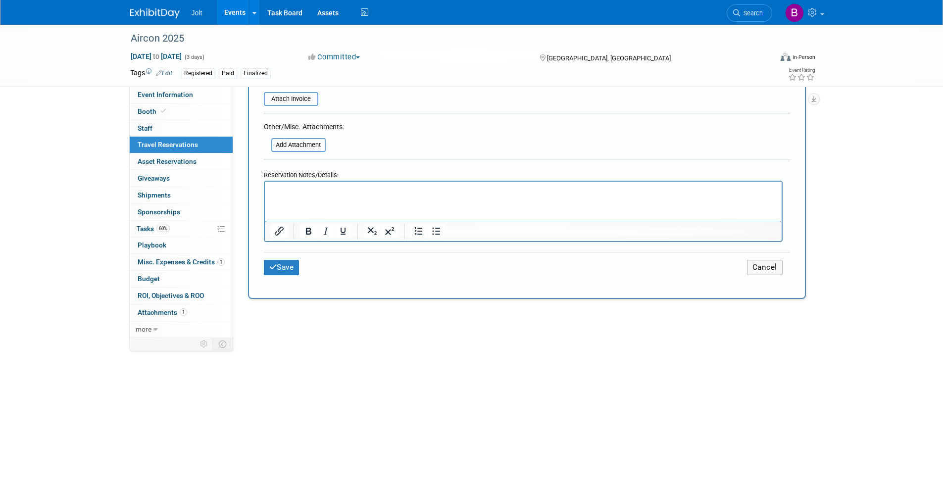
scroll to position [569, 0]
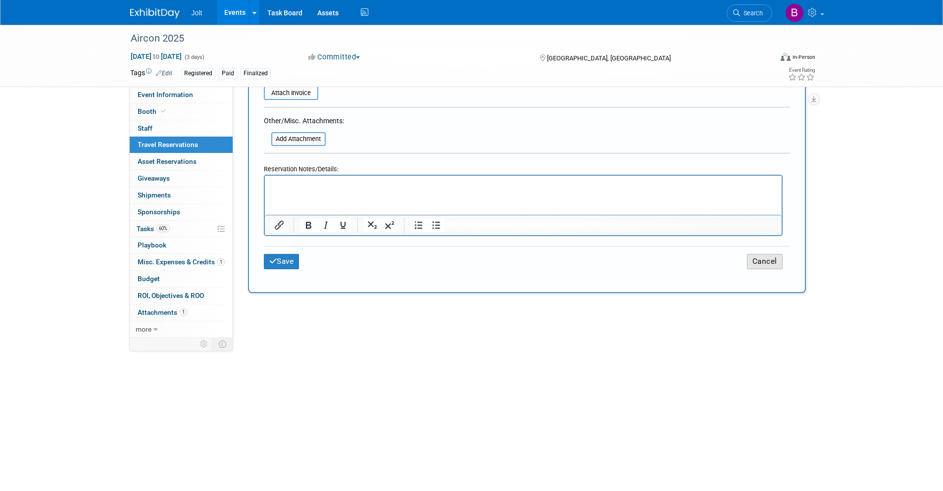
click at [762, 261] on button "Cancel" at bounding box center [765, 261] width 36 height 15
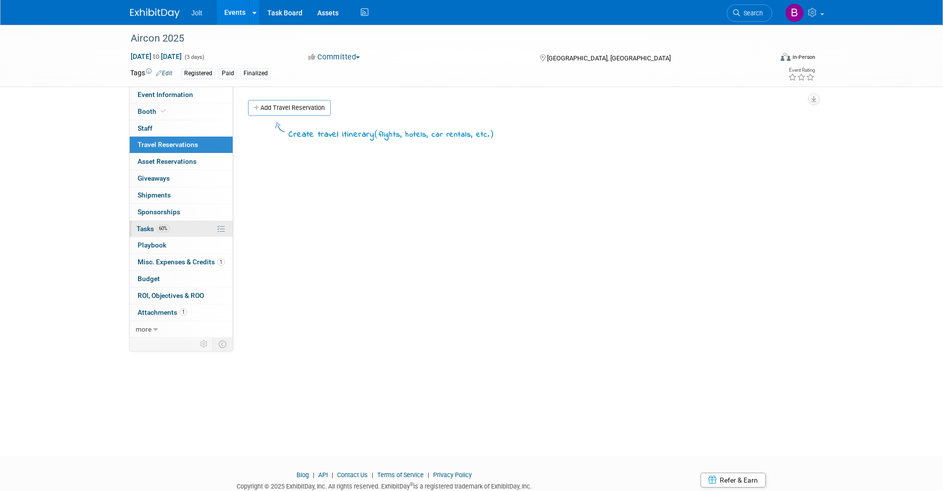
click at [180, 232] on link "60% Tasks 60%" at bounding box center [181, 229] width 103 height 16
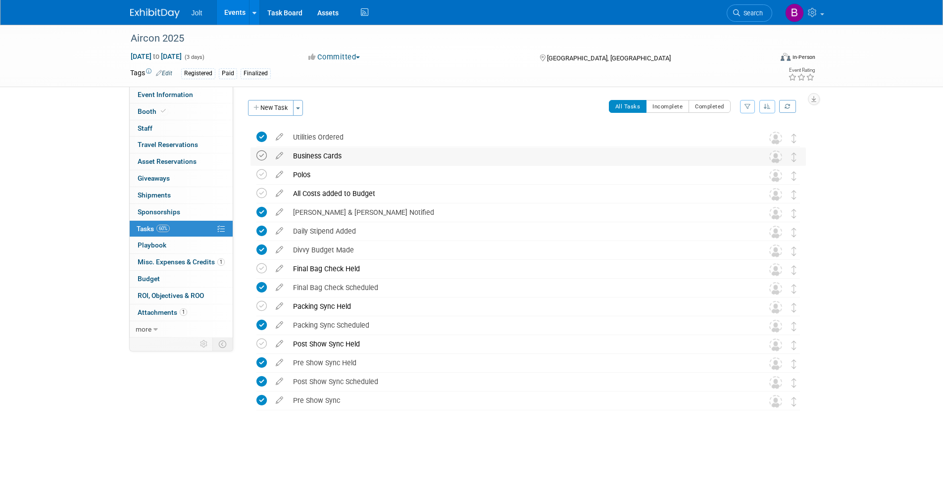
click at [260, 158] on icon at bounding box center [261, 155] width 10 height 10
click at [168, 15] on img at bounding box center [155, 13] width 50 height 10
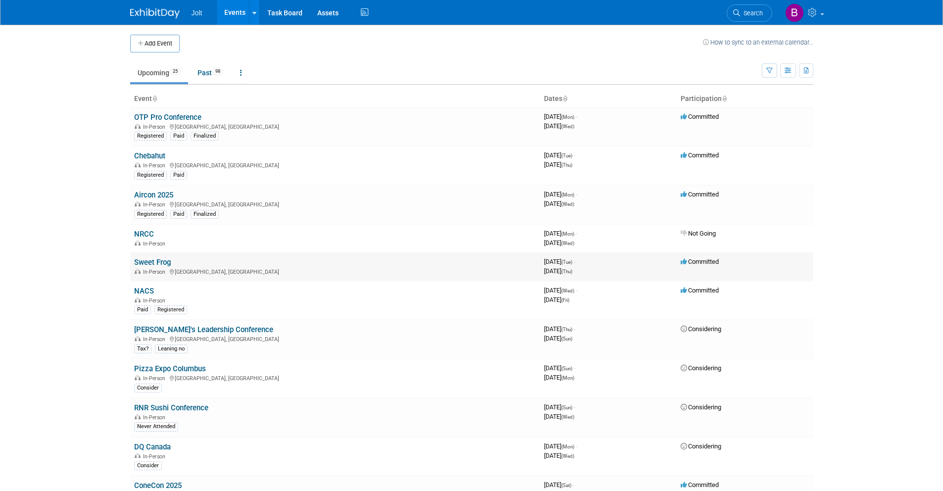
click at [147, 263] on link "Sweet Frog" at bounding box center [152, 262] width 37 height 9
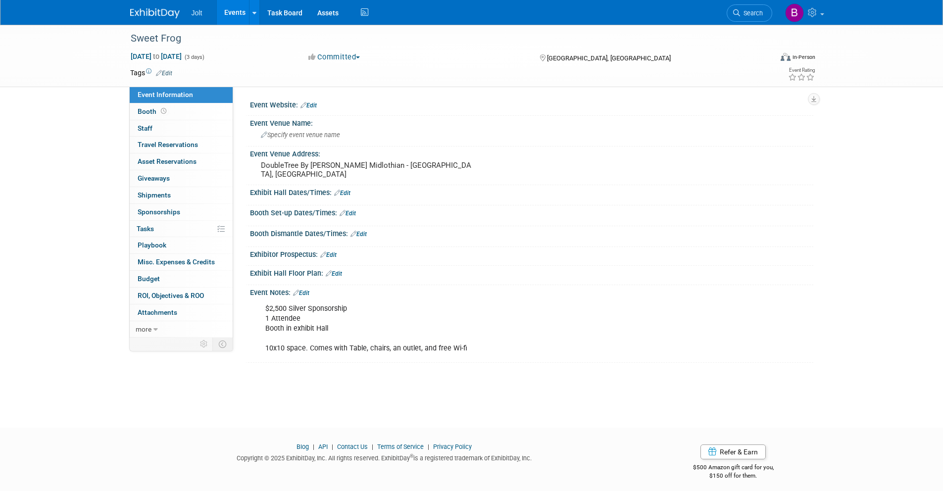
click at [304, 292] on link "Edit" at bounding box center [301, 293] width 16 height 7
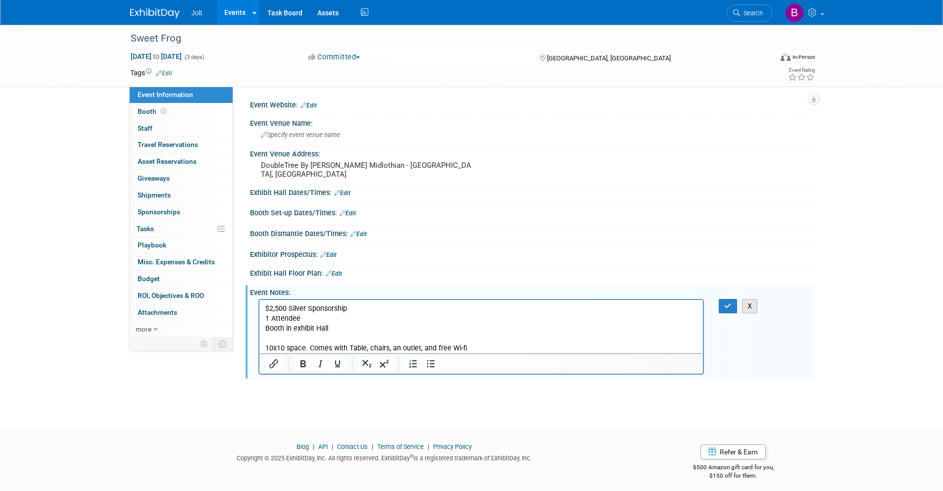
click at [754, 307] on button "X" at bounding box center [750, 306] width 16 height 14
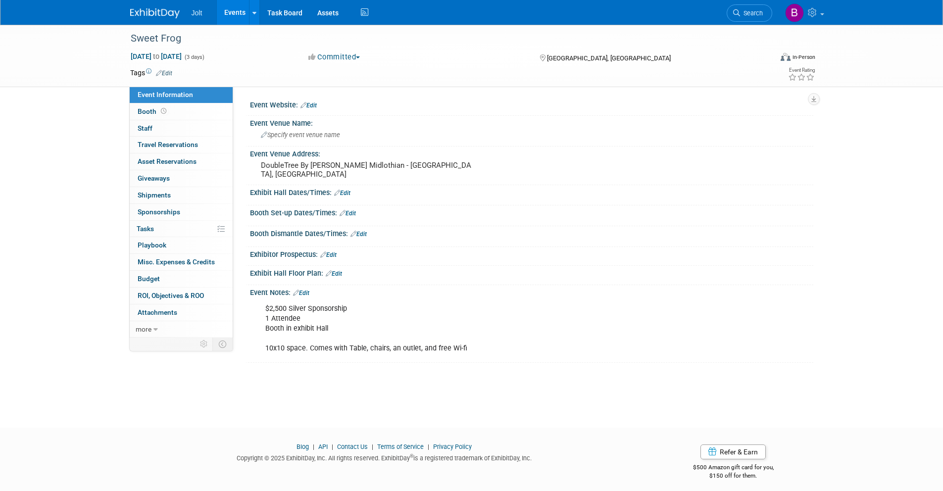
click at [349, 212] on link "Edit" at bounding box center [348, 213] width 16 height 7
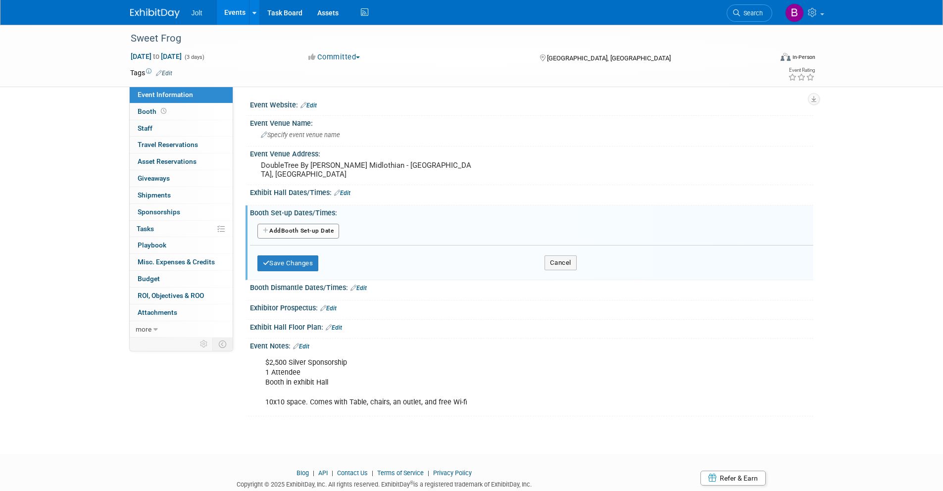
click at [323, 234] on button "Add Another Booth Set-up Date" at bounding box center [298, 231] width 82 height 15
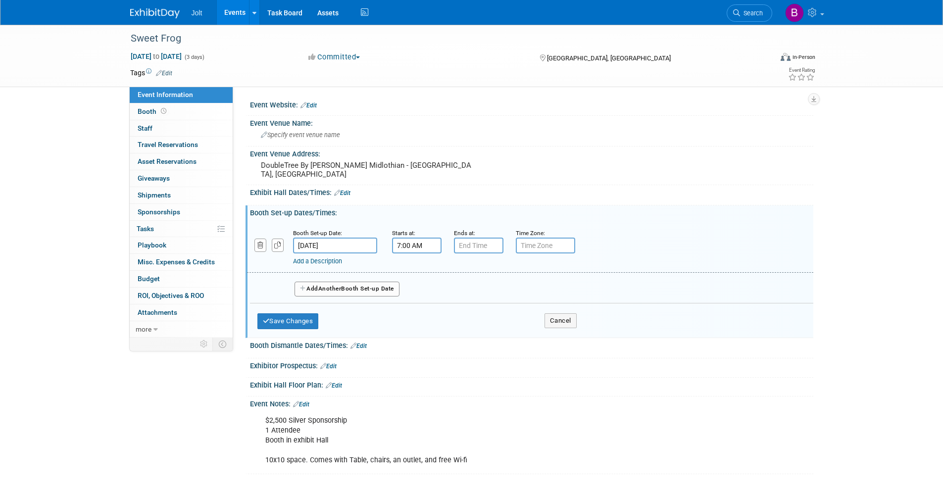
click at [406, 245] on input "7:00 AM" at bounding box center [417, 246] width 50 height 16
click at [413, 270] on span at bounding box center [414, 269] width 17 height 17
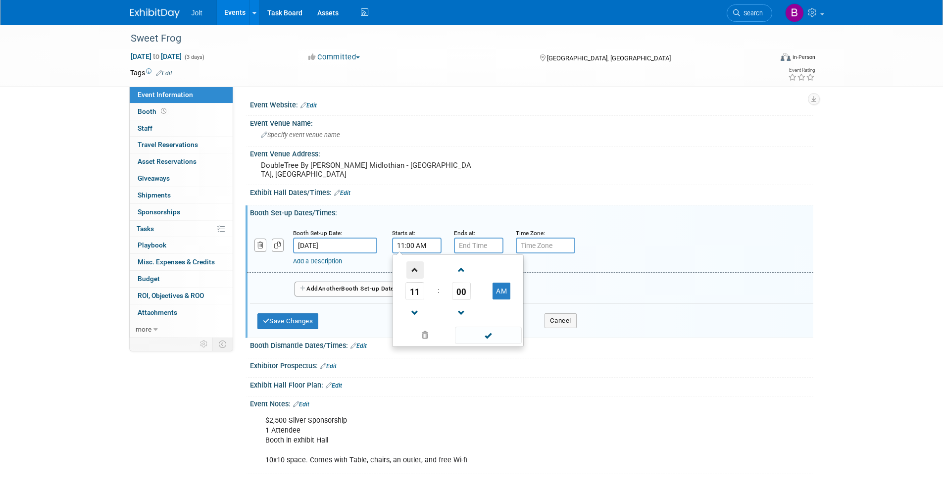
click at [413, 270] on span at bounding box center [414, 269] width 17 height 17
click at [413, 269] on span at bounding box center [414, 269] width 17 height 17
click at [412, 315] on span at bounding box center [414, 312] width 17 height 17
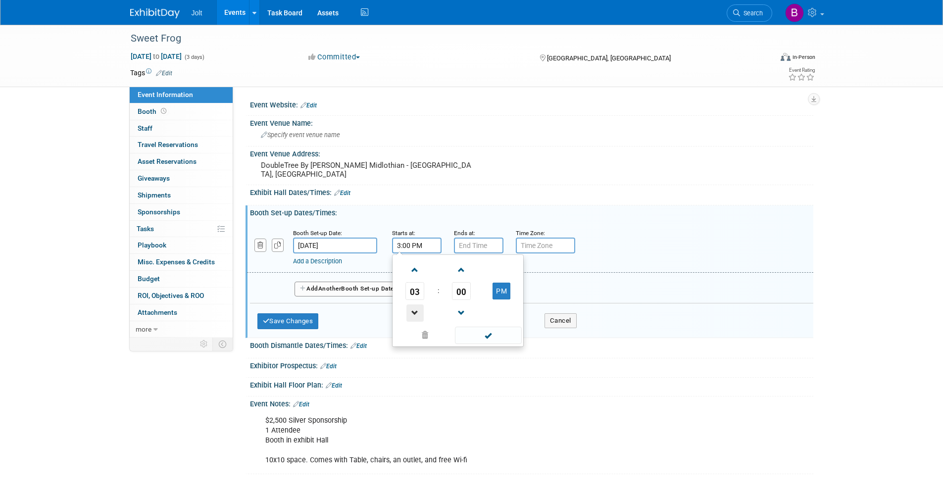
type input "2:00 PM"
click at [466, 245] on input "7:00 PM" at bounding box center [479, 246] width 50 height 16
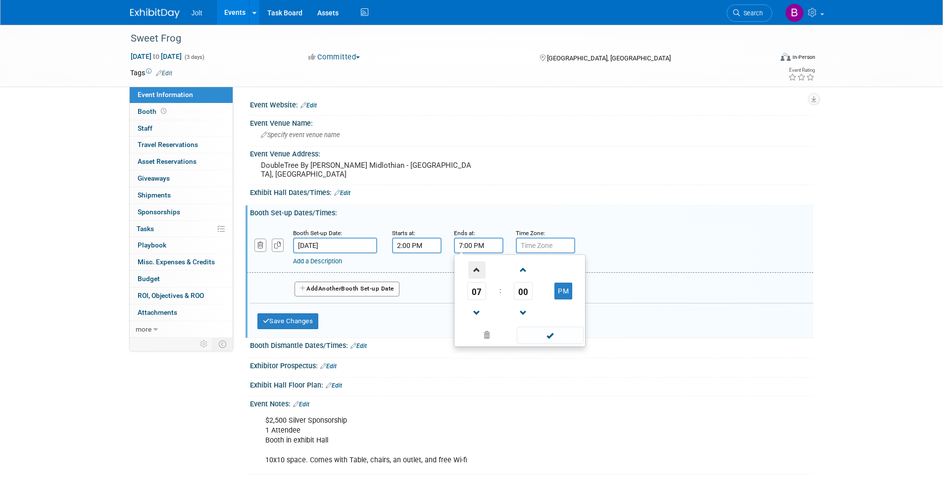
click at [473, 272] on span at bounding box center [476, 269] width 17 height 17
click at [475, 311] on span at bounding box center [476, 312] width 17 height 17
type input "6:00 PM"
click at [608, 233] on div "Add a Description Description:" at bounding box center [530, 247] width 581 height 38
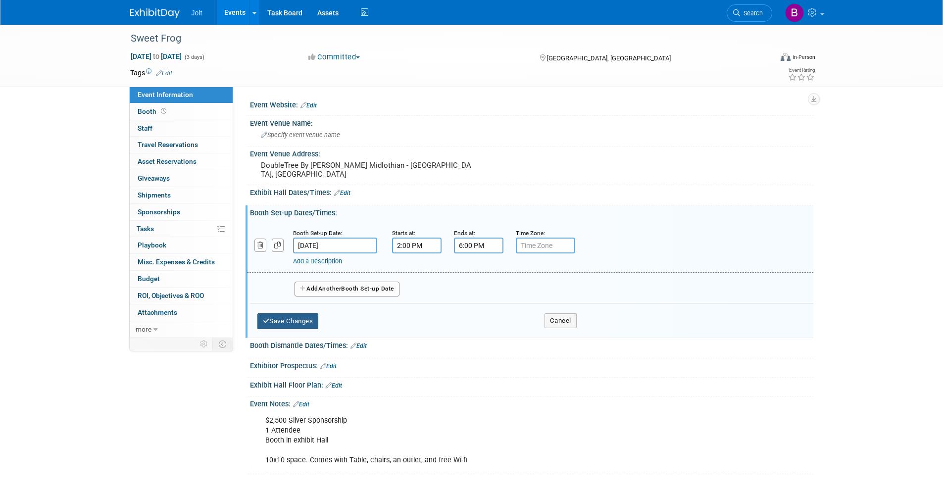
click at [313, 320] on button "Save Changes" at bounding box center [287, 321] width 61 height 16
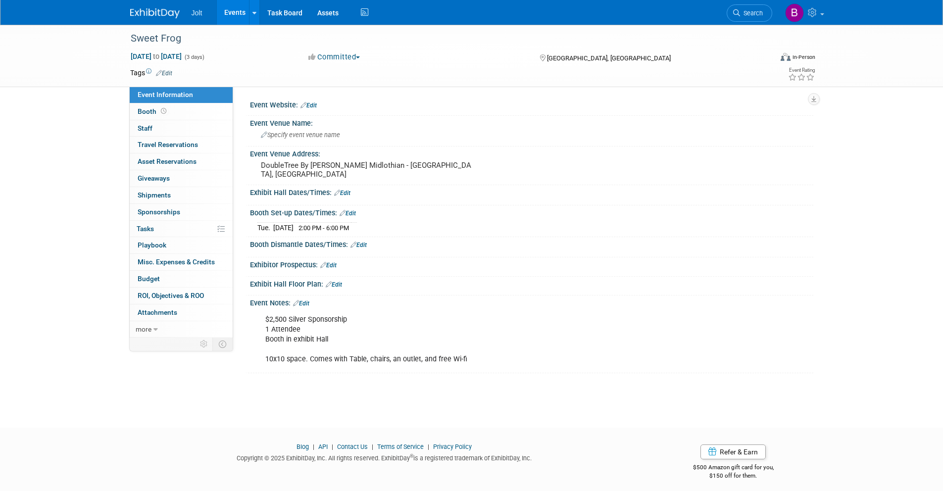
click at [360, 244] on link "Edit" at bounding box center [358, 245] width 16 height 7
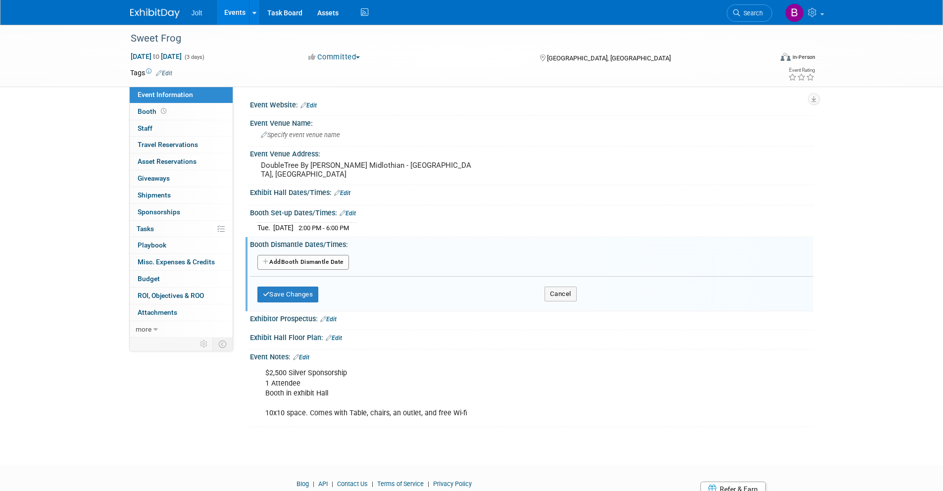
click at [300, 264] on button "Add Another Booth Dismantle Date" at bounding box center [303, 262] width 92 height 15
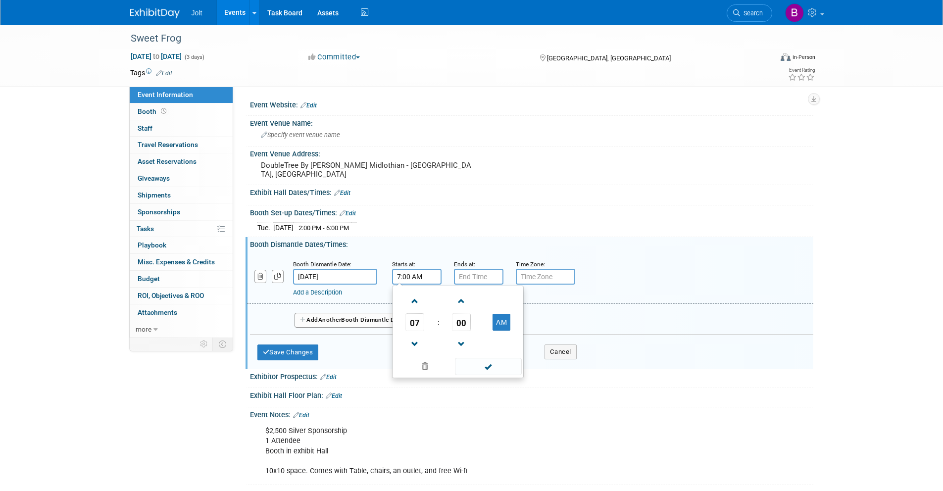
click at [410, 277] on input "7:00 AM" at bounding box center [417, 277] width 50 height 16
click at [417, 338] on span at bounding box center [414, 344] width 17 height 17
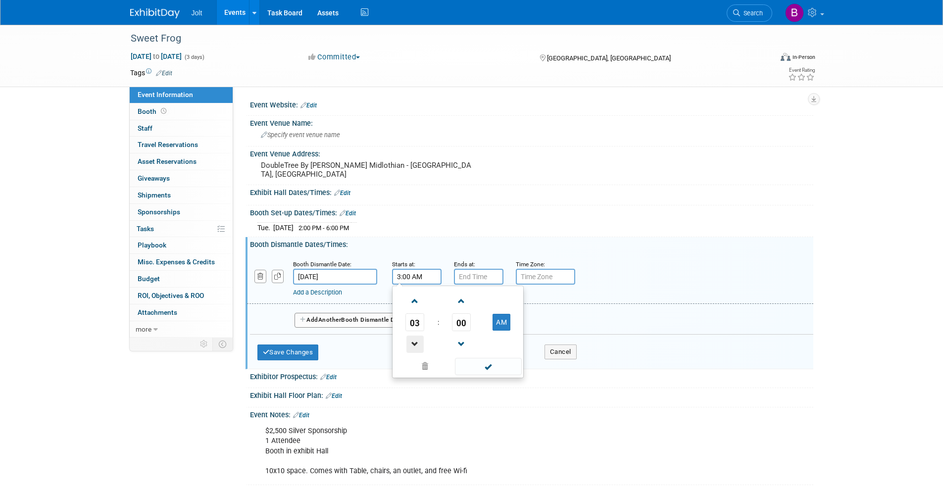
click at [417, 338] on span at bounding box center [414, 344] width 17 height 17
click at [505, 318] on button "AM" at bounding box center [502, 322] width 18 height 17
type input "2:00 PM"
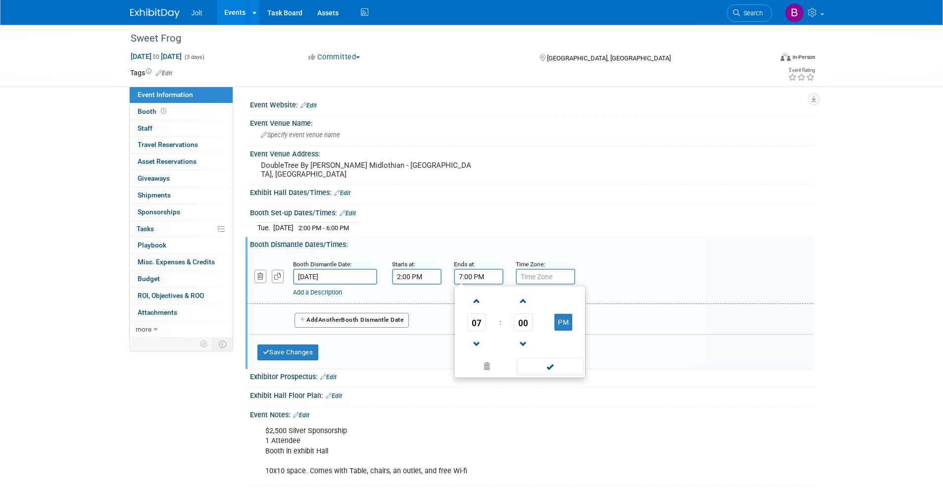
click at [480, 279] on input "7:00 PM" at bounding box center [479, 277] width 50 height 16
click at [473, 305] on span at bounding box center [476, 301] width 17 height 17
click at [480, 339] on span at bounding box center [476, 344] width 17 height 17
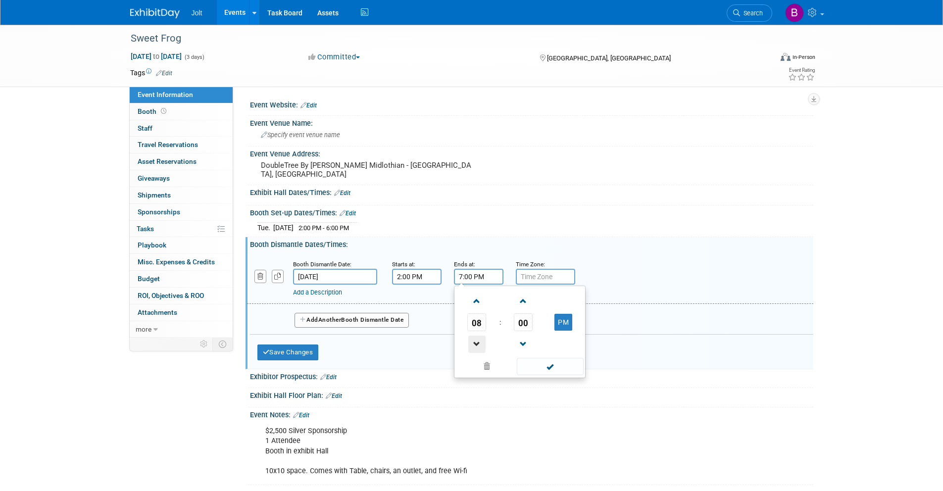
click at [480, 339] on span at bounding box center [476, 344] width 17 height 17
type input "4:00 PM"
click at [633, 285] on div "Add a Description Description:" at bounding box center [504, 291] width 423 height 12
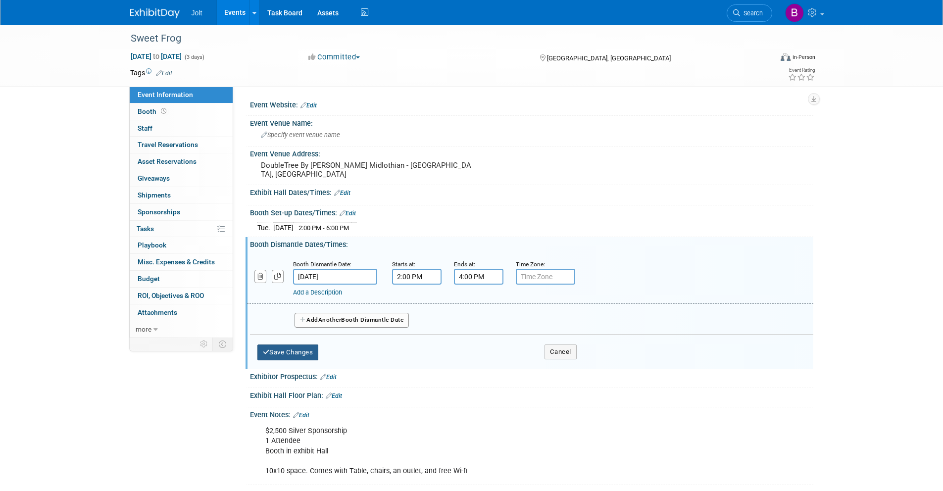
click at [310, 351] on button "Save Changes" at bounding box center [287, 353] width 61 height 16
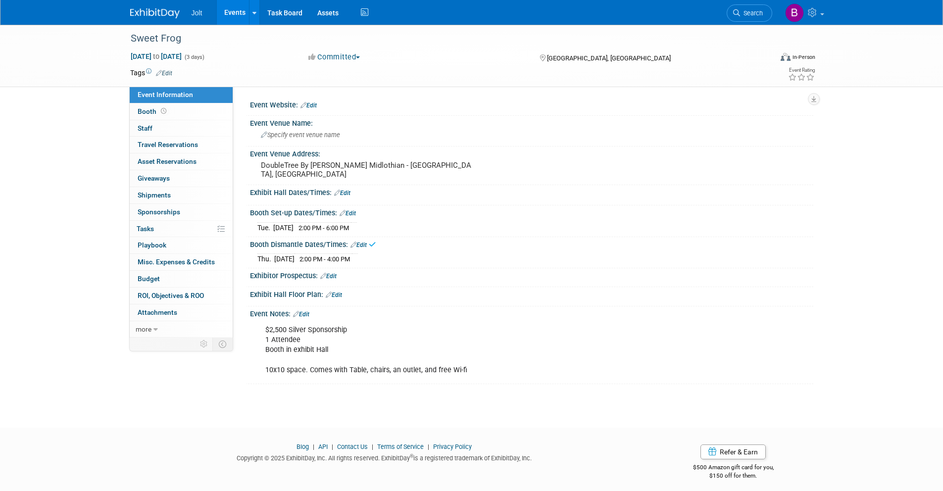
click at [345, 194] on link "Edit" at bounding box center [342, 193] width 16 height 7
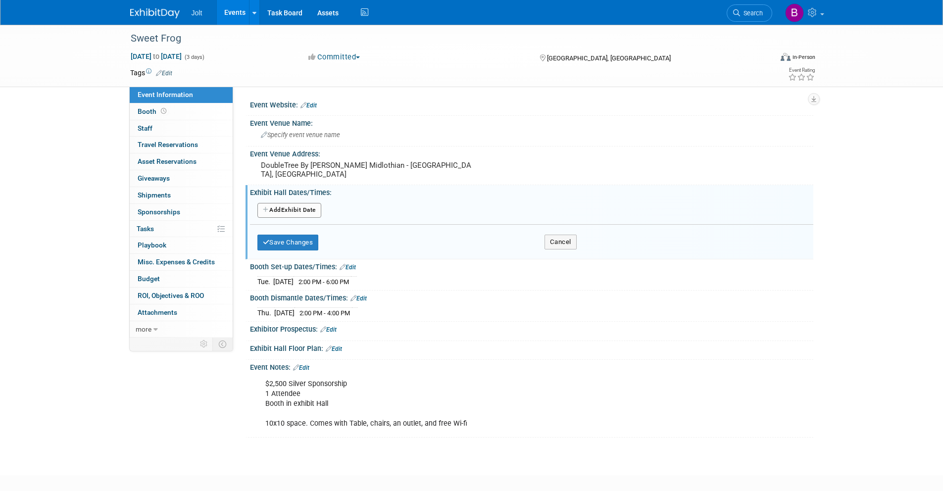
click at [292, 215] on button "Add Another Exhibit Date" at bounding box center [289, 210] width 64 height 15
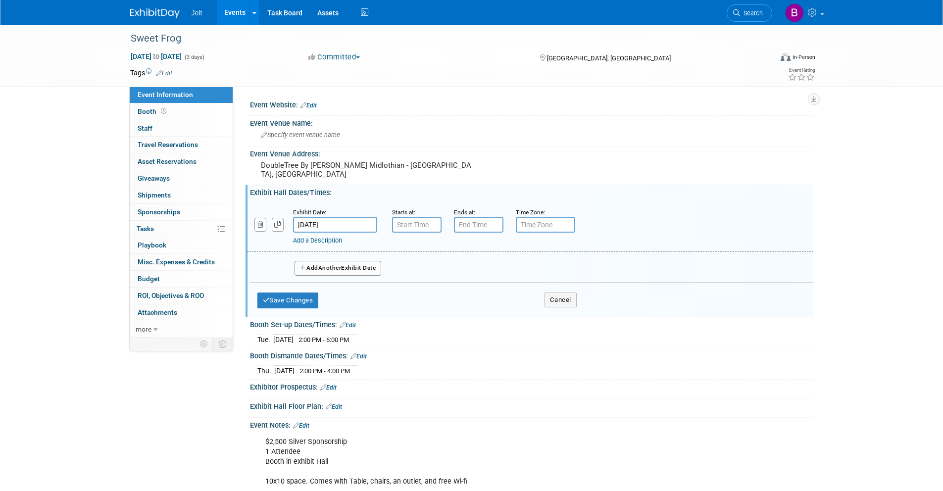
click at [319, 224] on input "[DATE]" at bounding box center [335, 225] width 84 height 16
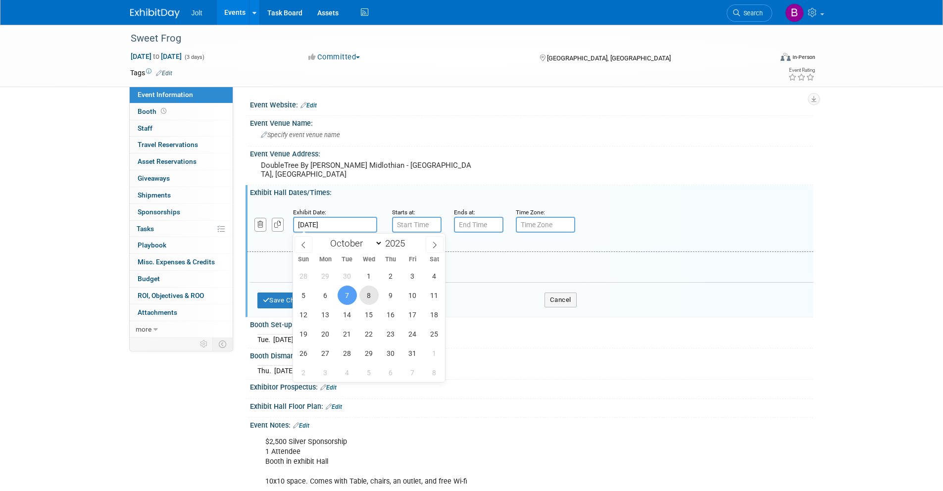
click at [373, 297] on span "8" at bounding box center [368, 295] width 19 height 19
type input "[DATE]"
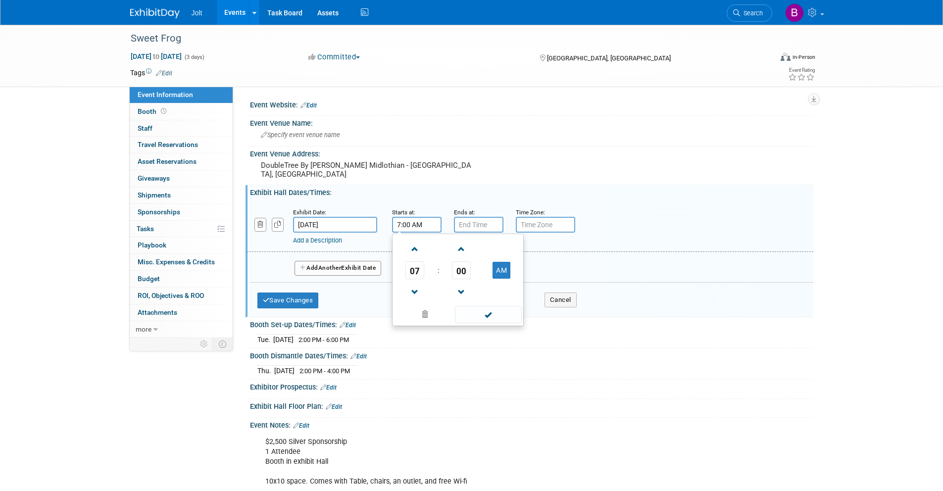
click at [422, 224] on input "7:00 AM" at bounding box center [417, 225] width 50 height 16
click at [414, 250] on span at bounding box center [414, 249] width 17 height 17
type input "9:00 AM"
click at [462, 228] on input "7:00 PM" at bounding box center [479, 225] width 50 height 16
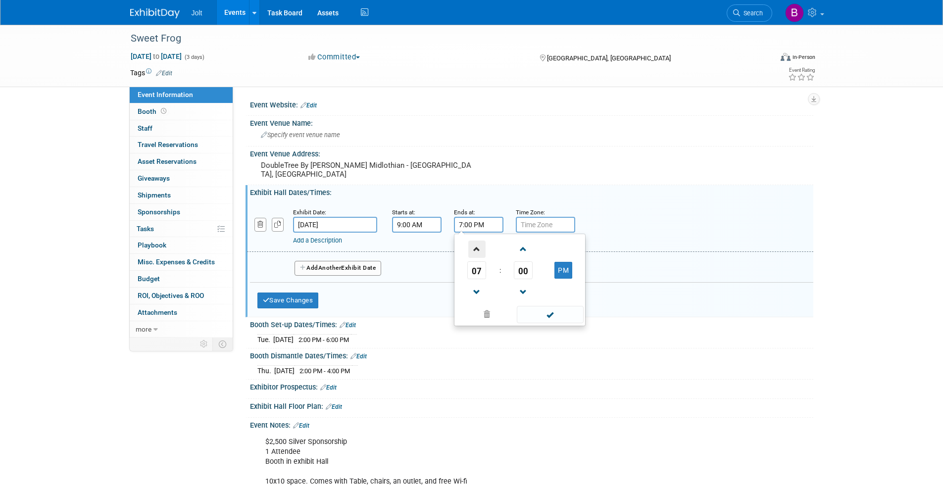
click at [472, 250] on span at bounding box center [476, 249] width 17 height 17
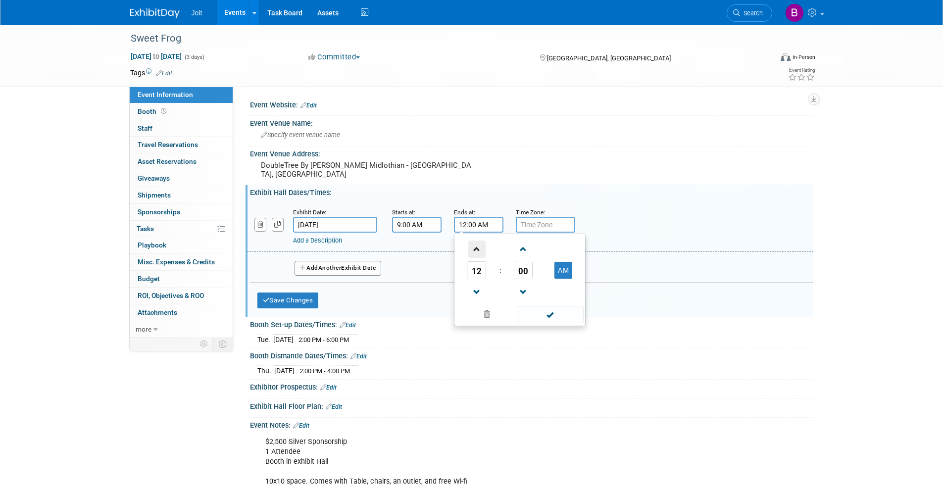
click at [472, 250] on span at bounding box center [476, 249] width 17 height 17
click at [473, 250] on span at bounding box center [476, 249] width 17 height 17
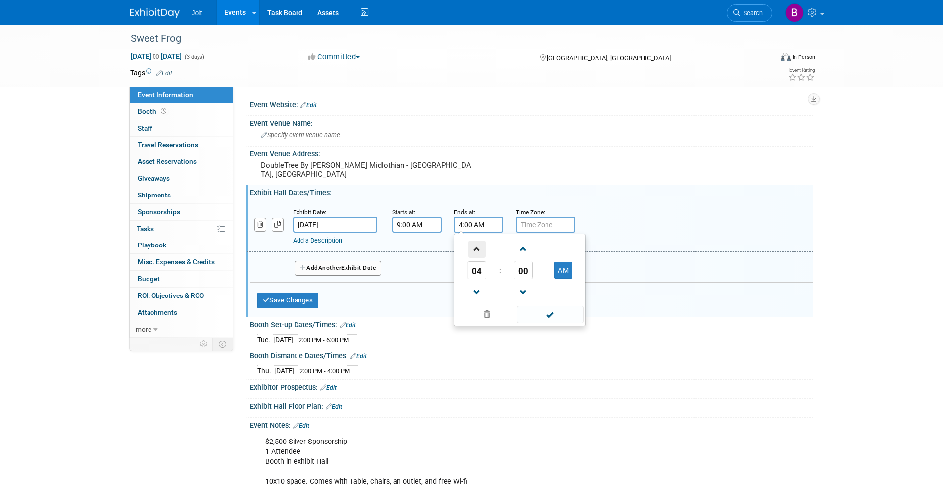
type input "5:00 AM"
click at [612, 239] on div "Add a Description" at bounding box center [504, 240] width 423 height 9
click at [426, 228] on input "9:00 AM" at bounding box center [417, 225] width 50 height 16
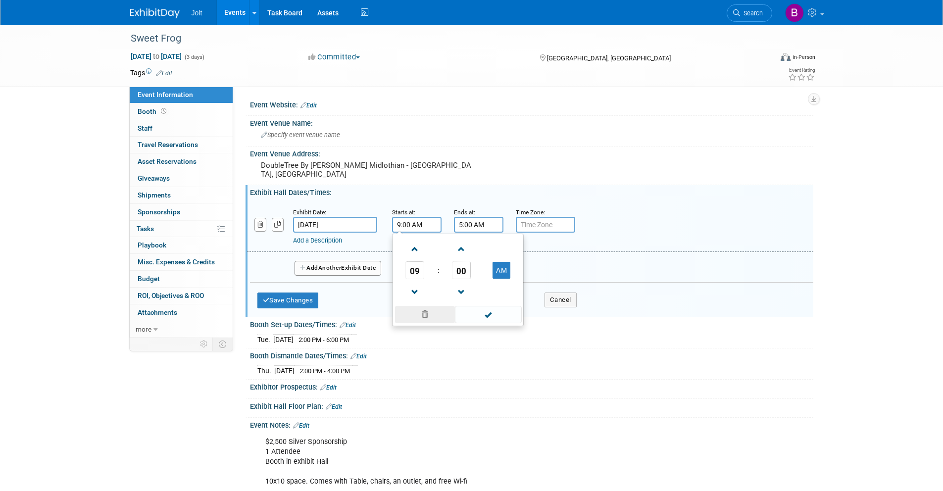
click at [434, 312] on span at bounding box center [425, 314] width 60 height 17
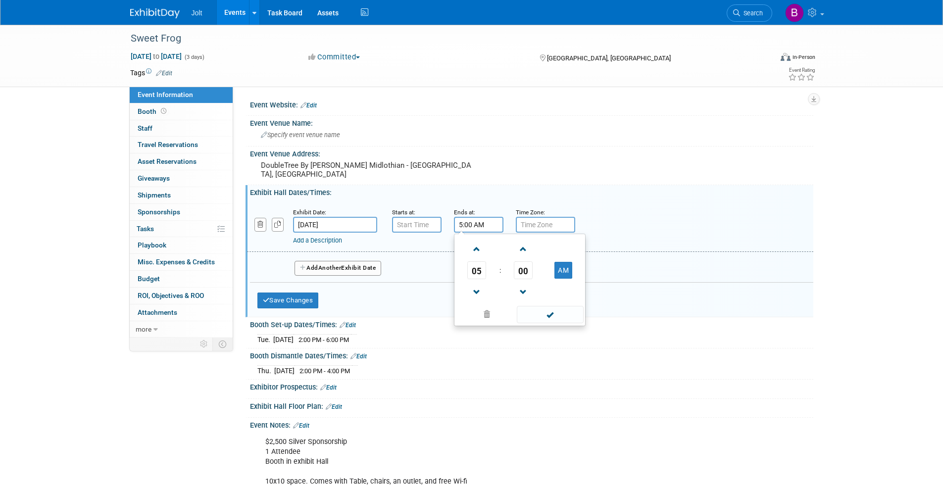
click at [475, 224] on input "5:00 AM" at bounding box center [479, 225] width 50 height 16
click at [483, 314] on span at bounding box center [487, 314] width 60 height 17
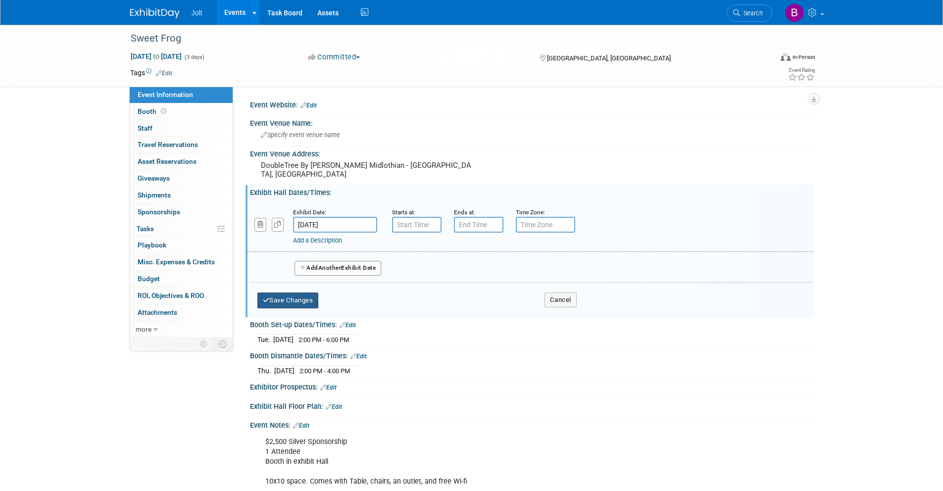
click at [314, 302] on button "Save Changes" at bounding box center [287, 301] width 61 height 16
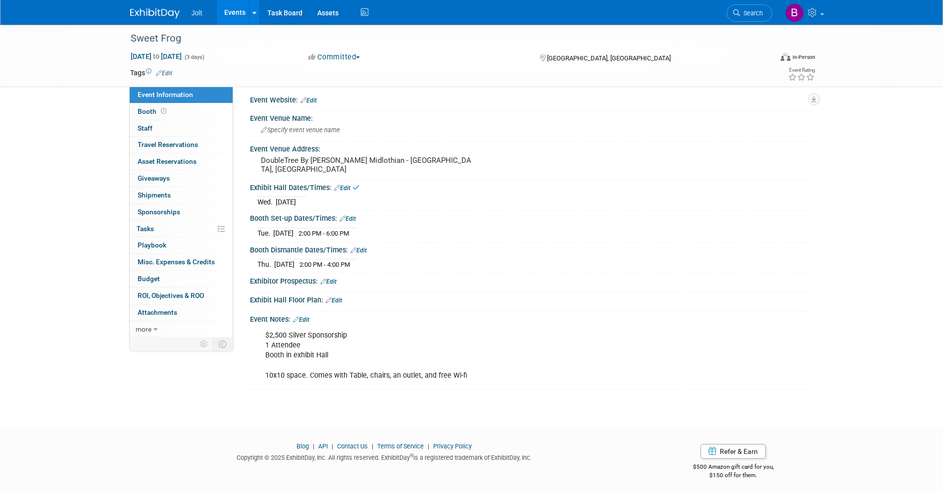
scroll to position [10, 0]
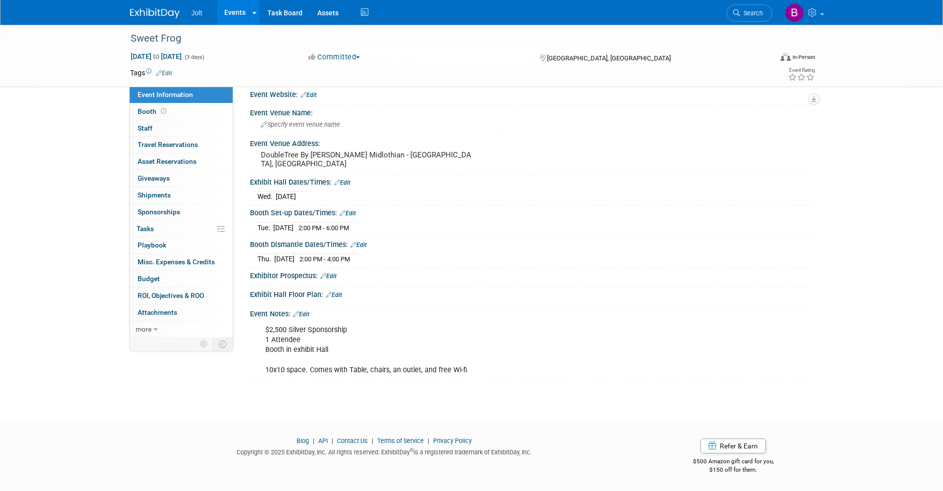
click at [305, 316] on link "Edit" at bounding box center [301, 314] width 16 height 7
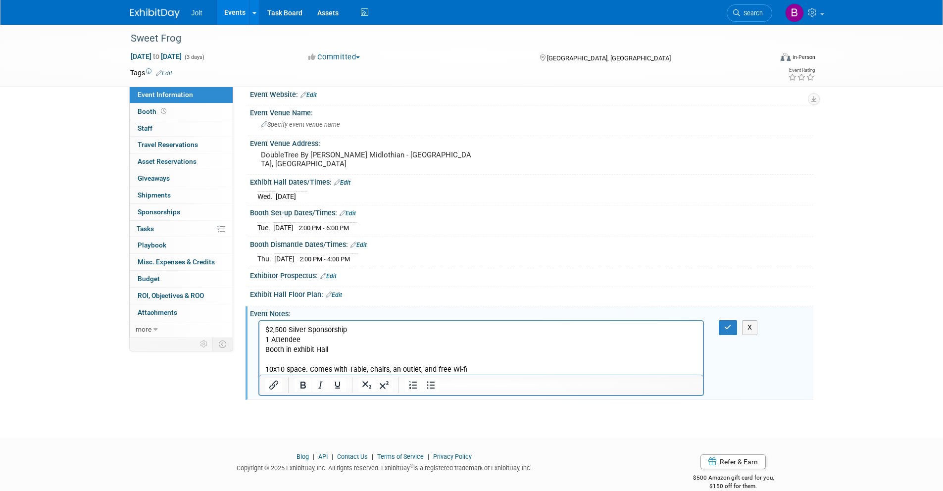
scroll to position [0, 0]
click at [355, 332] on p "$2,500 Silver Sponsorship 1 Attendee Booth in exhibit Hall 10x10 space. Comes w…" at bounding box center [481, 350] width 433 height 50
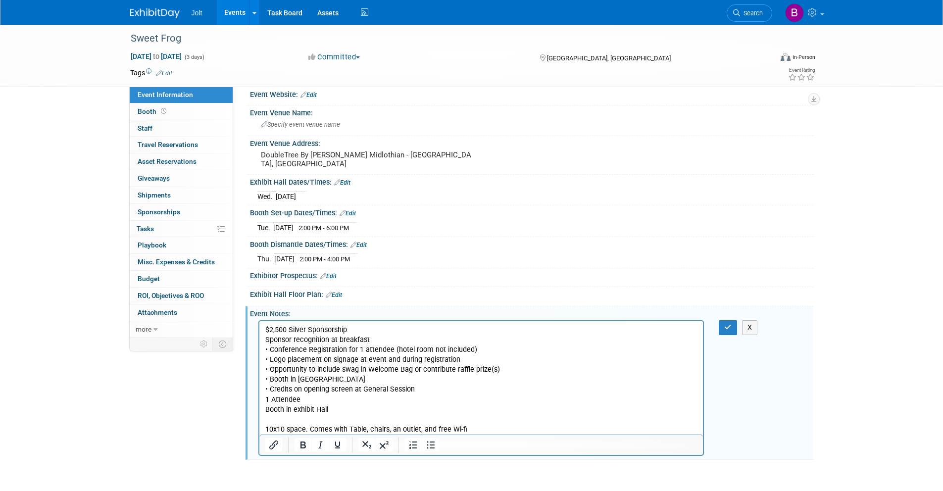
click at [265, 340] on p "Sponsor recognition at breakfast • Conference Registration for 1 attendee (hote…" at bounding box center [481, 385] width 433 height 100
click at [426, 447] on icon "Bullet list" at bounding box center [431, 445] width 12 height 12
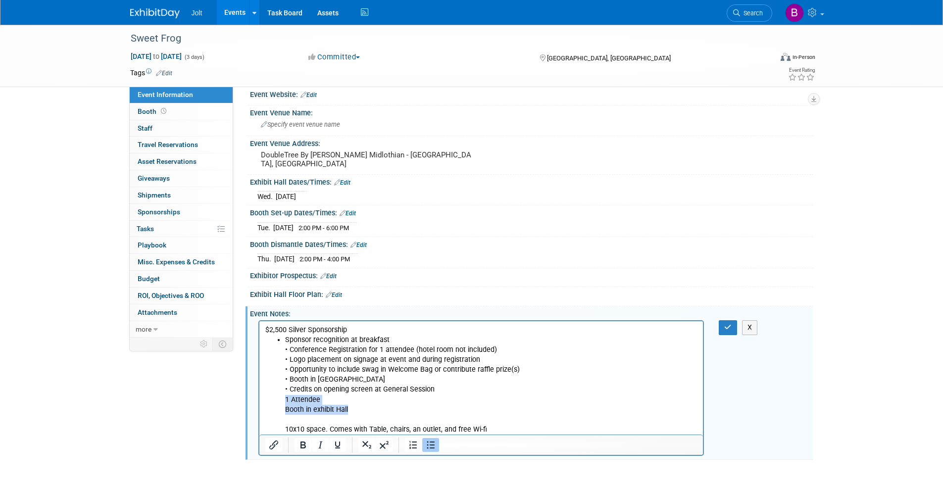
drag, startPoint x: 282, startPoint y: 400, endPoint x: 354, endPoint y: 412, distance: 73.4
click at [354, 412] on ul "Sponsor recognition at breakfast • Conference Registration for 1 attendee (hote…" at bounding box center [481, 385] width 433 height 100
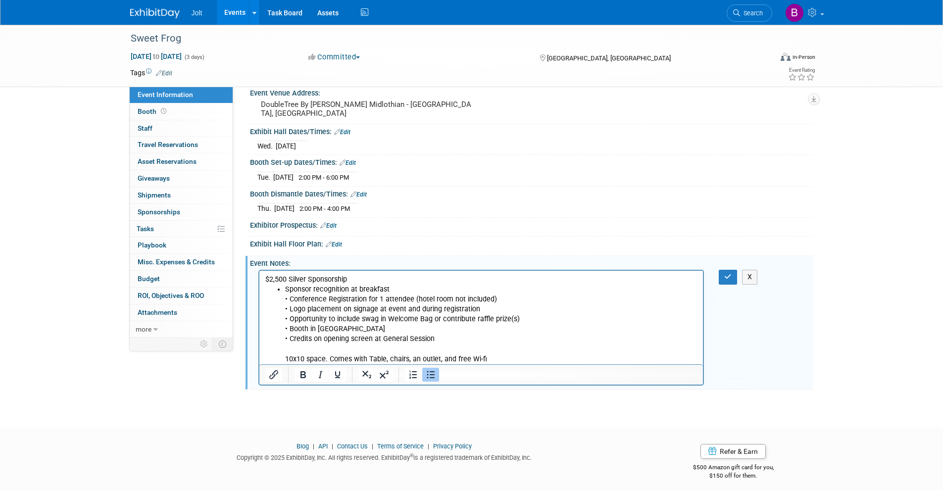
scroll to position [66, 0]
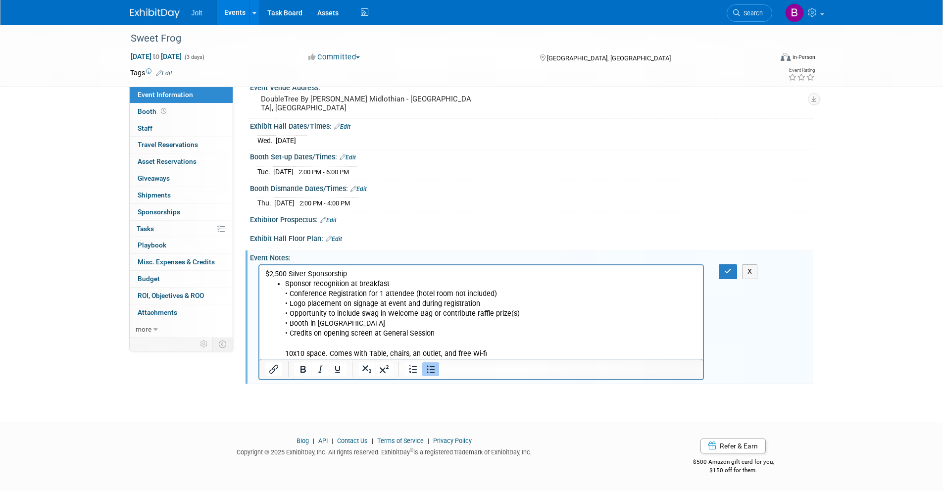
click at [283, 354] on ul "Sponsor recognition at breakfast • Conference Registration for 1 attendee (hote…" at bounding box center [481, 319] width 433 height 80
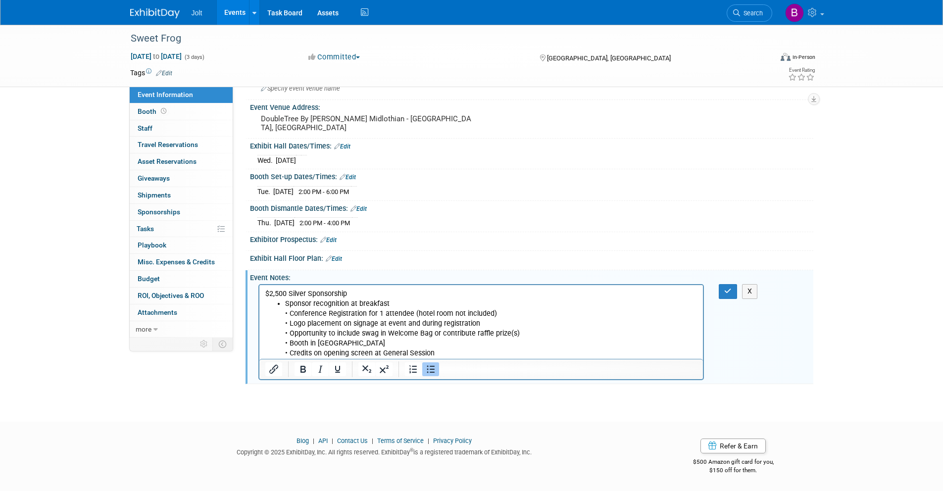
scroll to position [47, 0]
drag, startPoint x: 433, startPoint y: 353, endPoint x: 651, endPoint y: 351, distance: 218.3
click at [651, 351] on li "Sponsor recognition at breakfast • Conference Registration for 1 attendee (hote…" at bounding box center [491, 328] width 413 height 59
click at [432, 371] on icon "Bullet list" at bounding box center [431, 369] width 12 height 12
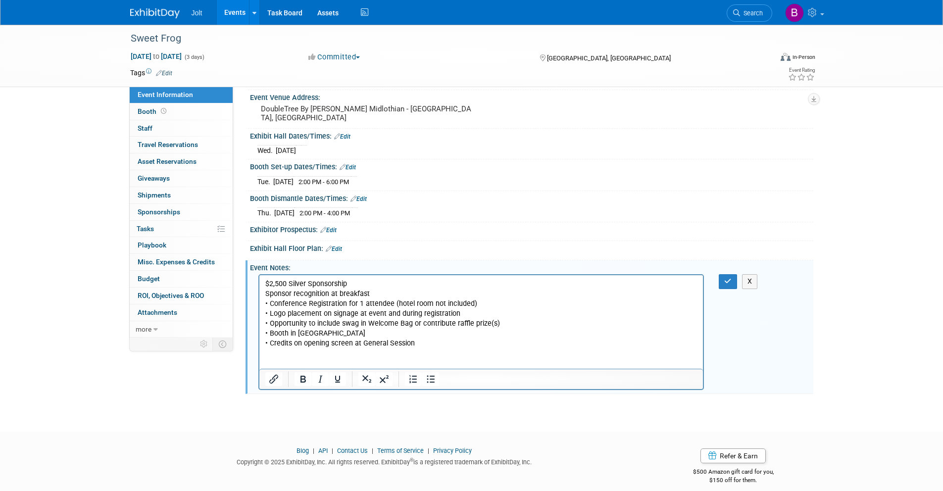
scroll to position [66, 0]
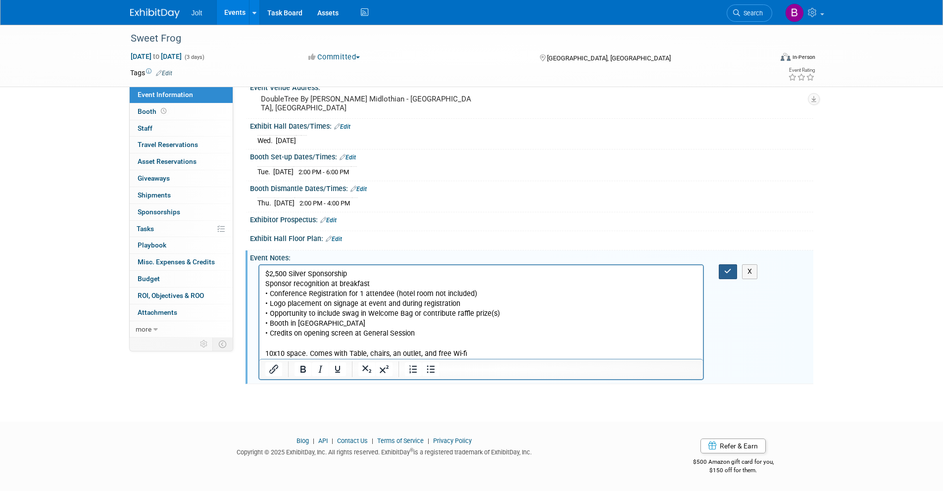
click at [727, 271] on icon "button" at bounding box center [727, 271] width 7 height 7
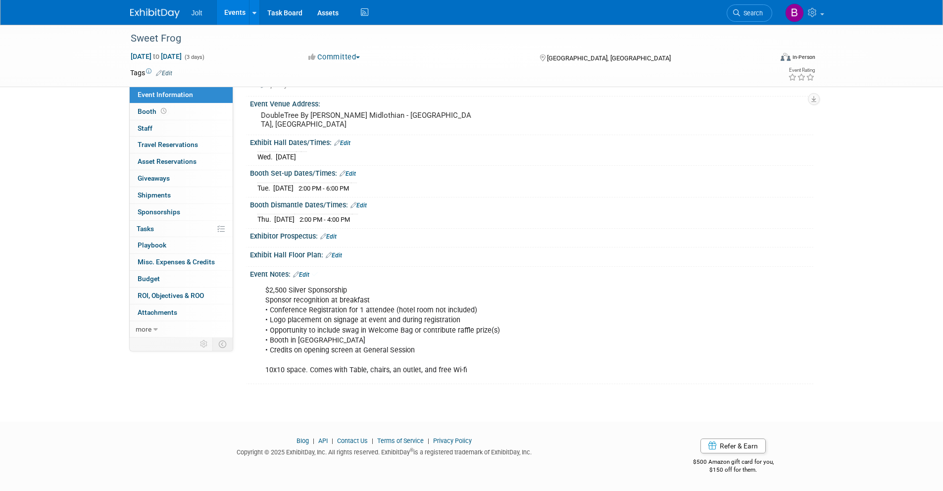
scroll to position [50, 0]
click at [303, 274] on link "Edit" at bounding box center [301, 274] width 16 height 7
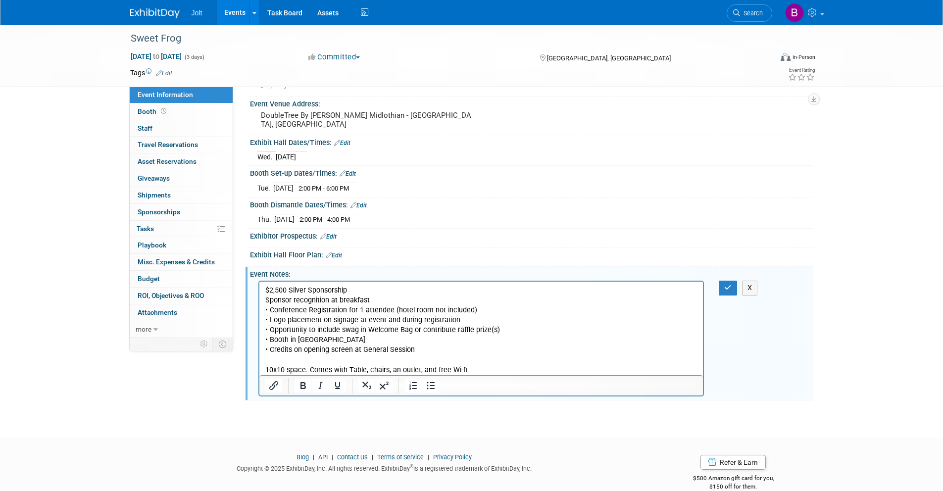
scroll to position [0, 0]
click at [476, 367] on p "$2,500 Silver Sponsorship Sponsor recognition at breakfast • Conference Registr…" at bounding box center [481, 331] width 433 height 90
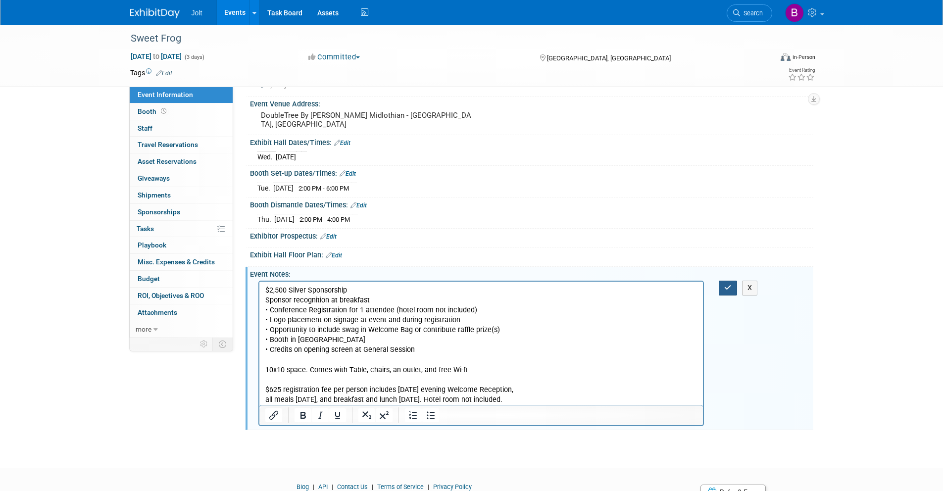
click at [725, 289] on icon "button" at bounding box center [727, 287] width 7 height 7
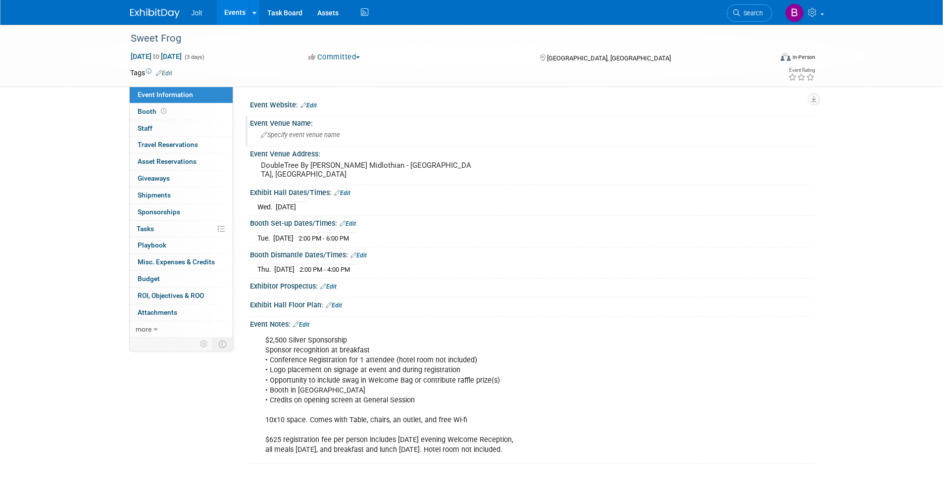
click at [315, 134] on span "Specify event venue name" at bounding box center [300, 134] width 79 height 7
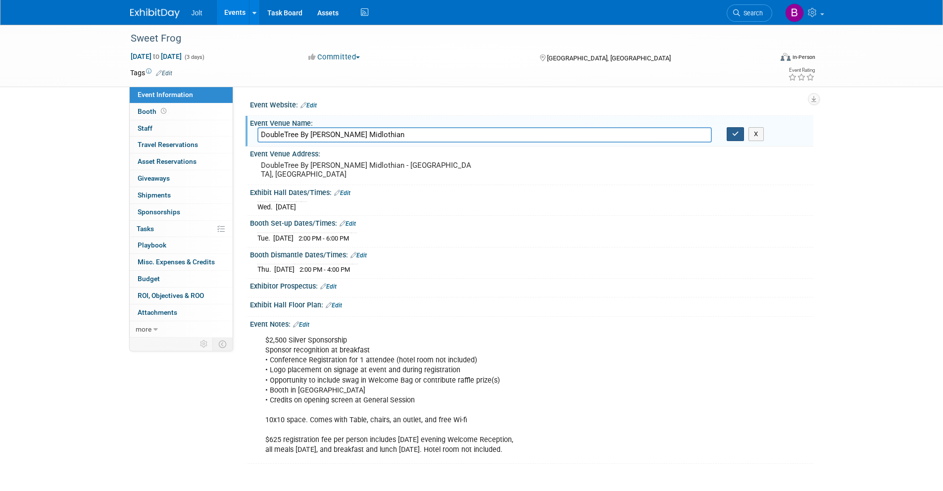
type input "DoubleTree By [PERSON_NAME] Midlothian"
click at [739, 138] on button "button" at bounding box center [736, 134] width 18 height 14
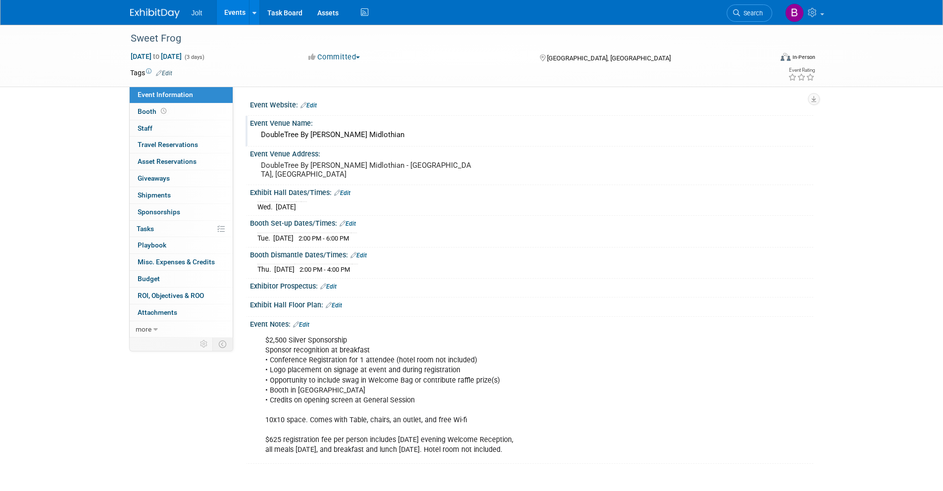
click at [313, 107] on link "Edit" at bounding box center [308, 105] width 16 height 7
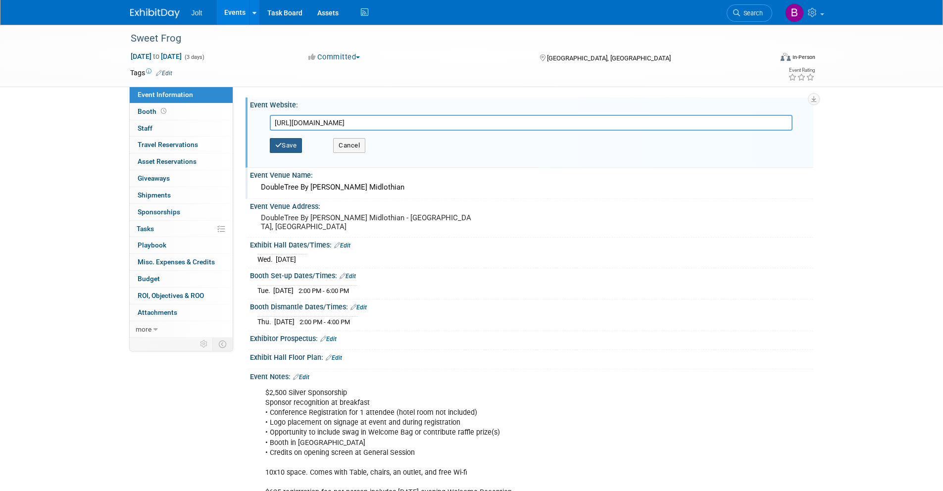
type input "[URL][DOMAIN_NAME]"
click at [298, 142] on button "Save" at bounding box center [286, 145] width 33 height 15
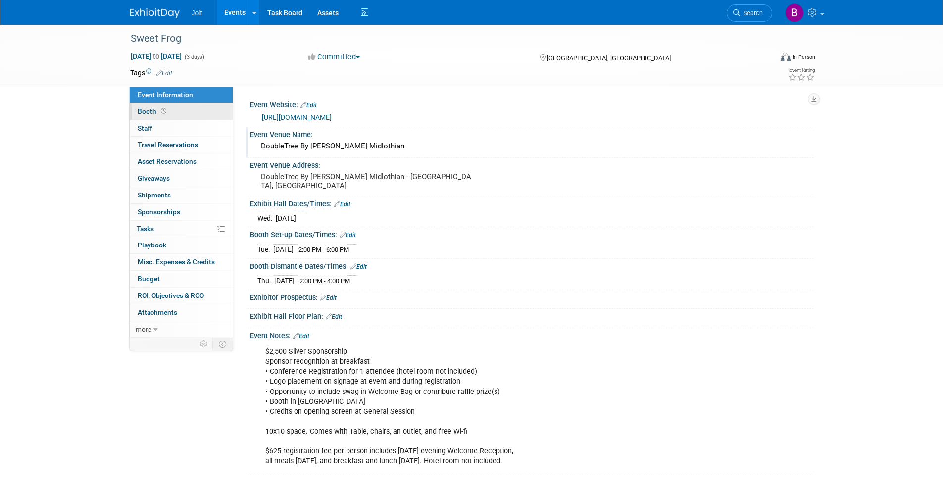
click at [151, 113] on span "Booth" at bounding box center [153, 111] width 31 height 8
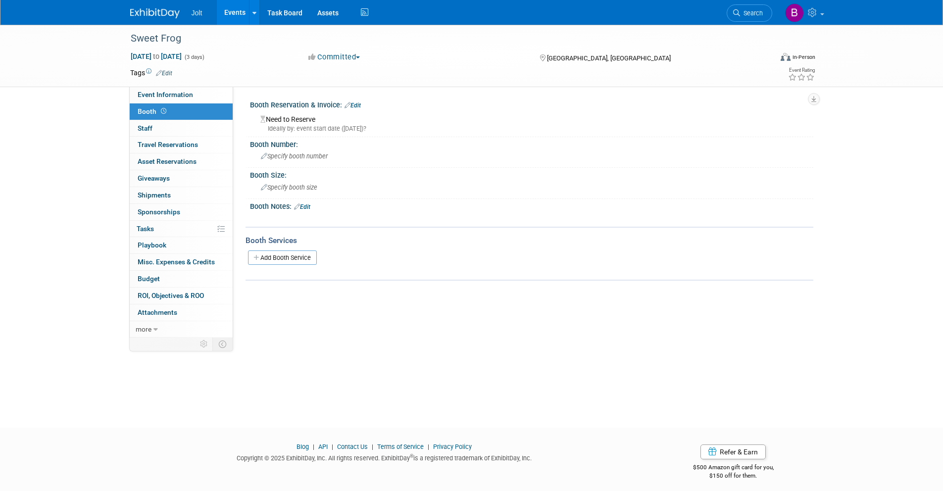
click at [361, 106] on link "Edit" at bounding box center [353, 105] width 16 height 7
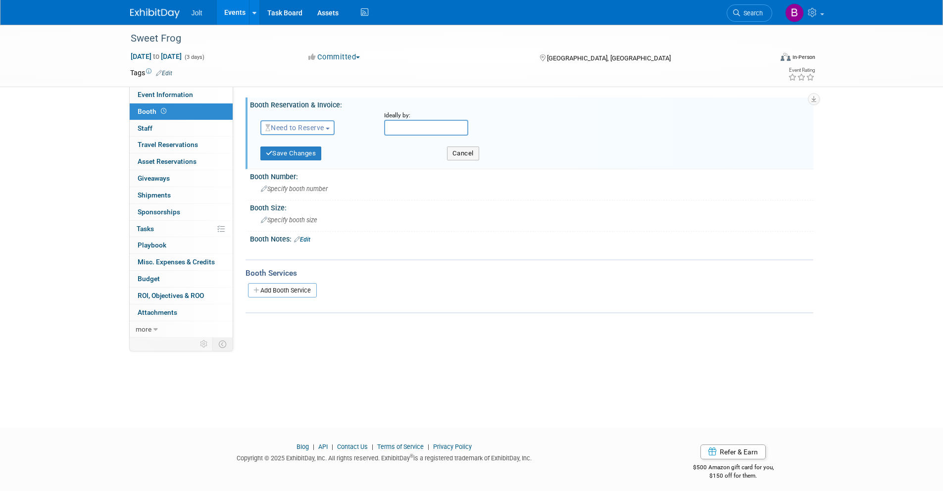
click at [307, 128] on span "Need to Reserve" at bounding box center [294, 128] width 59 height 8
click at [301, 156] on link "Reserved" at bounding box center [314, 158] width 106 height 14
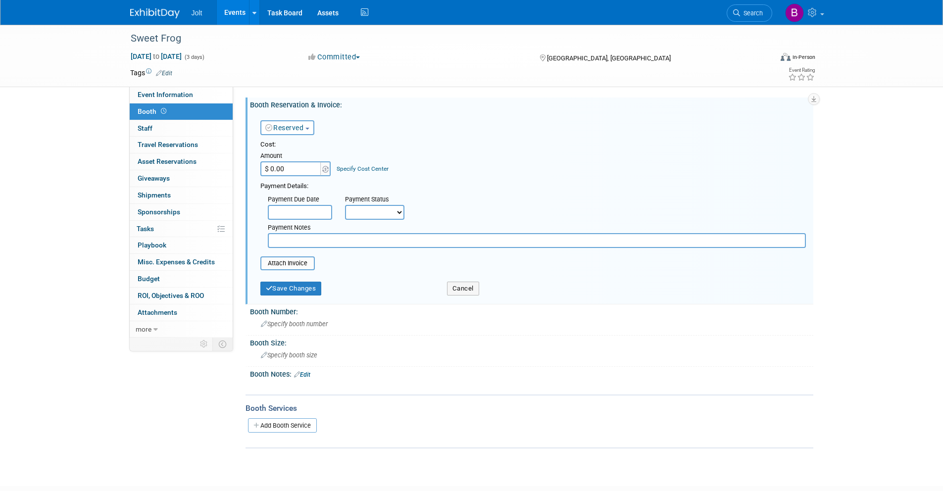
drag, startPoint x: 292, startPoint y: 169, endPoint x: 289, endPoint y: 185, distance: 16.0
click at [290, 175] on input "$ 0.00" at bounding box center [291, 168] width 62 height 15
type input "$ 2,500.00"
click at [380, 209] on select "Not Paid Yet Partially Paid Paid in Full" at bounding box center [374, 212] width 59 height 15
click at [345, 205] on select "Not Paid Yet Partially Paid Paid in Full" at bounding box center [374, 212] width 59 height 15
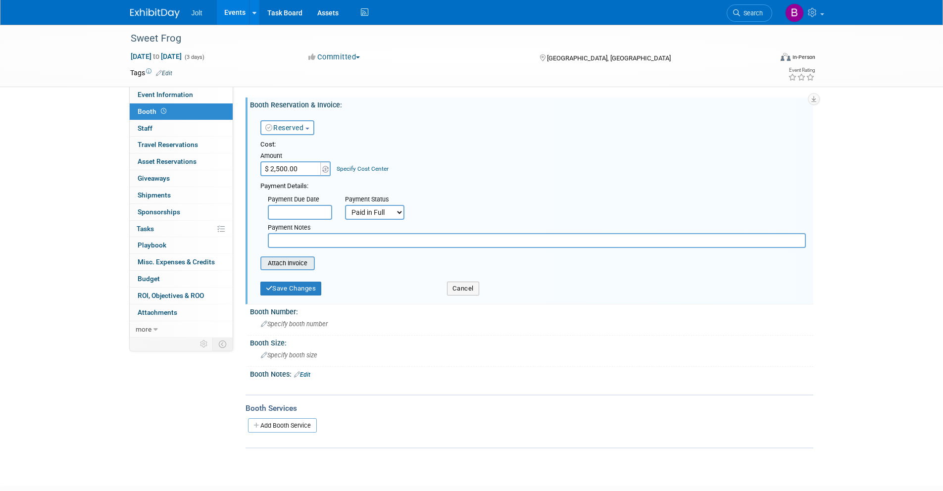
click at [300, 265] on input "file" at bounding box center [255, 263] width 118 height 12
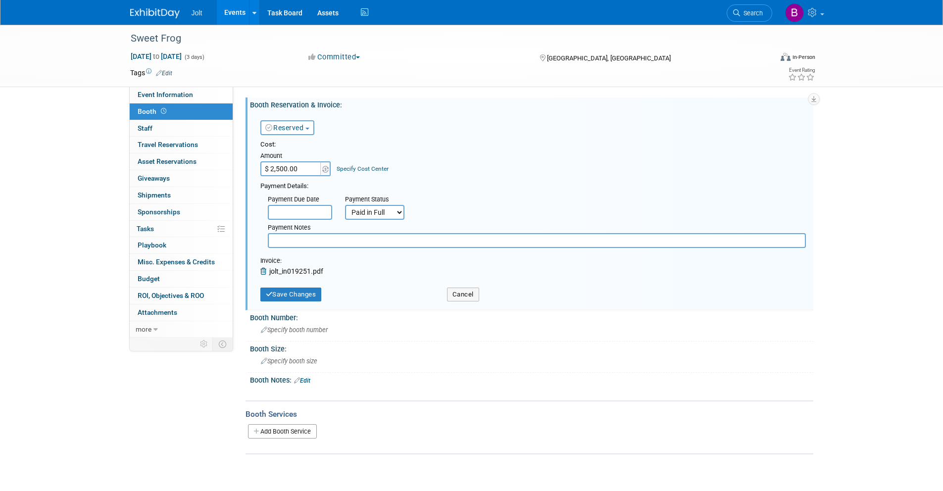
click at [389, 212] on select "Not Paid Yet Partially Paid Paid in Full" at bounding box center [374, 212] width 59 height 15
select select "3"
click at [345, 205] on select "Not Paid Yet Partially Paid Paid in Full" at bounding box center [374, 212] width 59 height 15
click at [305, 296] on button "Save Changes" at bounding box center [290, 295] width 61 height 14
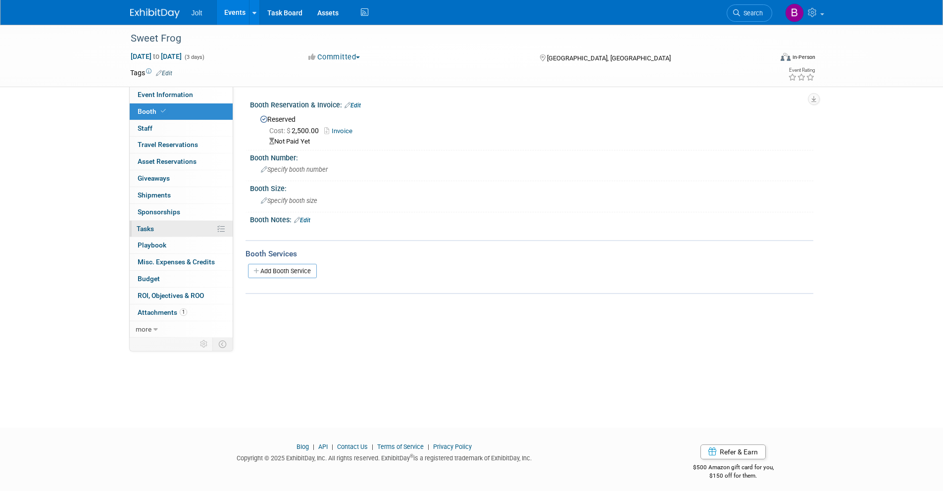
click at [156, 232] on link "0% Tasks 0%" at bounding box center [181, 229] width 103 height 16
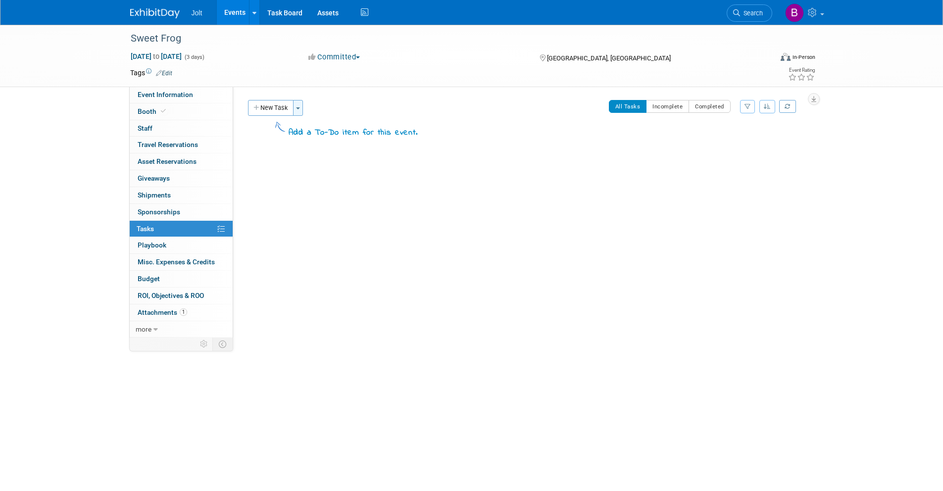
click at [297, 105] on button "Toggle Dropdown" at bounding box center [298, 108] width 10 height 16
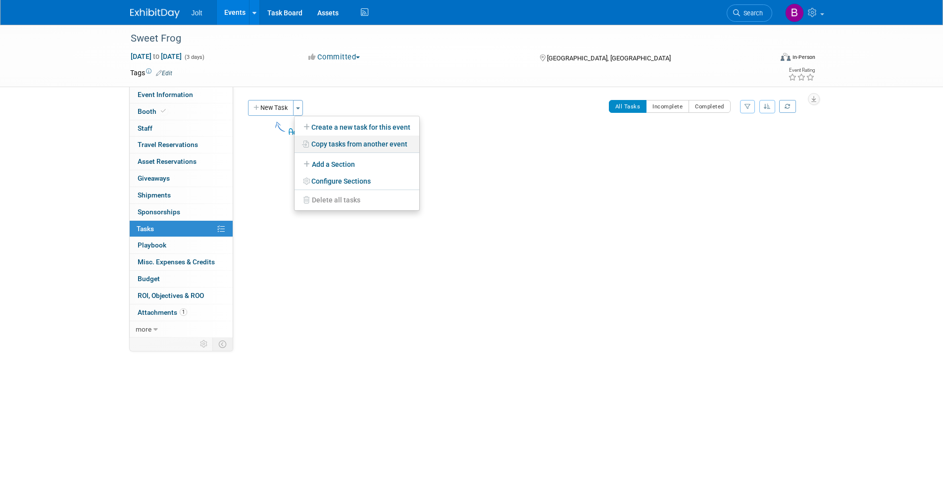
click at [341, 145] on link "Copy tasks from another event" at bounding box center [357, 144] width 125 height 17
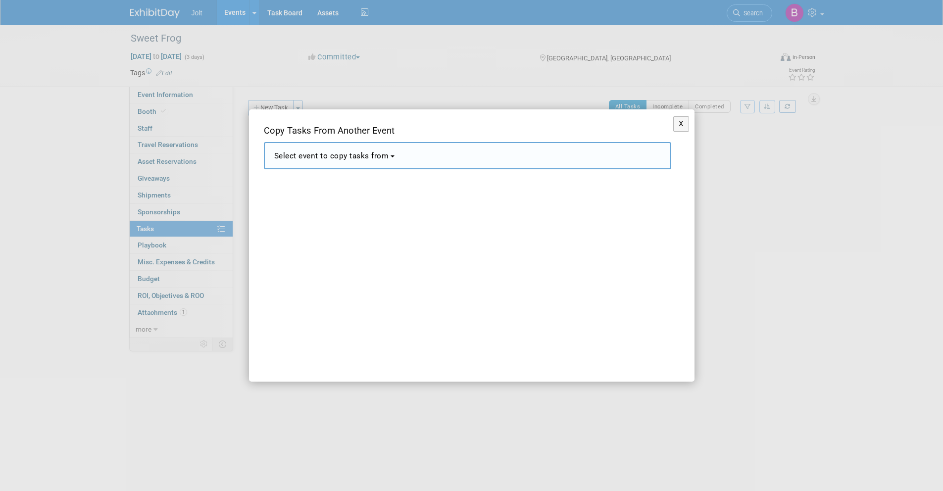
click at [352, 158] on span "Select event to copy tasks from" at bounding box center [331, 155] width 115 height 9
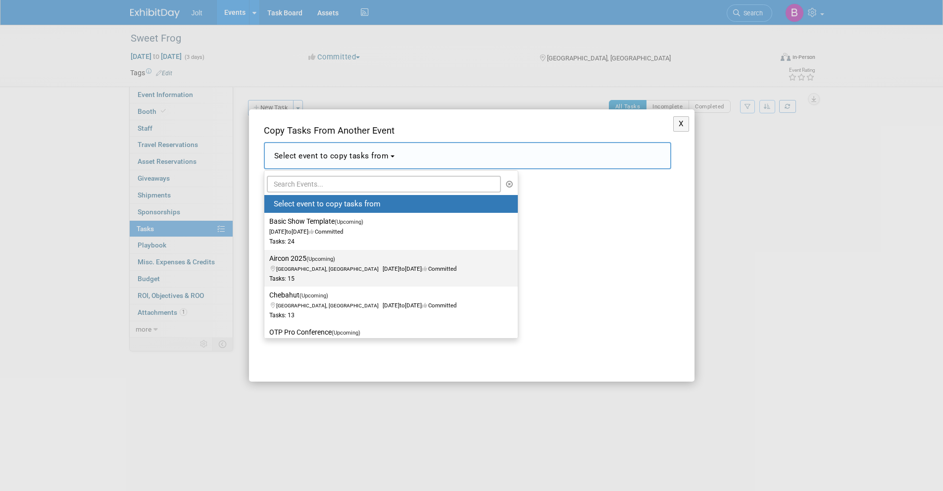
scroll to position [2, 0]
click at [296, 264] on span "[GEOGRAPHIC_DATA], [GEOGRAPHIC_DATA]" at bounding box center [329, 267] width 106 height 6
click at [266, 260] on input "Aircon 2025 (Upcoming) [GEOGRAPHIC_DATA], [GEOGRAPHIC_DATA] [DATE] to [DATE] Co…" at bounding box center [262, 256] width 6 height 6
select select "11147355"
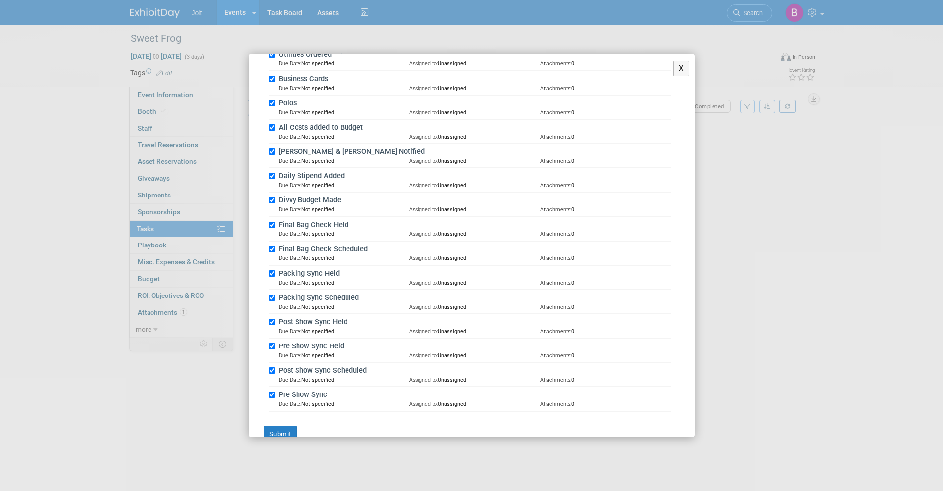
scroll to position [209, 0]
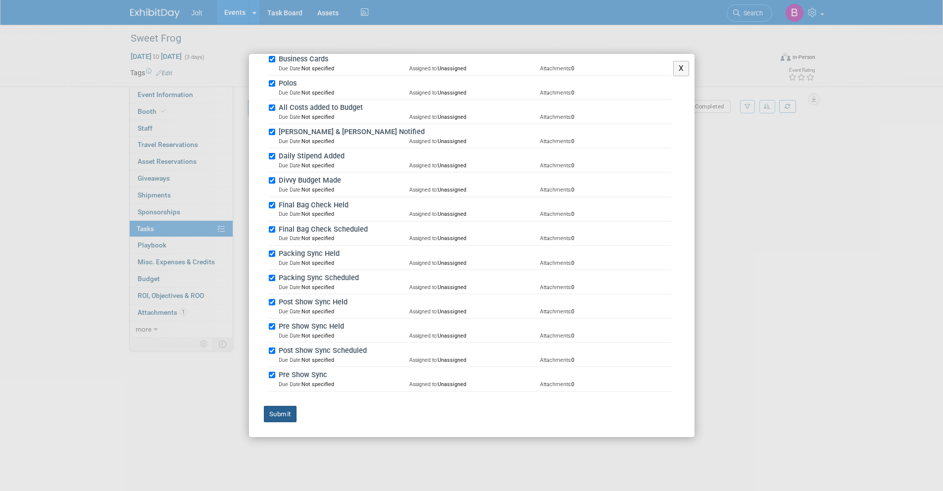
click at [284, 416] on button "Submit" at bounding box center [280, 414] width 33 height 17
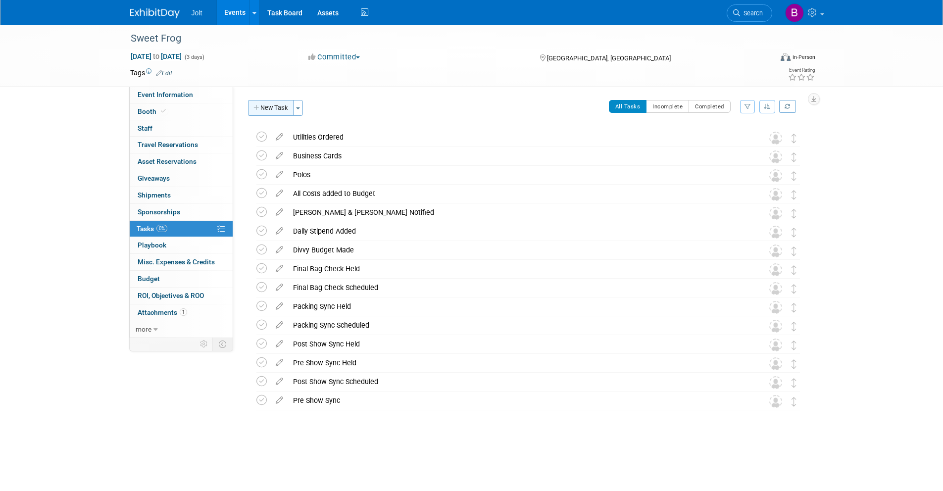
click at [275, 107] on button "New Task" at bounding box center [271, 108] width 46 height 16
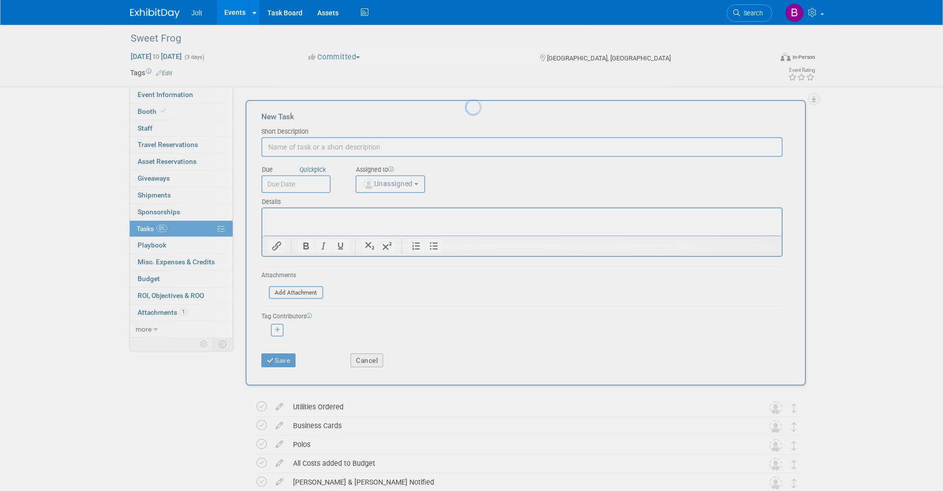
scroll to position [0, 0]
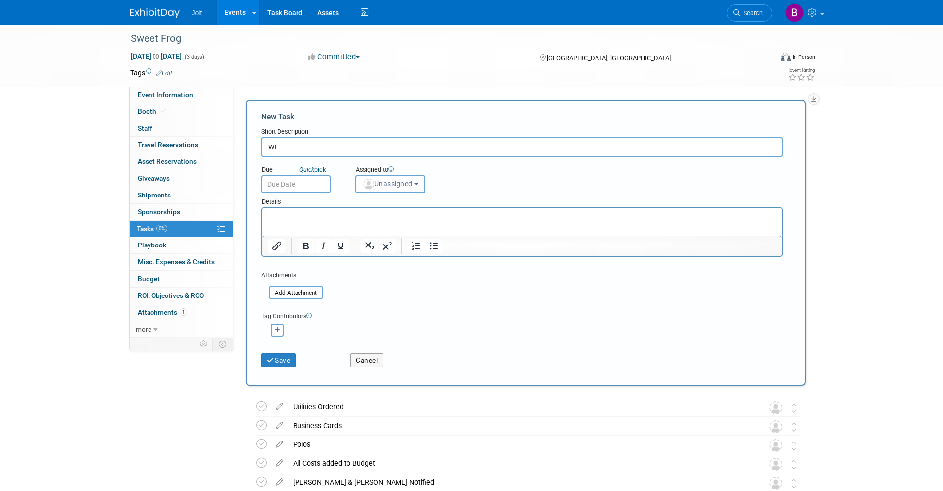
type input "W"
click at [374, 356] on button "Cancel" at bounding box center [366, 360] width 33 height 14
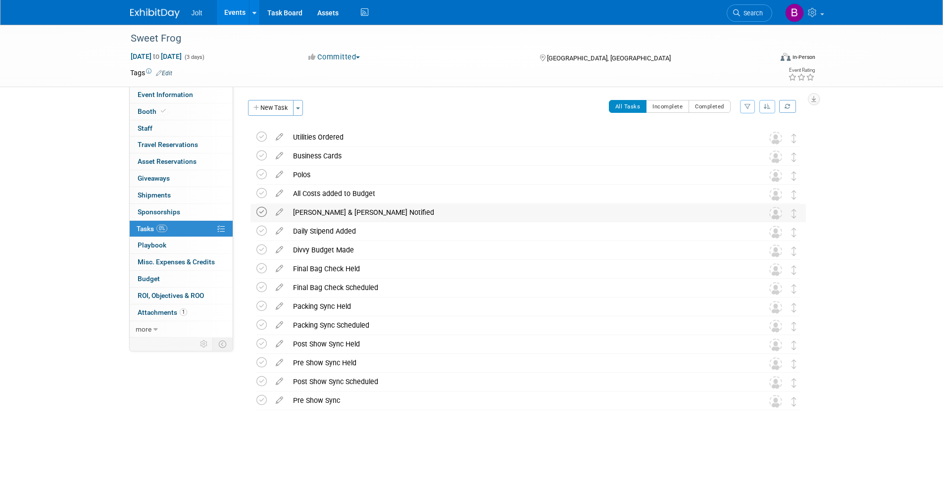
click at [262, 213] on icon at bounding box center [261, 212] width 10 height 10
click at [260, 251] on icon at bounding box center [261, 250] width 10 height 10
click at [260, 399] on icon at bounding box center [261, 400] width 10 height 10
click at [262, 362] on icon at bounding box center [261, 362] width 10 height 10
click at [259, 289] on icon at bounding box center [261, 287] width 10 height 10
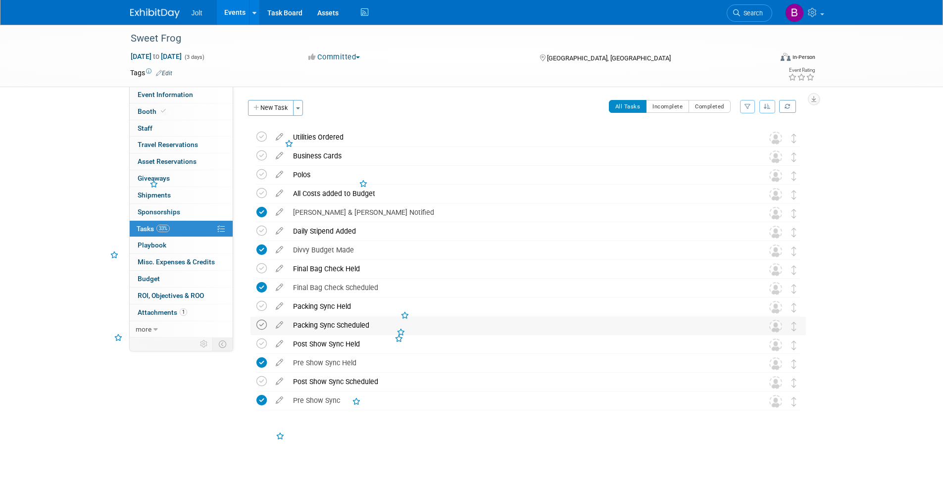
click at [261, 327] on icon at bounding box center [261, 325] width 10 height 10
click at [260, 176] on icon at bounding box center [261, 174] width 10 height 10
click at [259, 154] on icon at bounding box center [261, 155] width 10 height 10
click at [178, 97] on span "Event Information" at bounding box center [165, 95] width 55 height 8
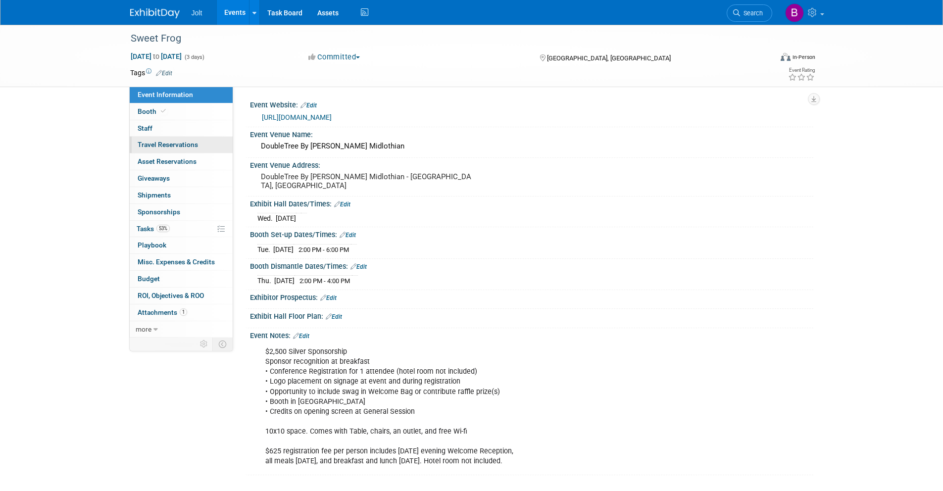
click at [174, 144] on span "Travel Reservations 0" at bounding box center [168, 145] width 60 height 8
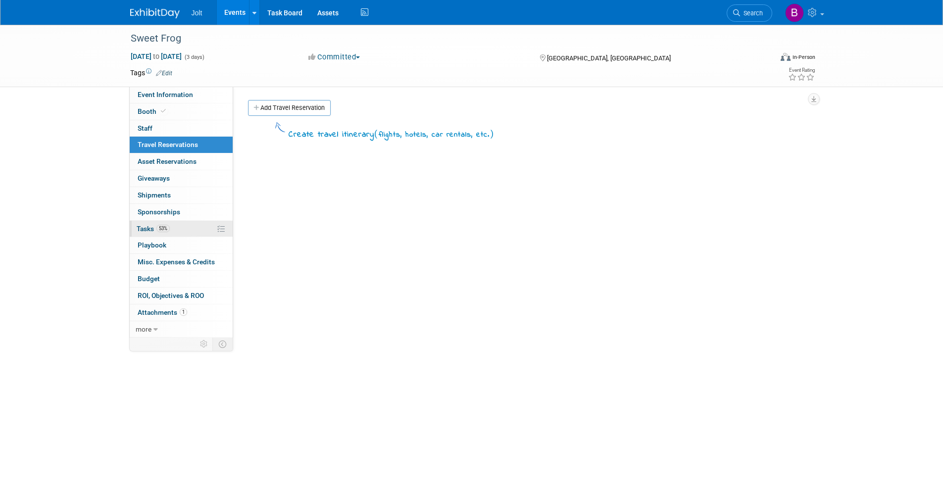
click at [176, 230] on link "53% Tasks 53%" at bounding box center [181, 229] width 103 height 16
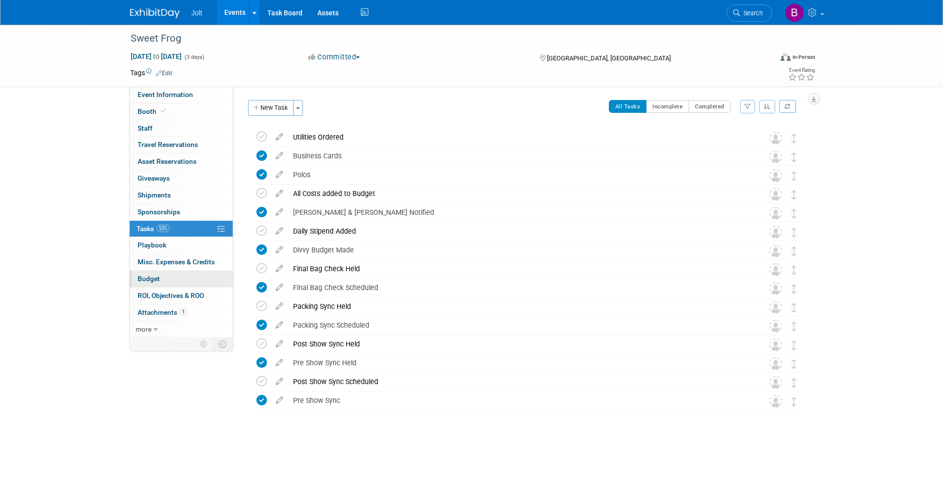
click at [158, 275] on span "Budget" at bounding box center [149, 279] width 22 height 8
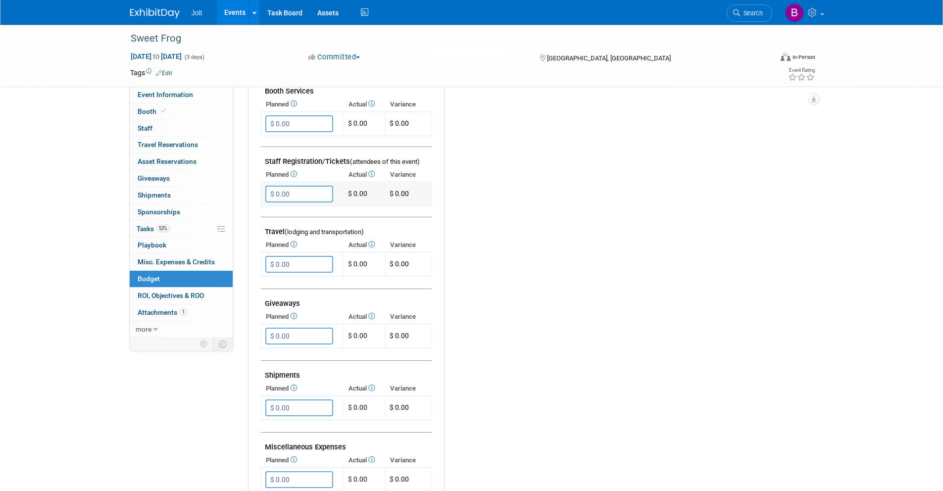
scroll to position [281, 0]
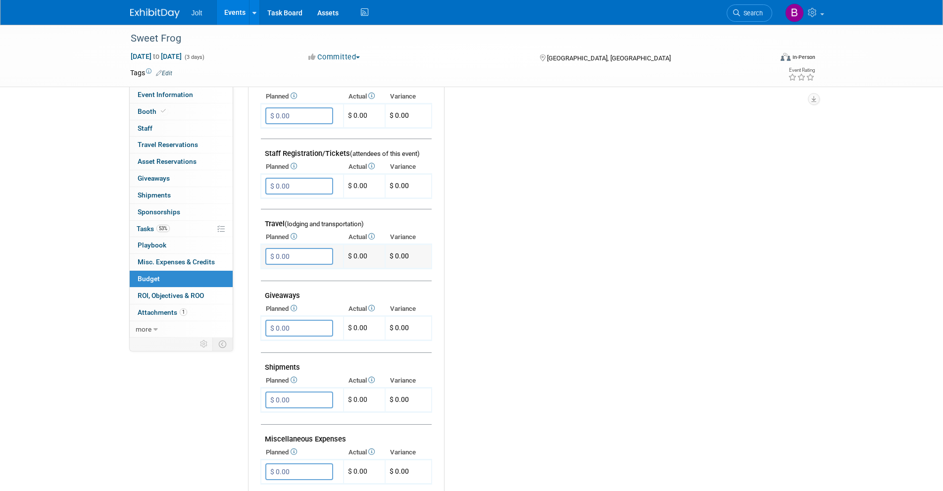
click at [299, 255] on input "$ 0.00" at bounding box center [299, 256] width 68 height 17
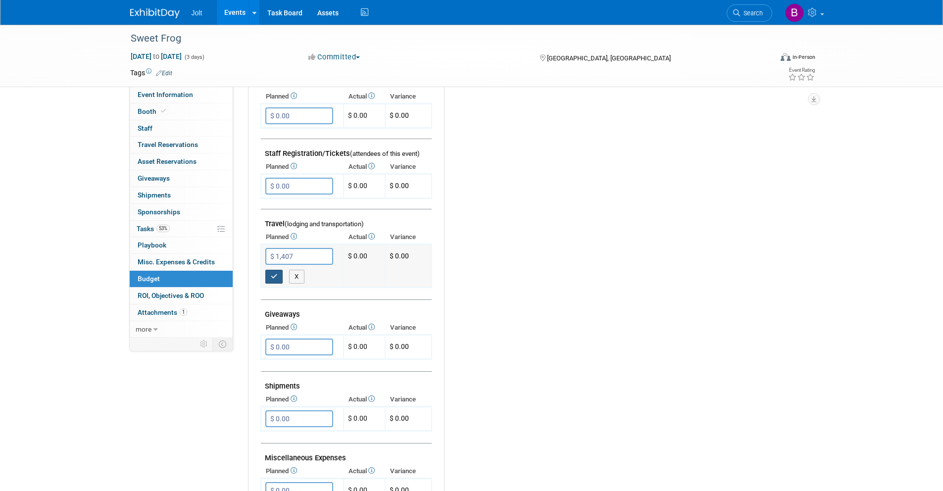
type input "$ 1,407.00"
click at [278, 277] on button "button" at bounding box center [274, 277] width 18 height 14
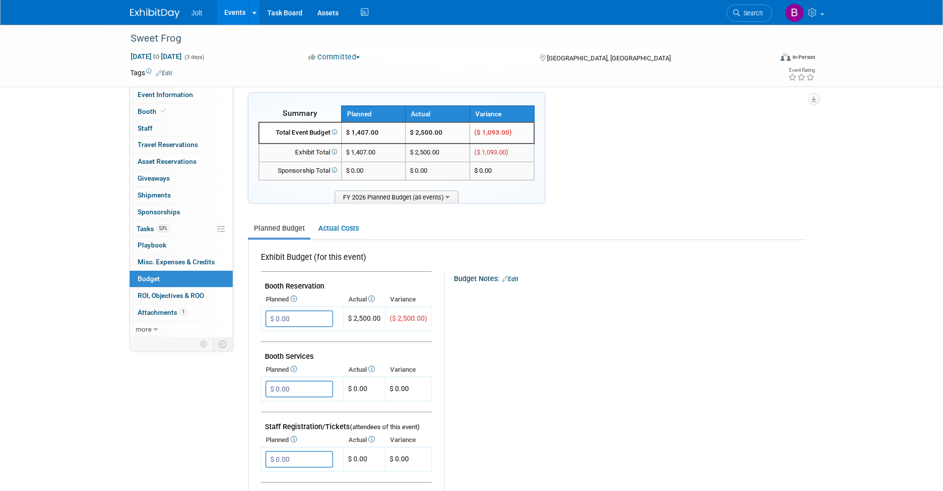
scroll to position [0, 0]
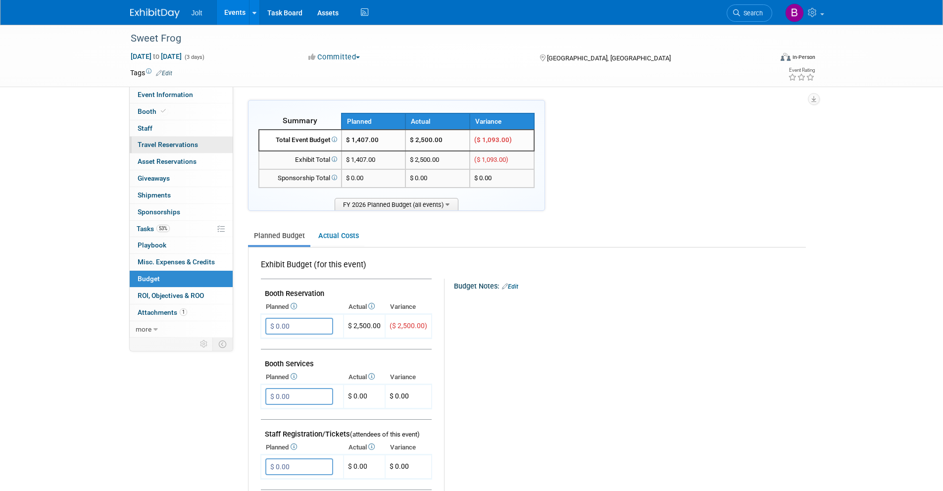
click at [162, 147] on span "Travel Reservations 0" at bounding box center [168, 145] width 60 height 8
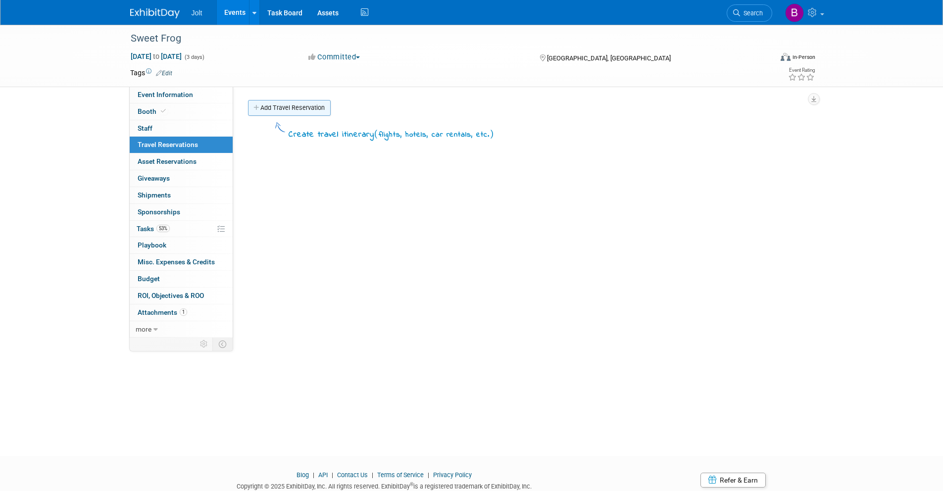
click at [282, 110] on link "Add Travel Reservation" at bounding box center [289, 108] width 83 height 16
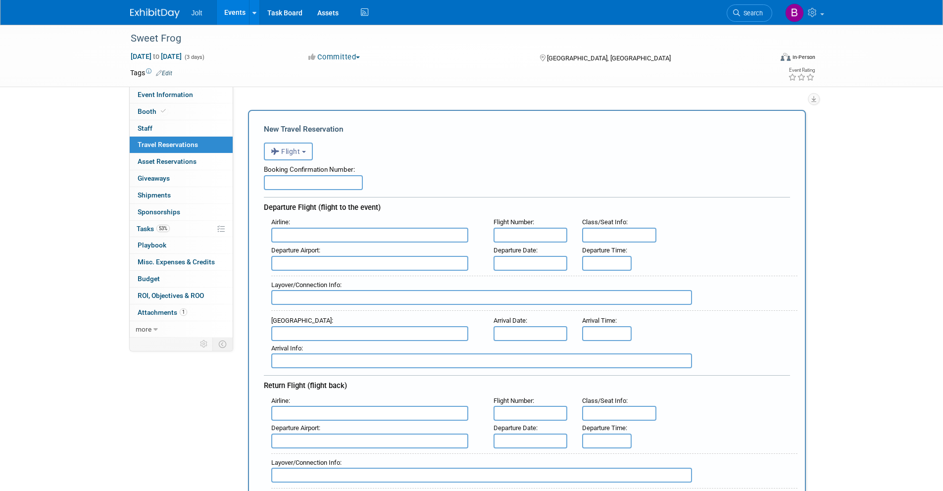
click at [307, 150] on button "Flight" at bounding box center [288, 152] width 49 height 18
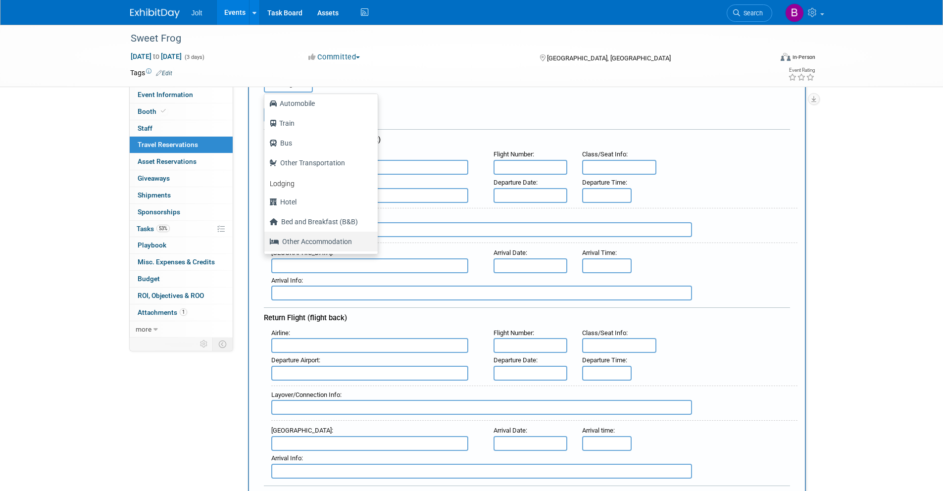
scroll to position [73, 0]
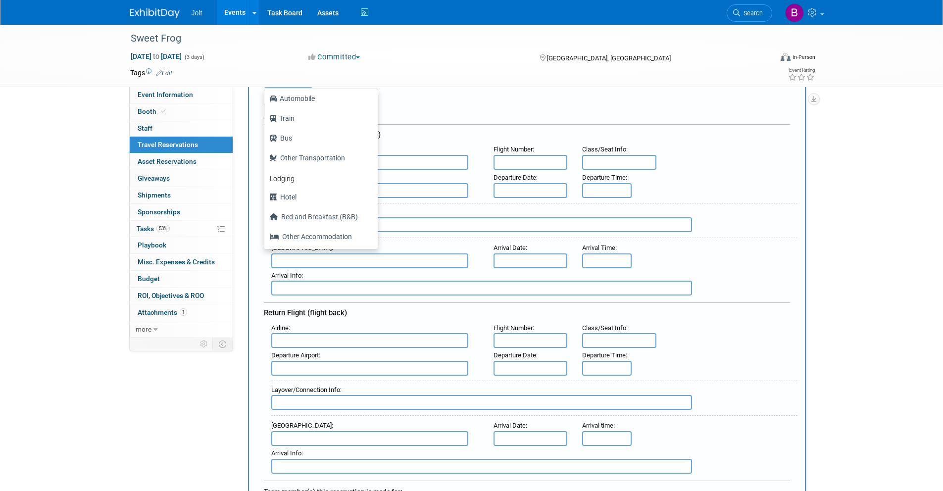
click at [418, 104] on div "Booking Confirmation Number:" at bounding box center [527, 103] width 526 height 30
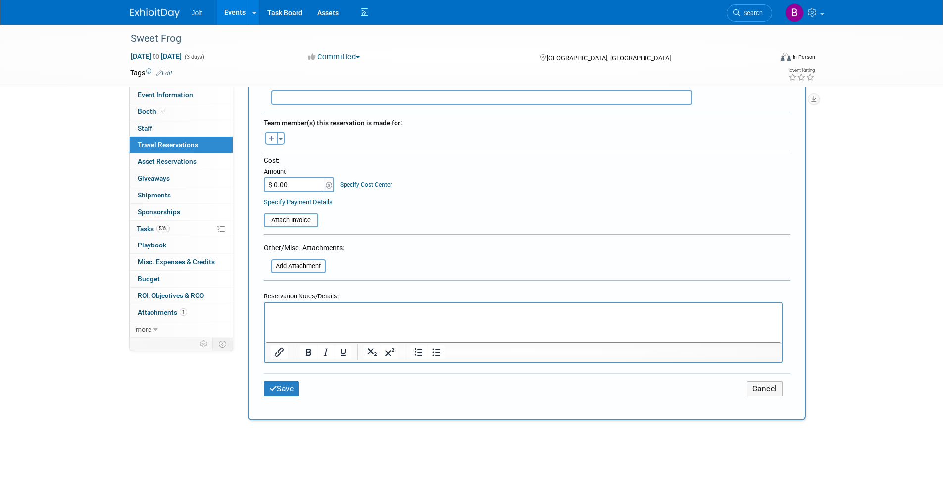
scroll to position [449, 0]
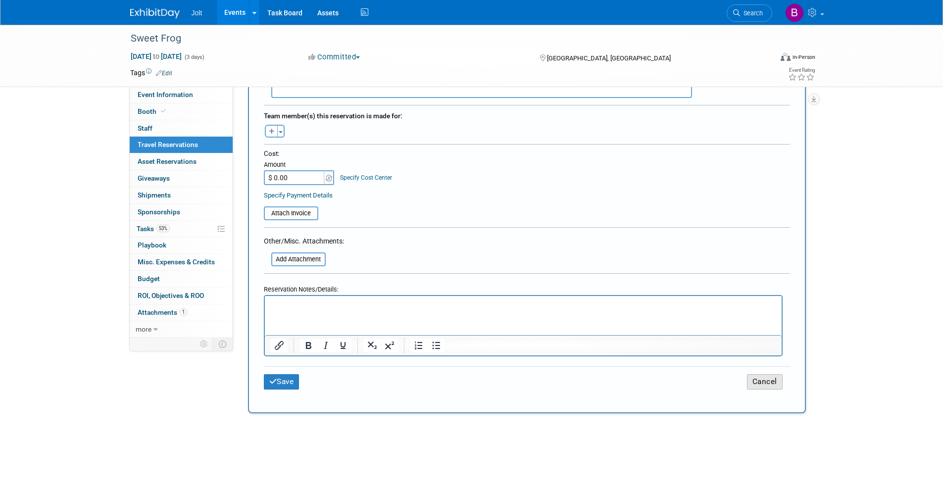
click at [775, 384] on button "Cancel" at bounding box center [765, 381] width 36 height 15
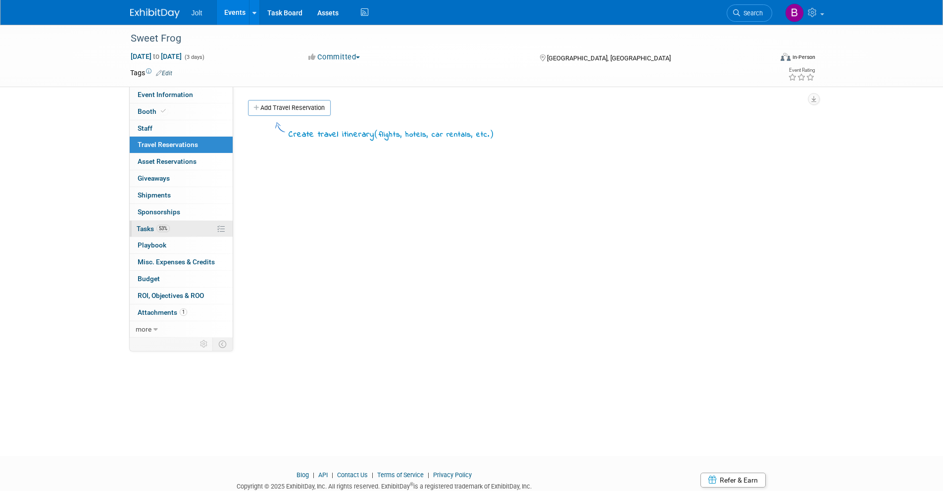
click at [176, 229] on link "53% Tasks 53%" at bounding box center [181, 229] width 103 height 16
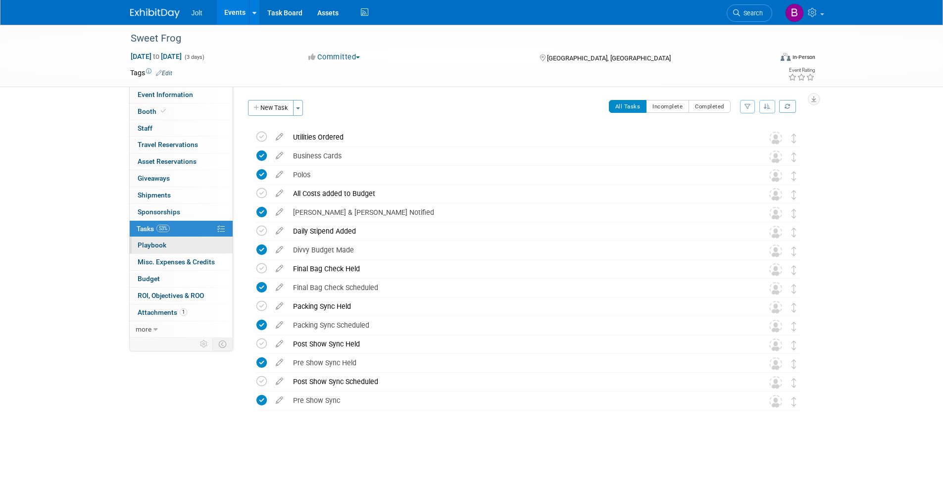
click at [174, 249] on link "0 Playbook 0" at bounding box center [181, 245] width 103 height 16
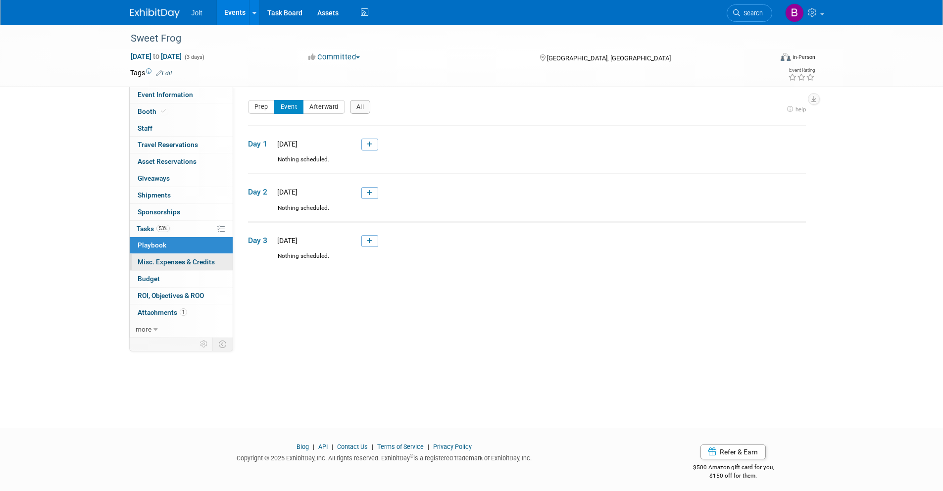
click at [172, 266] on link "0 Misc. Expenses & Credits 0" at bounding box center [181, 262] width 103 height 16
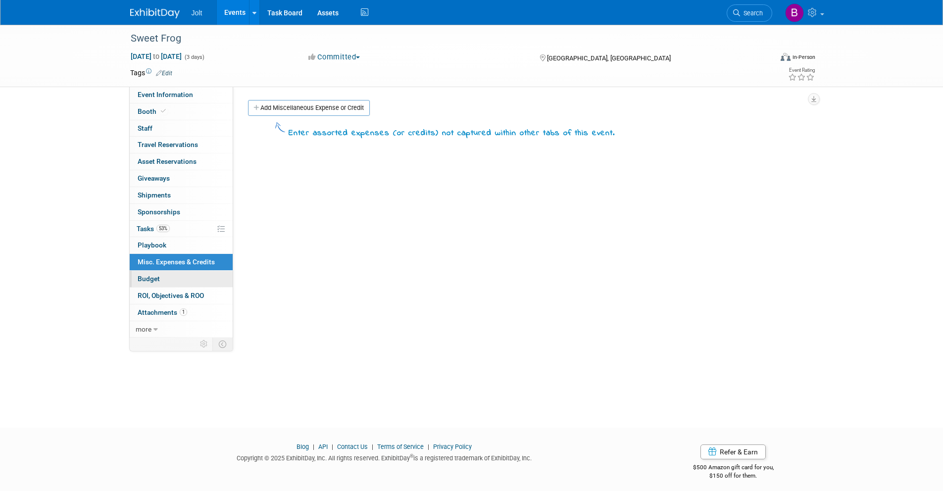
click at [168, 281] on link "Budget" at bounding box center [181, 279] width 103 height 16
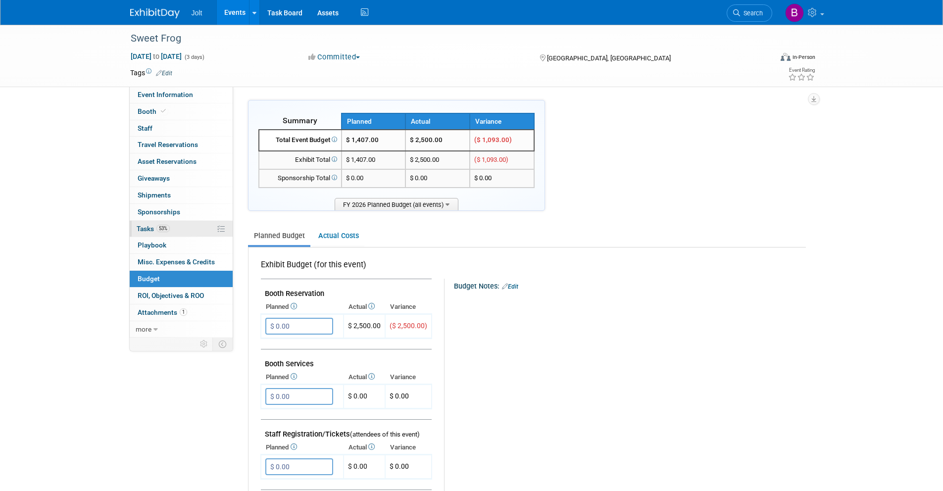
click at [172, 231] on link "53% Tasks 53%" at bounding box center [181, 229] width 103 height 16
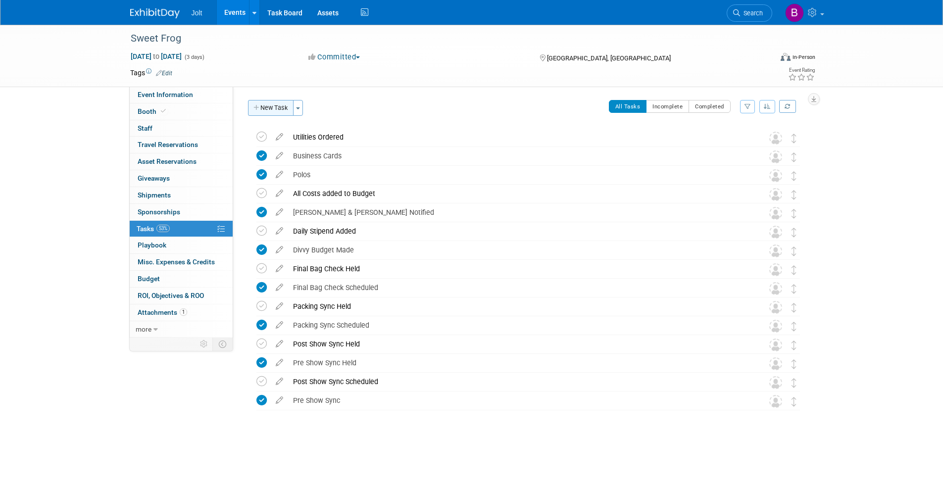
click at [274, 104] on button "New Task" at bounding box center [271, 108] width 46 height 16
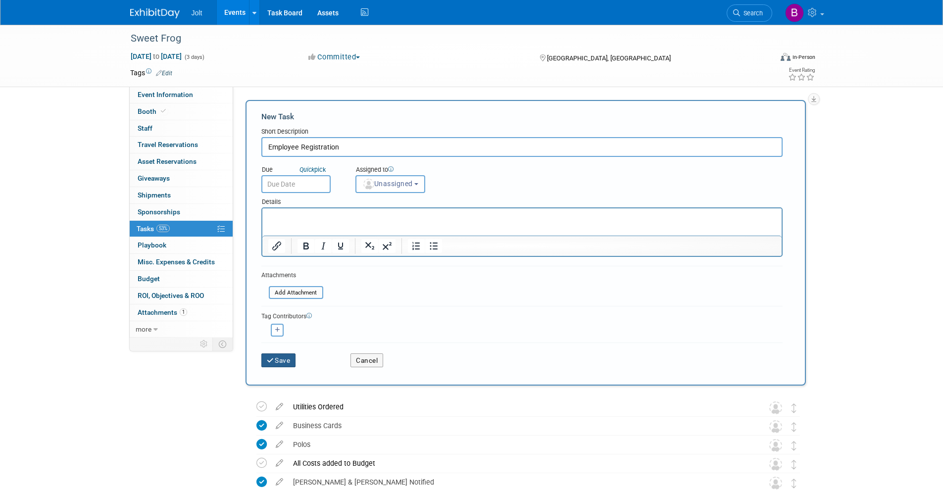
type input "Employee Registration"
click at [284, 360] on button "Save" at bounding box center [278, 360] width 35 height 14
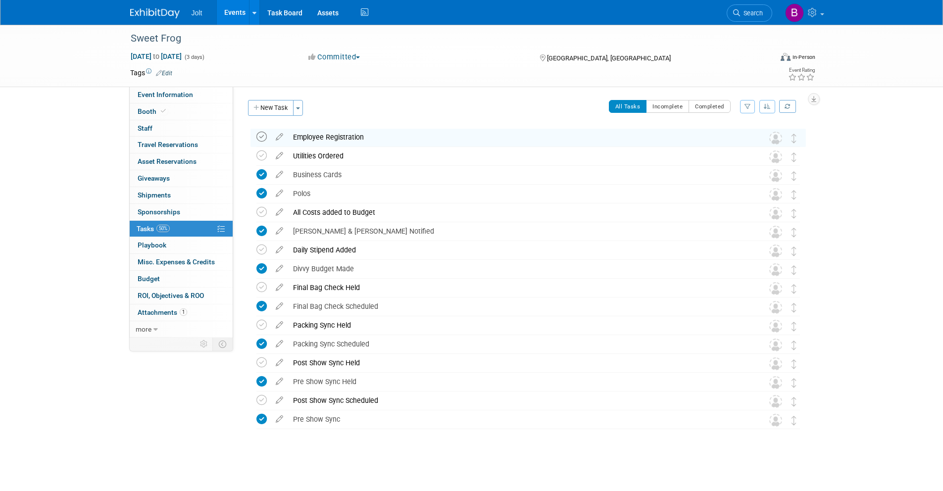
click at [260, 139] on icon at bounding box center [261, 137] width 10 height 10
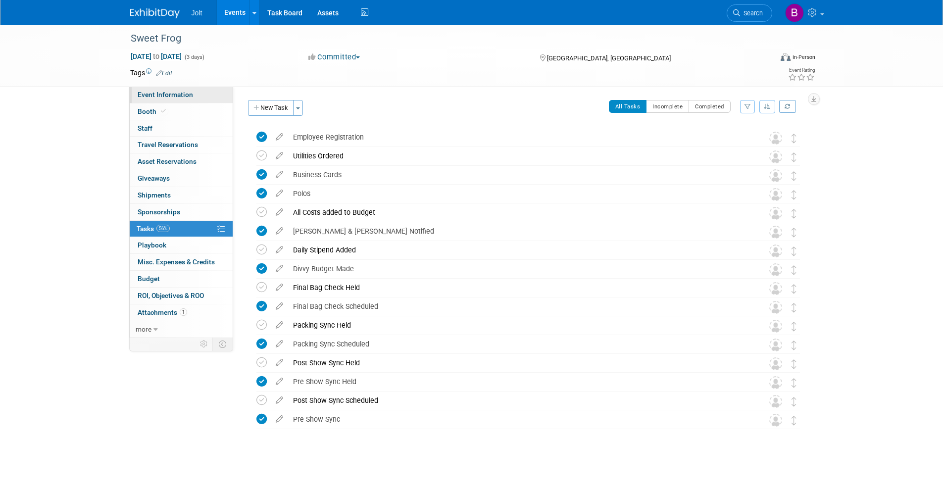
click at [165, 95] on span "Event Information" at bounding box center [165, 95] width 55 height 8
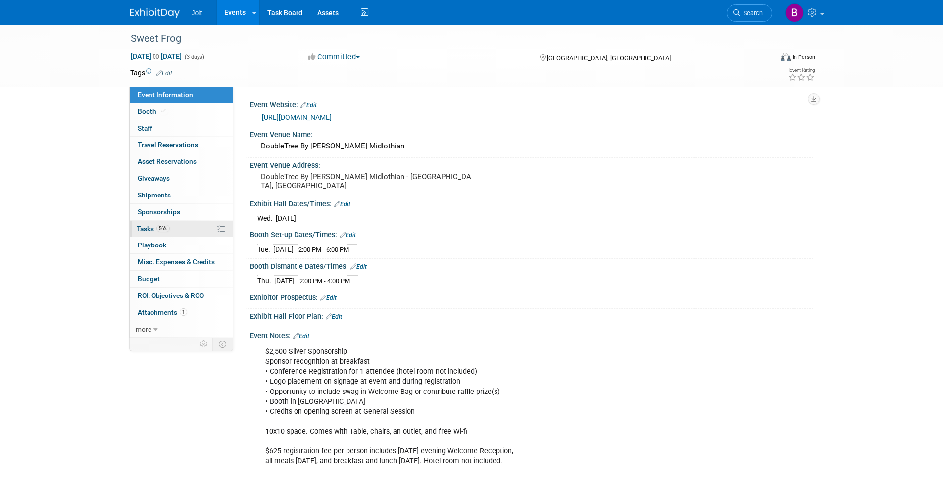
click at [176, 229] on link "56% Tasks 56%" at bounding box center [181, 229] width 103 height 16
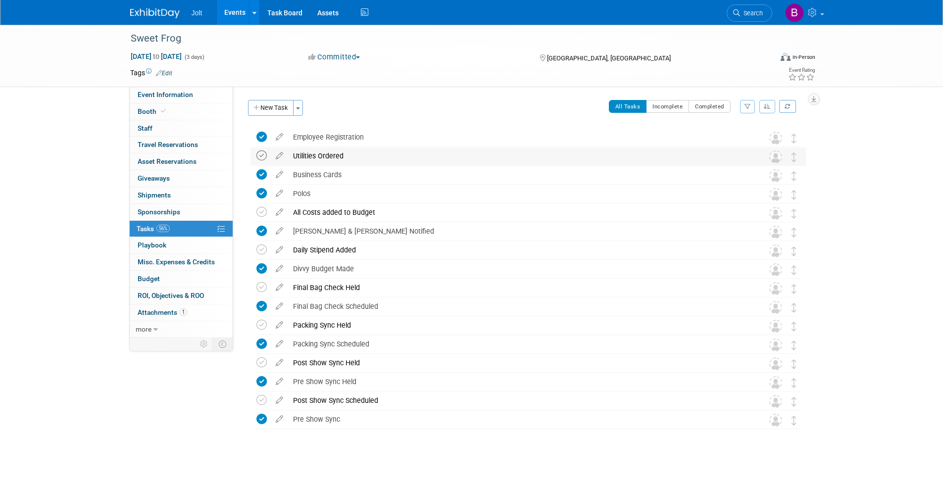
click at [262, 154] on icon at bounding box center [261, 155] width 10 height 10
click at [171, 92] on span "Event Information" at bounding box center [165, 95] width 55 height 8
